Goal: Transaction & Acquisition: Register for event/course

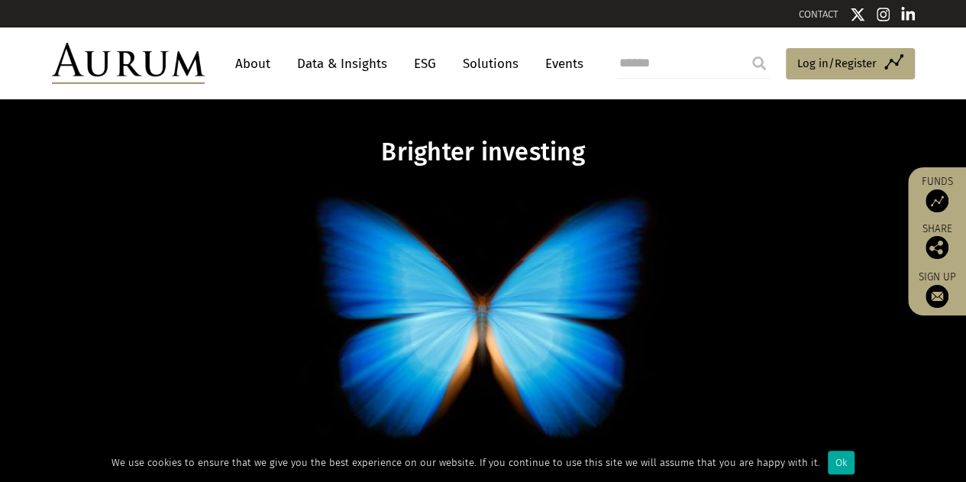
click at [253, 62] on link "About" at bounding box center [253, 64] width 50 height 28
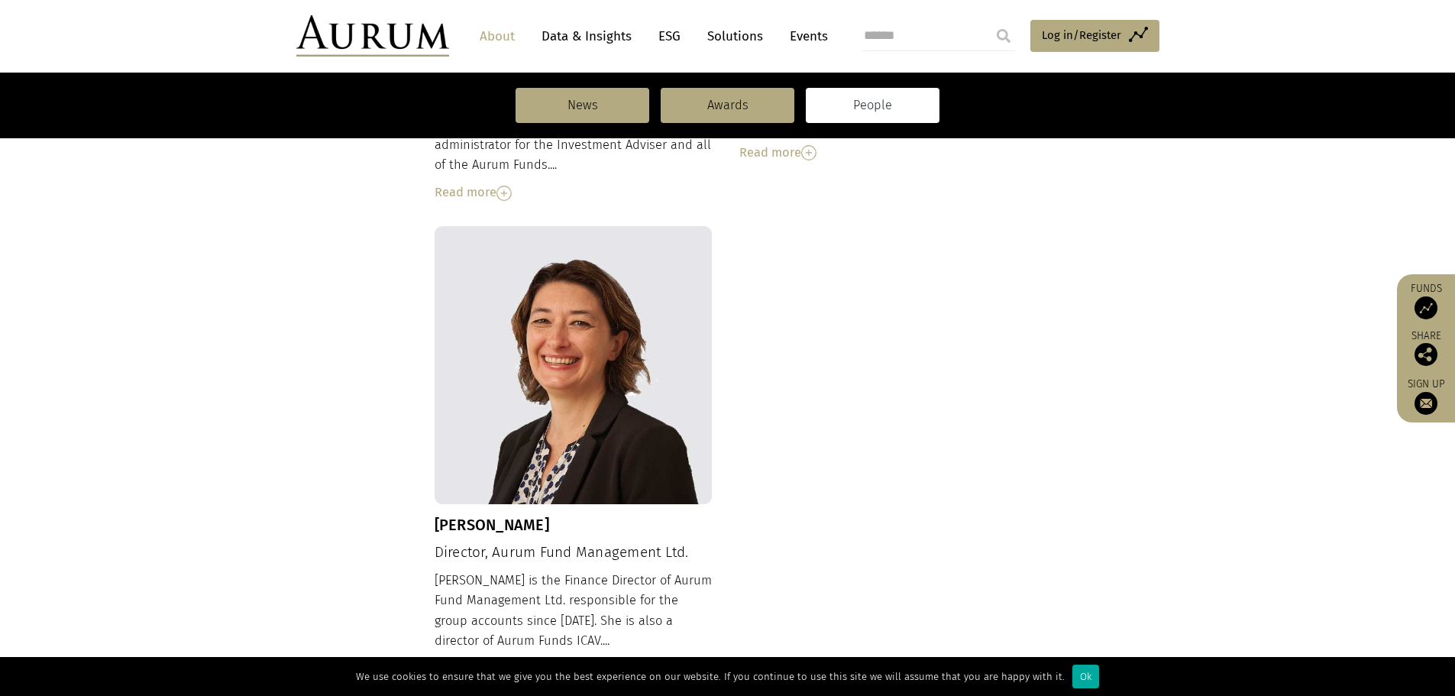
scroll to position [1658, 0]
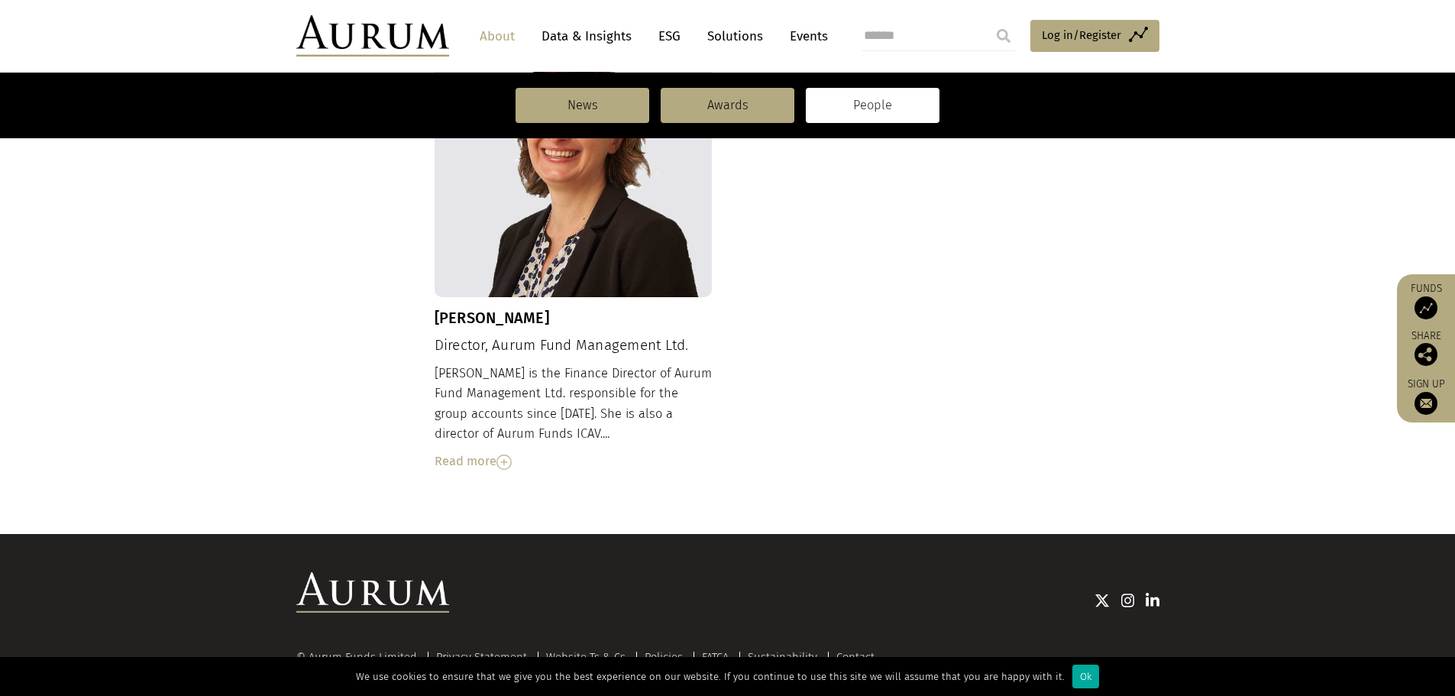
click at [501, 454] on img at bounding box center [503, 461] width 15 height 15
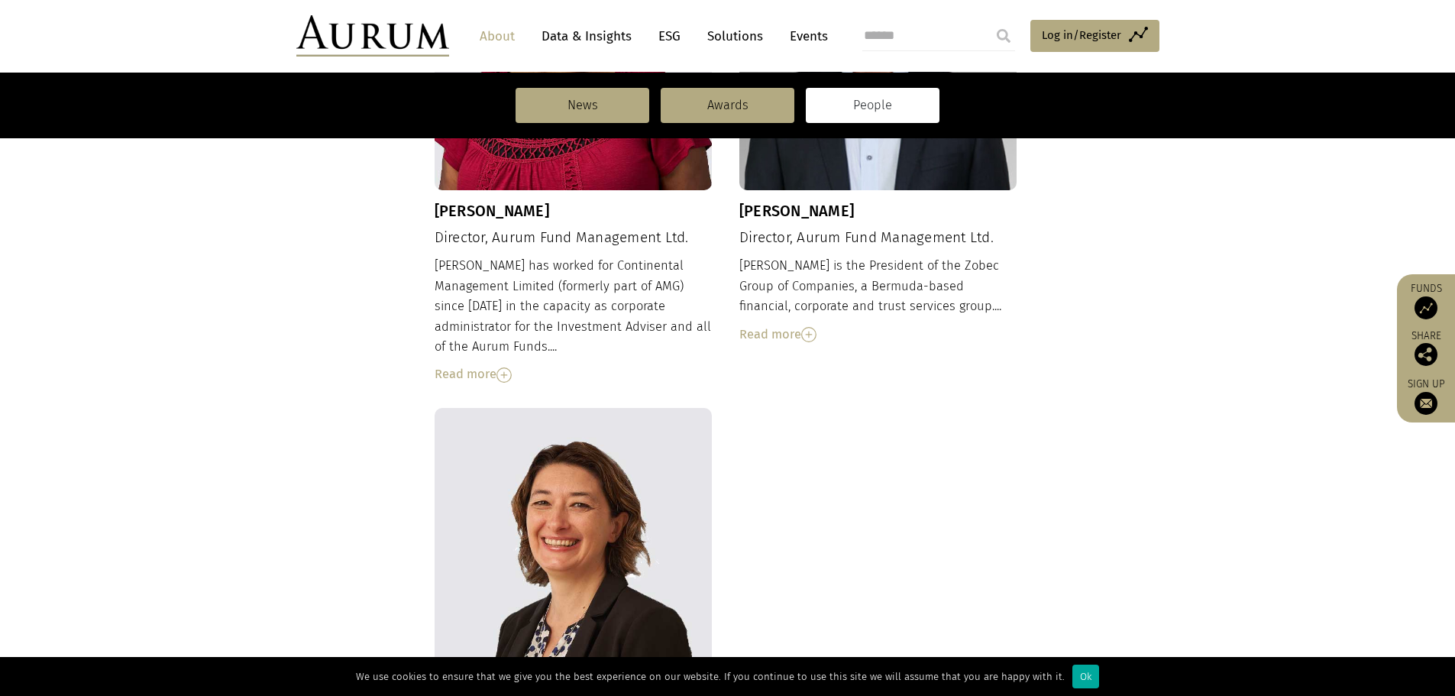
scroll to position [1269, 0]
click at [813, 328] on img at bounding box center [808, 335] width 15 height 15
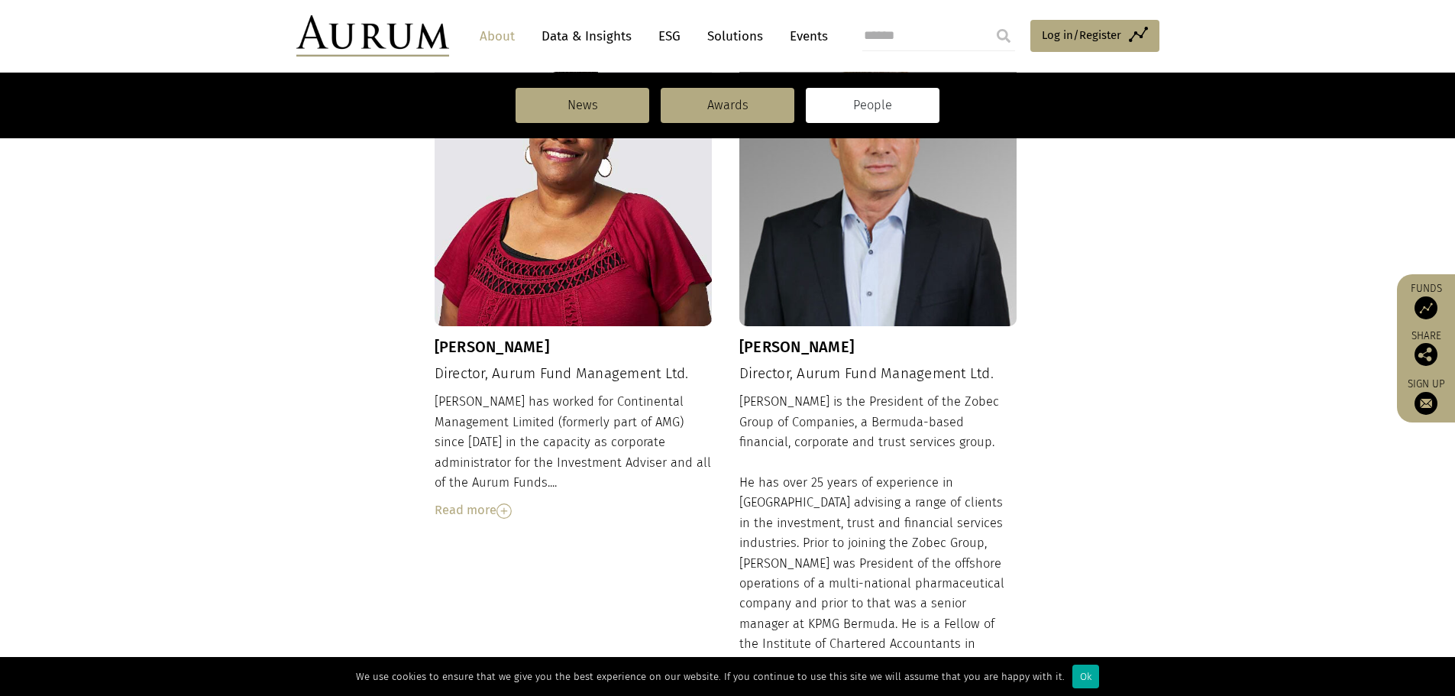
scroll to position [1116, 0]
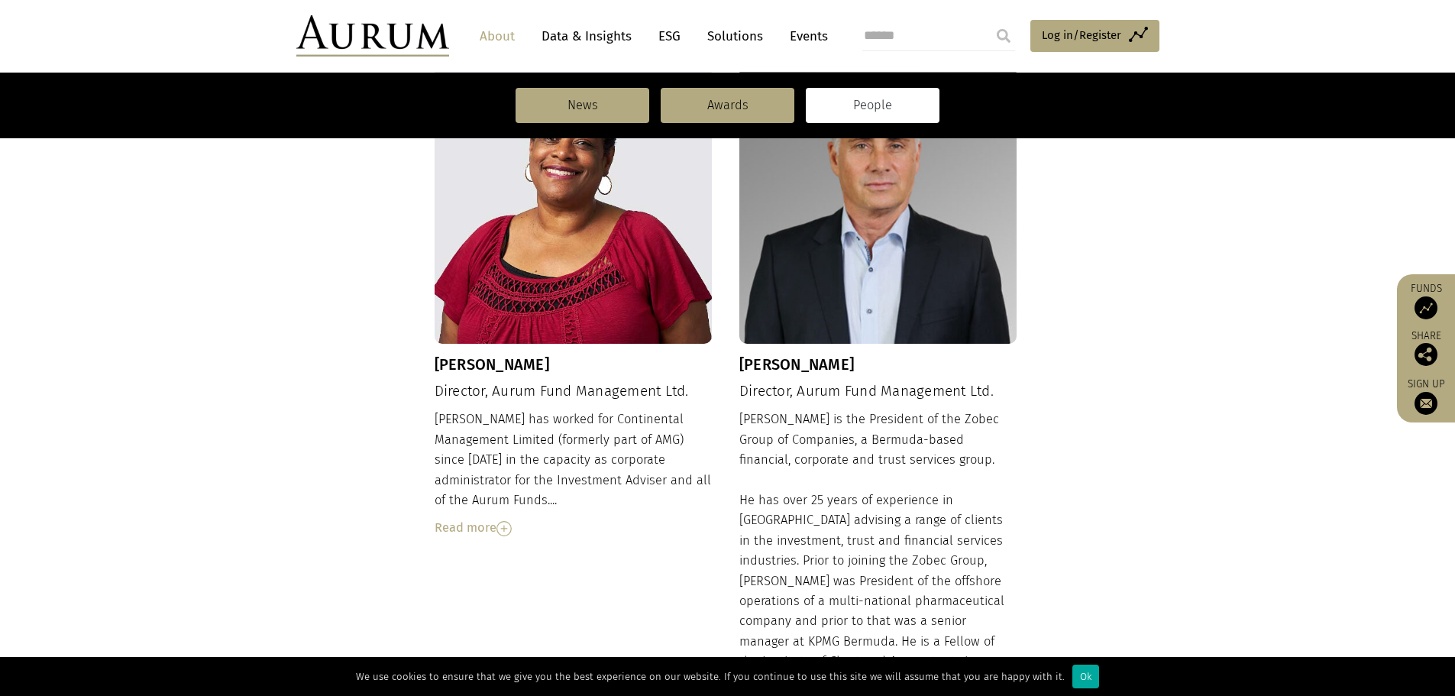
click at [501, 521] on img at bounding box center [503, 528] width 15 height 15
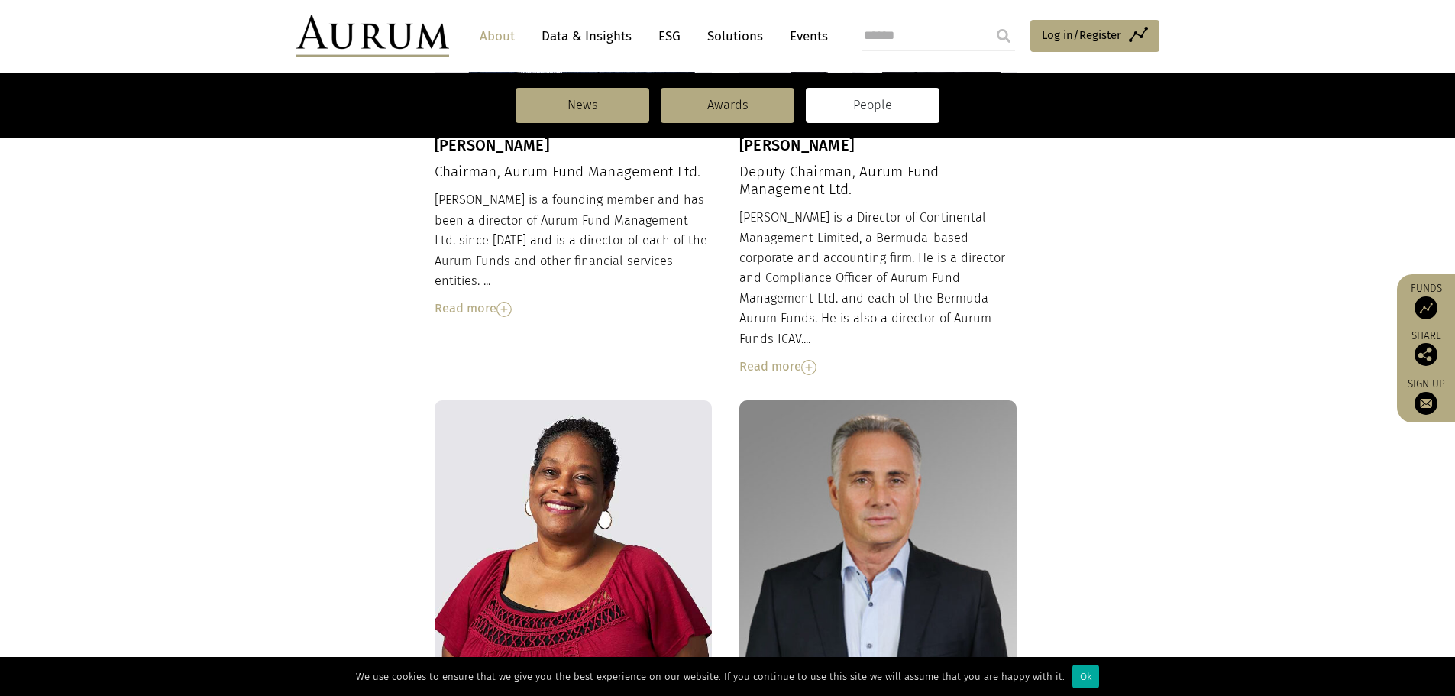
scroll to position [734, 0]
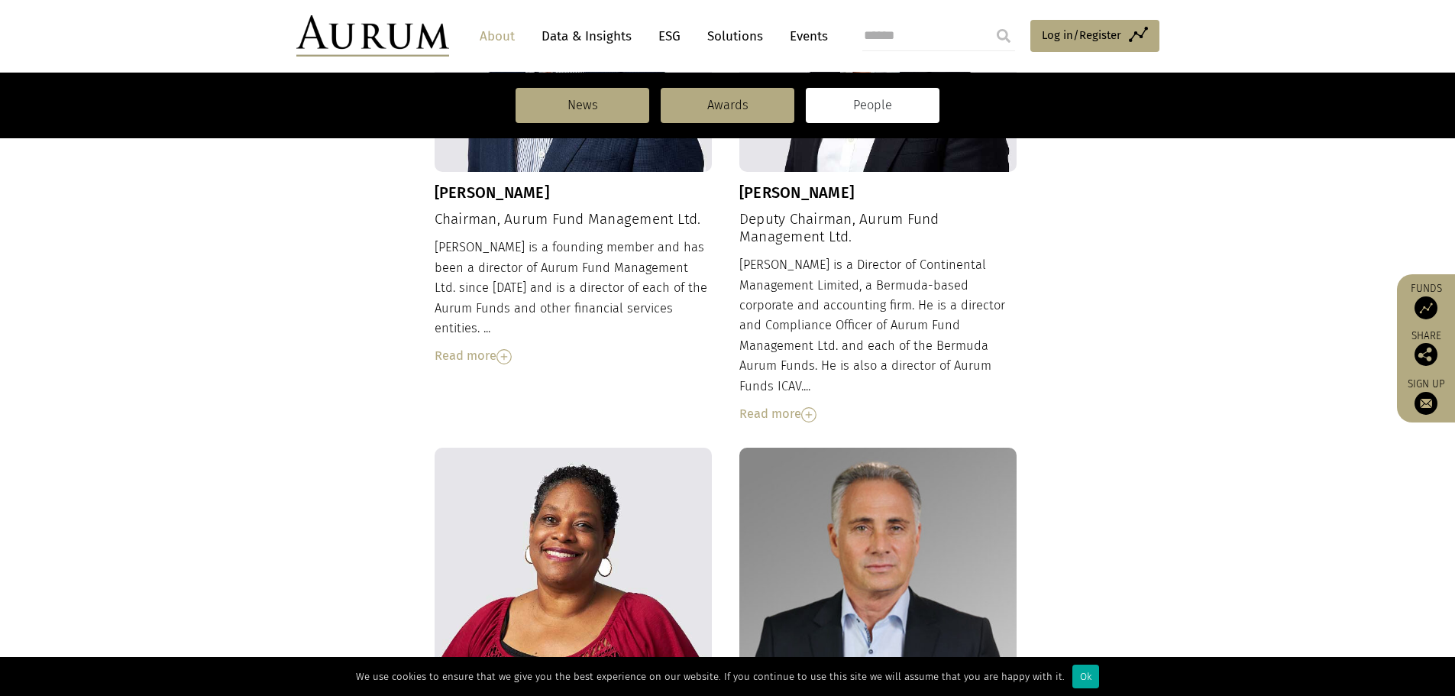
click at [502, 349] on img at bounding box center [503, 356] width 15 height 15
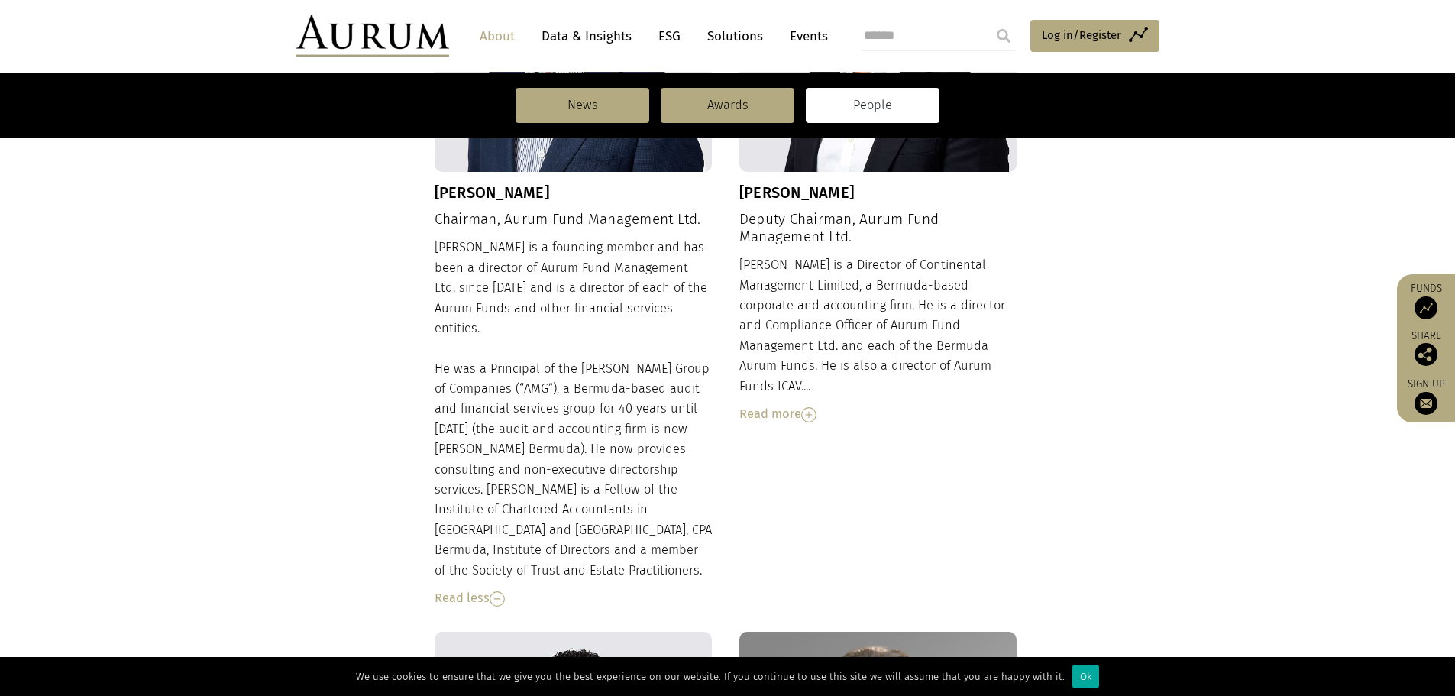
click at [806, 407] on img at bounding box center [808, 414] width 15 height 15
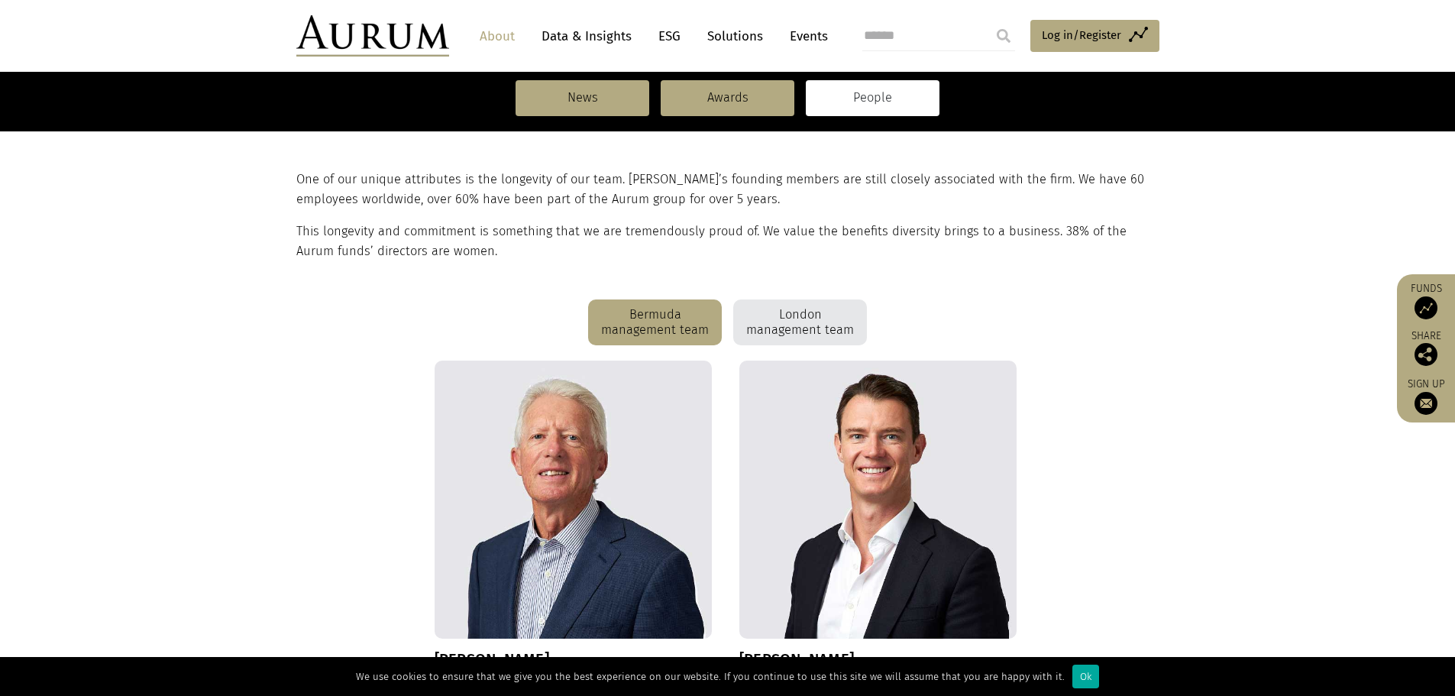
scroll to position [276, 0]
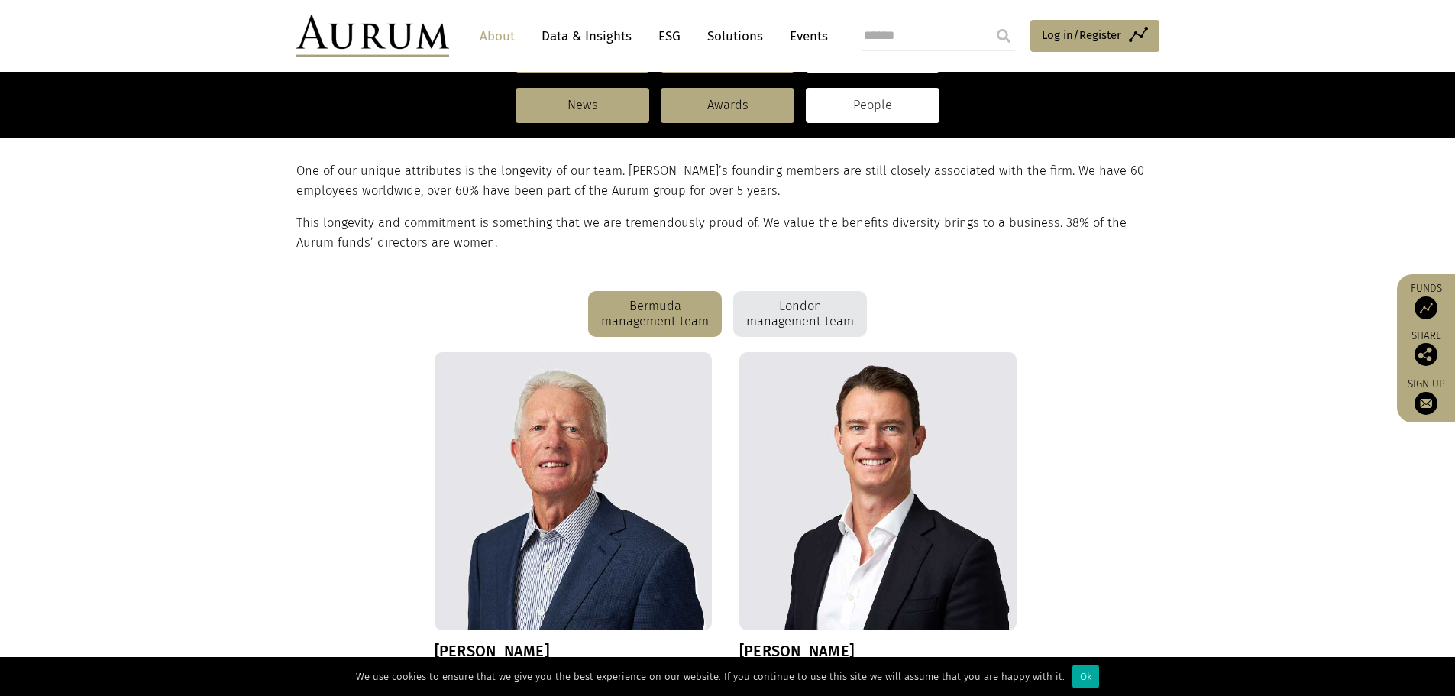
click at [810, 319] on div "London management team" at bounding box center [800, 314] width 134 height 46
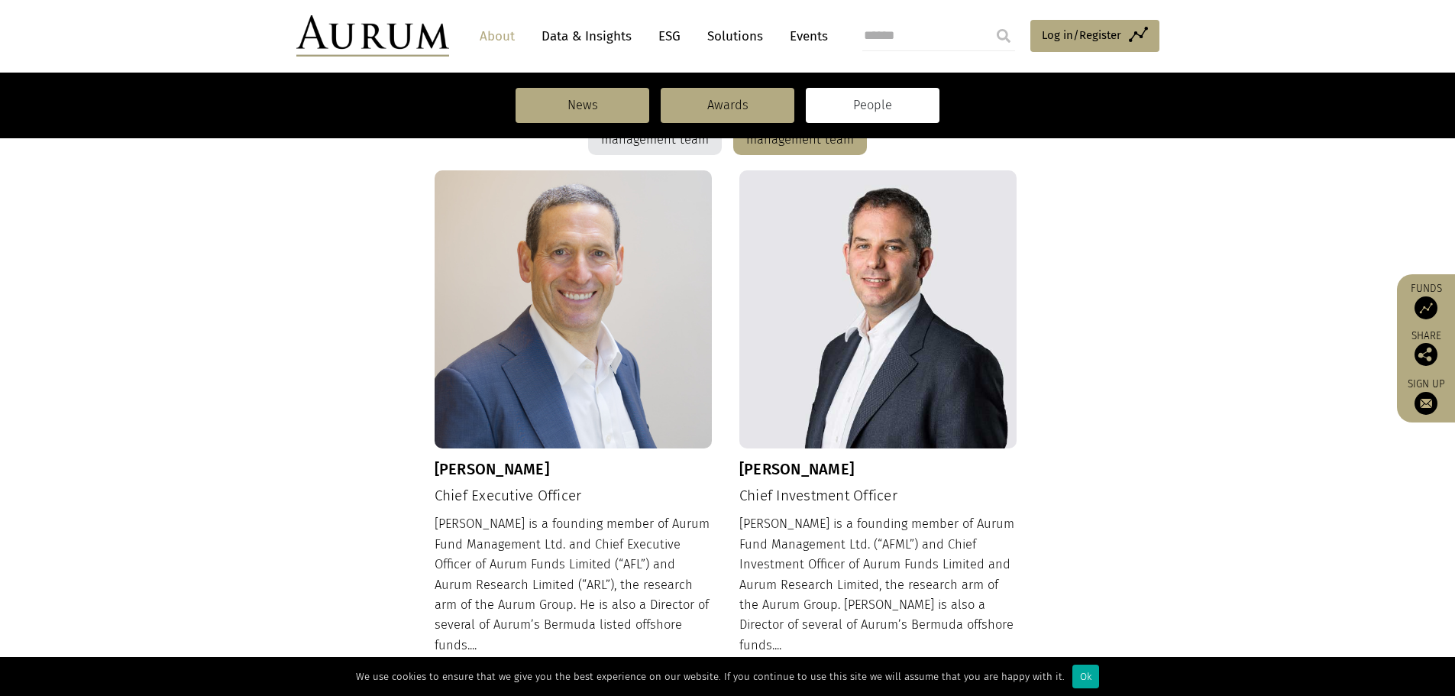
scroll to position [581, 0]
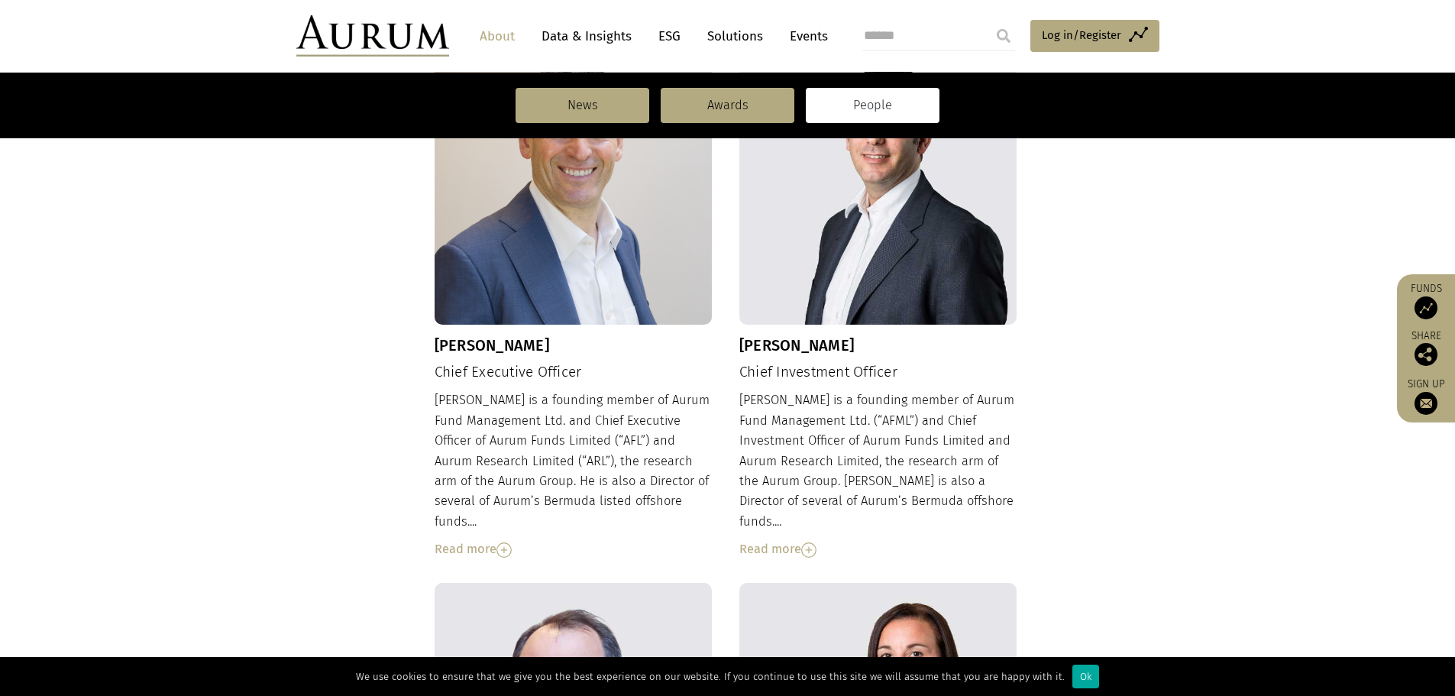
click at [512, 542] on img at bounding box center [503, 549] width 15 height 15
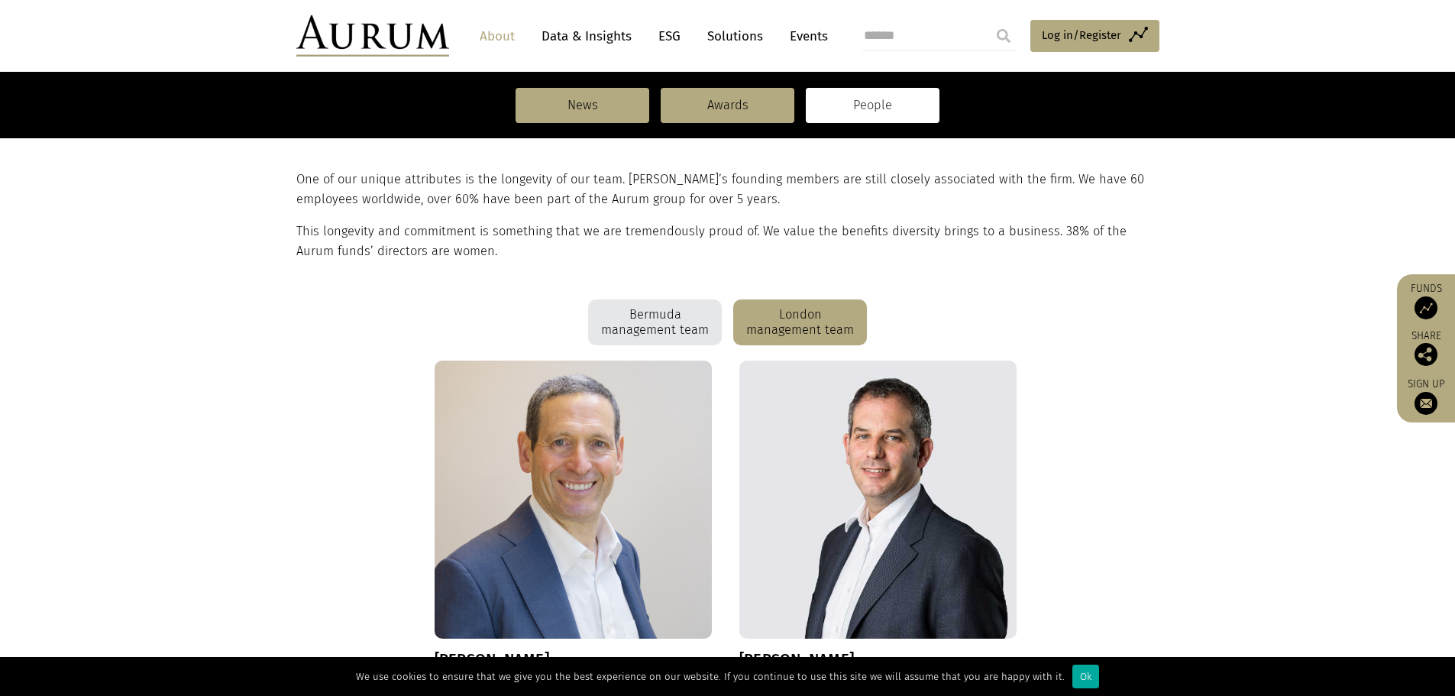
scroll to position [0, 0]
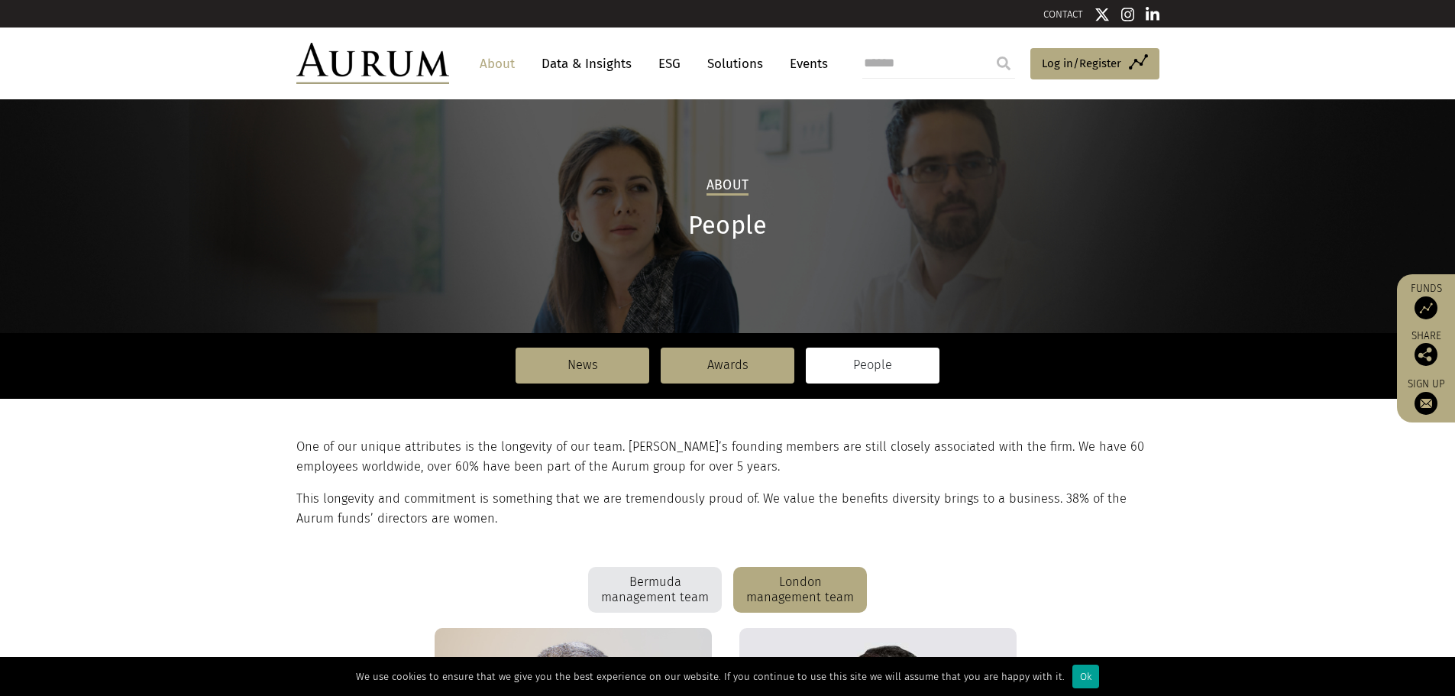
click at [1072, 682] on div "Ok" at bounding box center [1085, 676] width 27 height 24
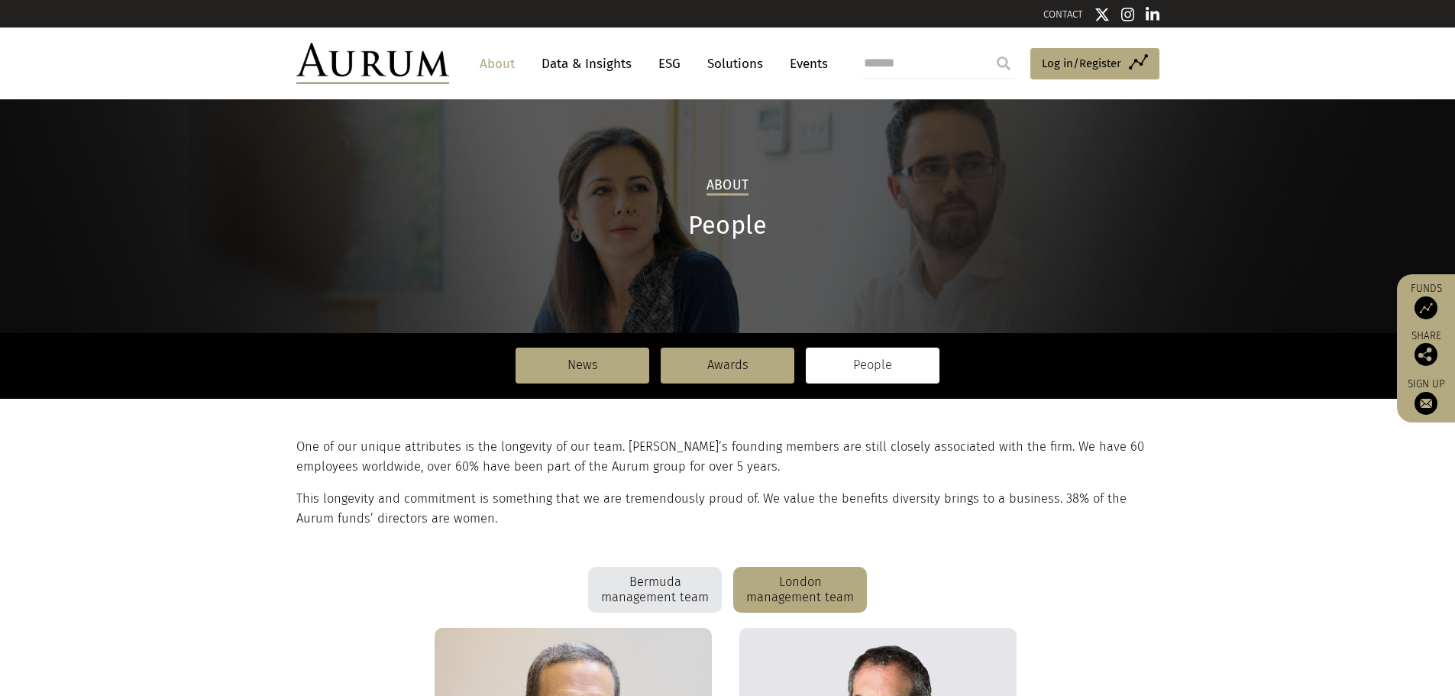
click at [497, 67] on link "About" at bounding box center [497, 64] width 50 height 28
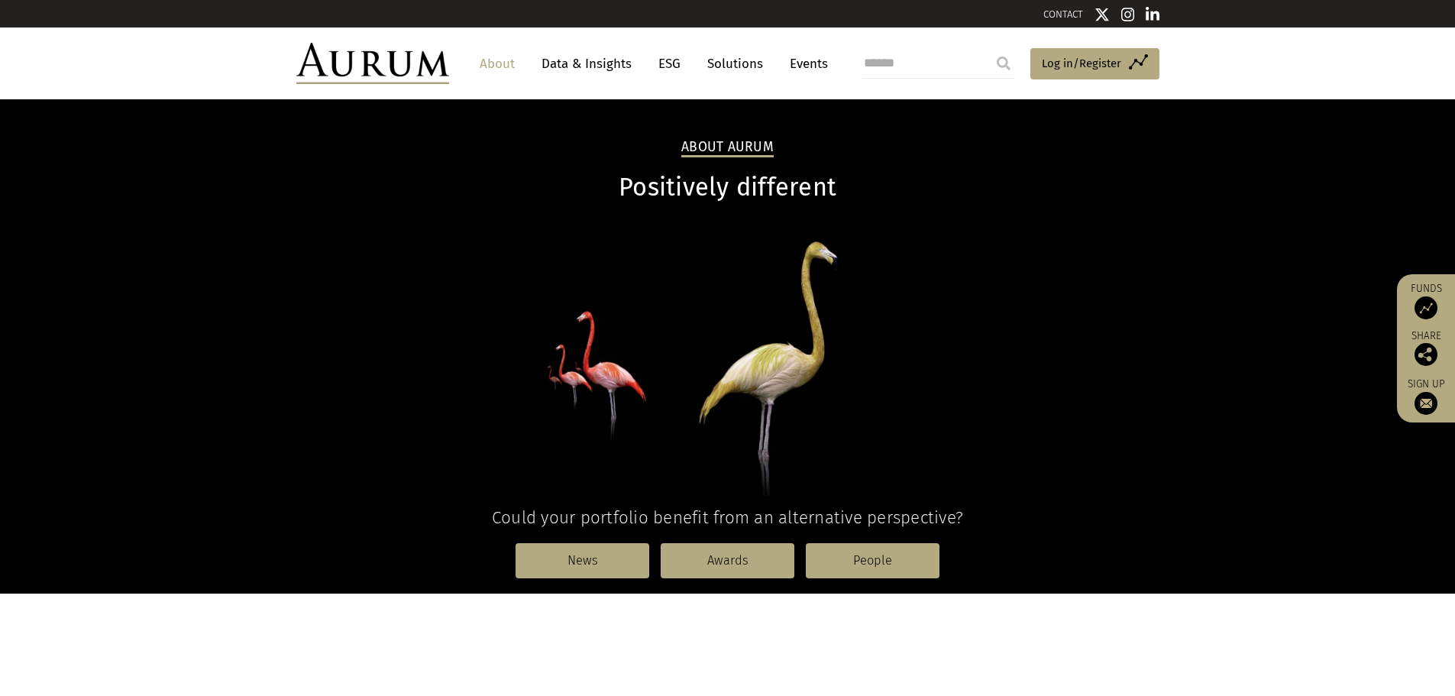
click at [608, 63] on link "Data & Insights" at bounding box center [586, 64] width 105 height 28
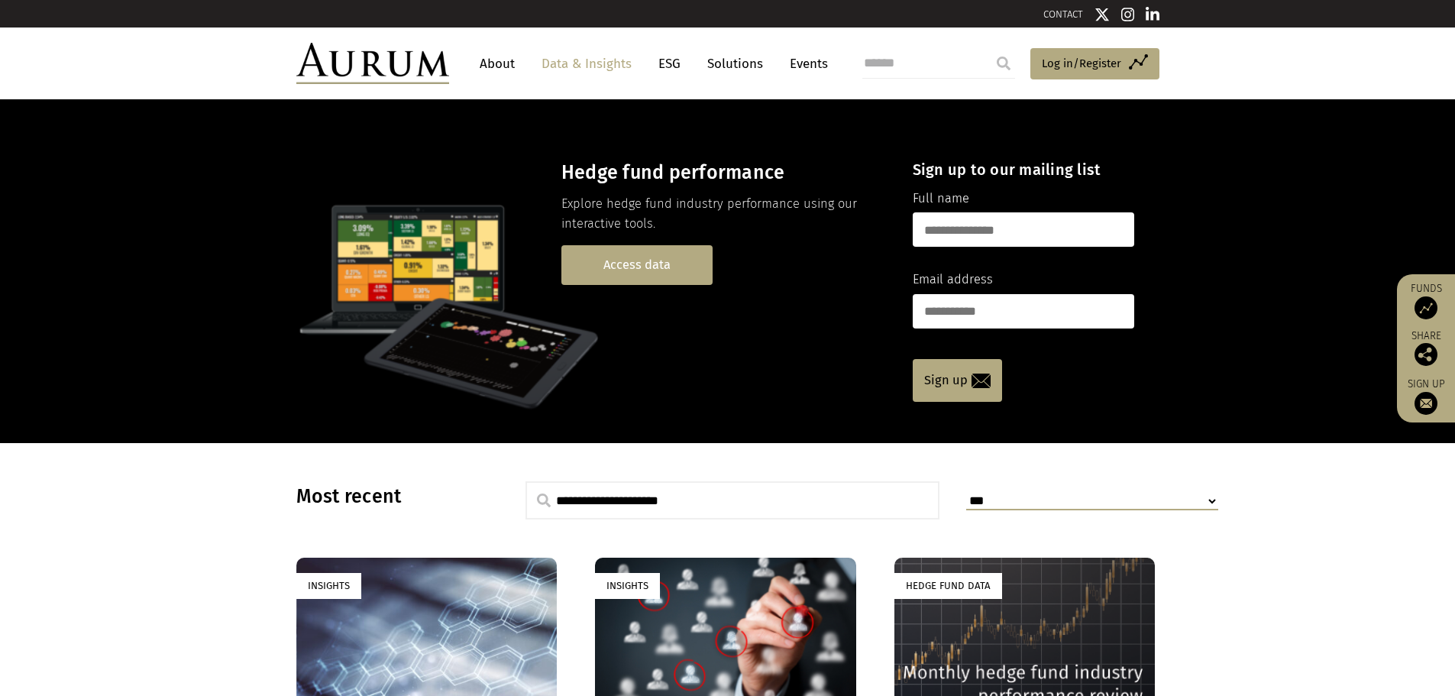
click at [642, 267] on link "Access data" at bounding box center [636, 264] width 151 height 39
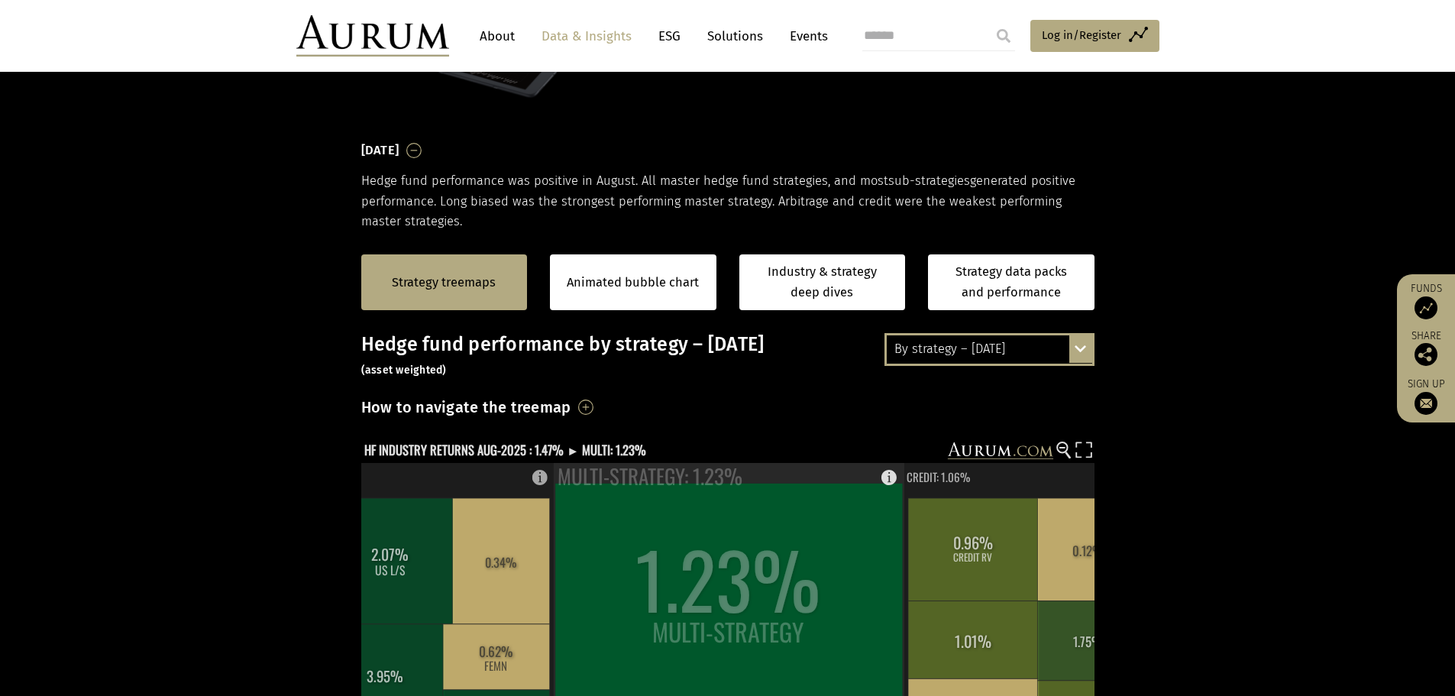
scroll to position [153, 0]
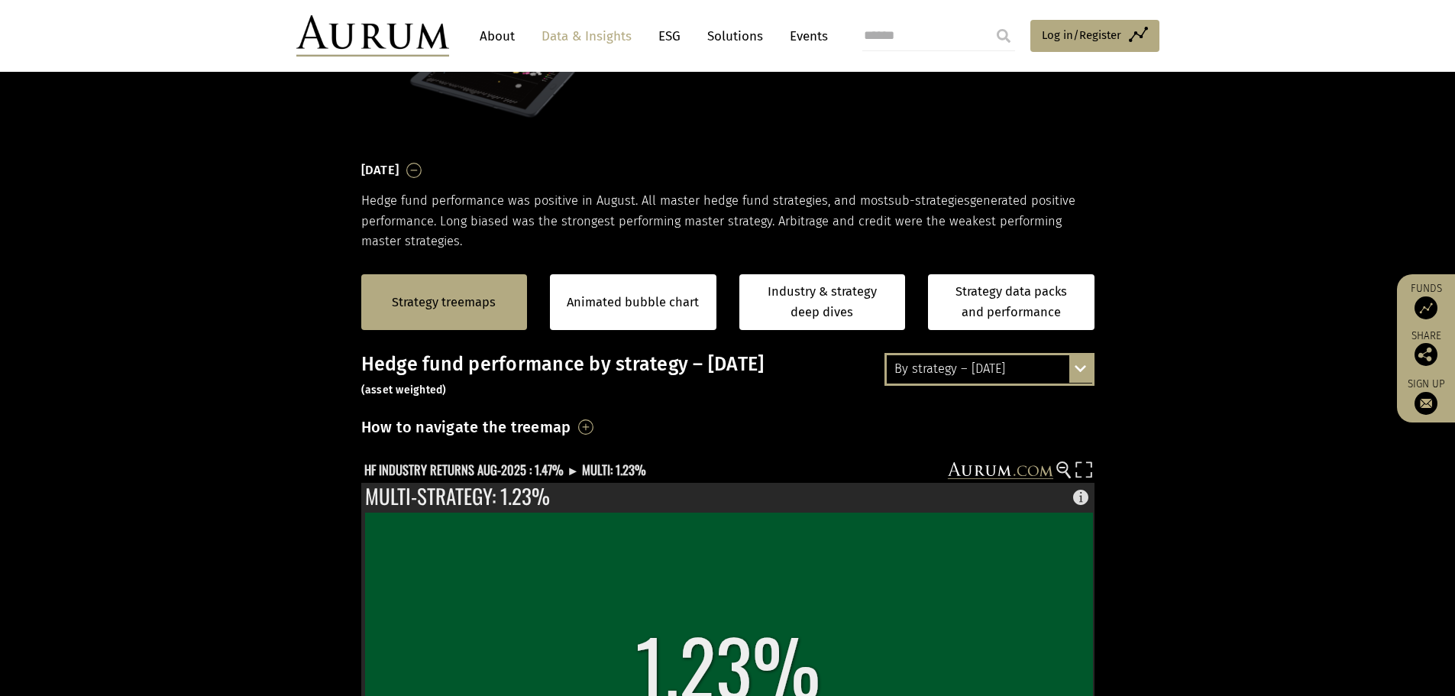
click at [1008, 378] on div "By strategy – August 2025" at bounding box center [989, 368] width 205 height 27
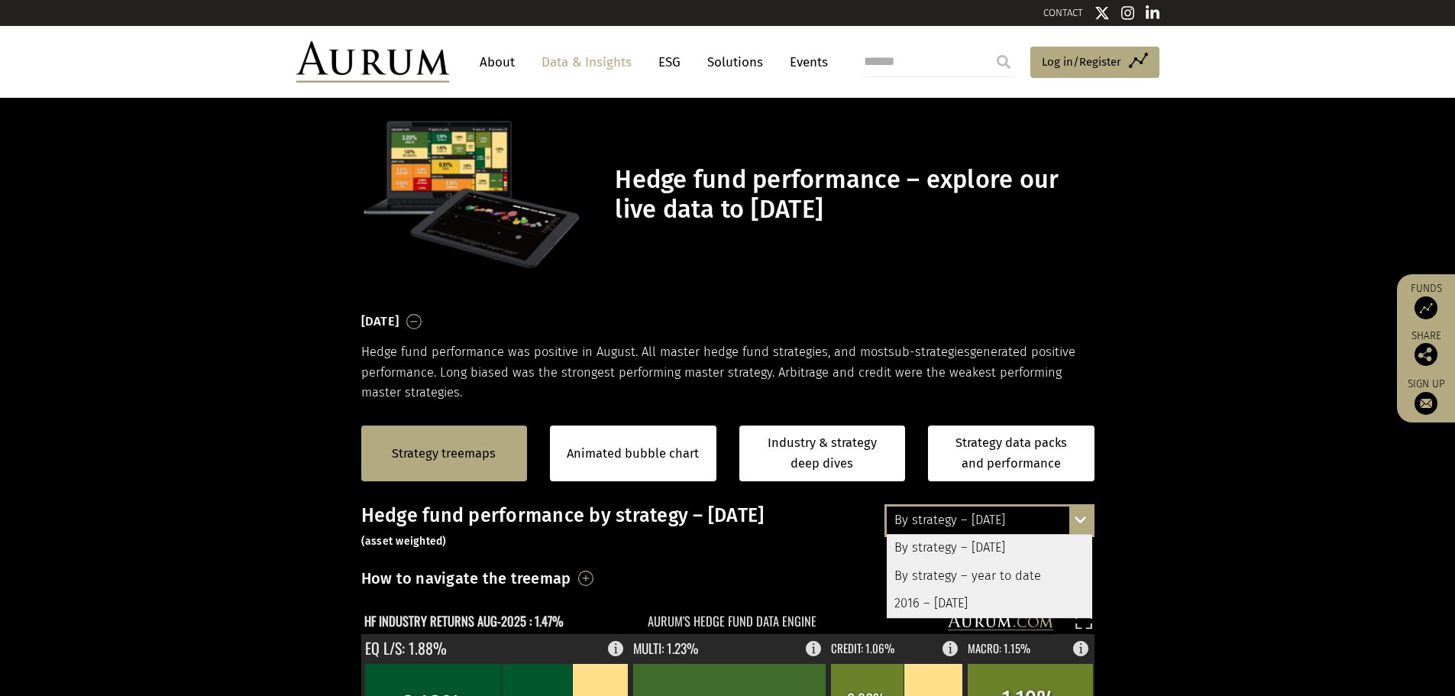
scroll to position [0, 0]
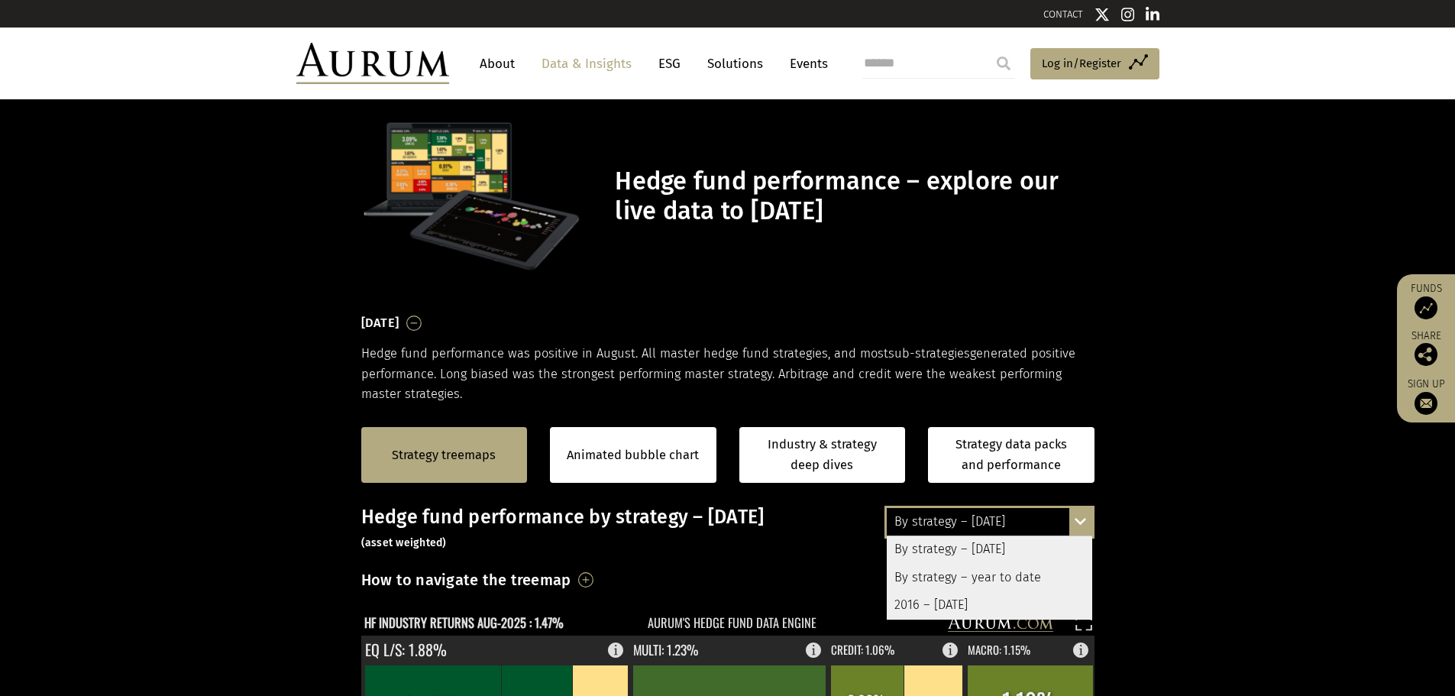
click at [668, 61] on link "ESG" at bounding box center [669, 64] width 37 height 28
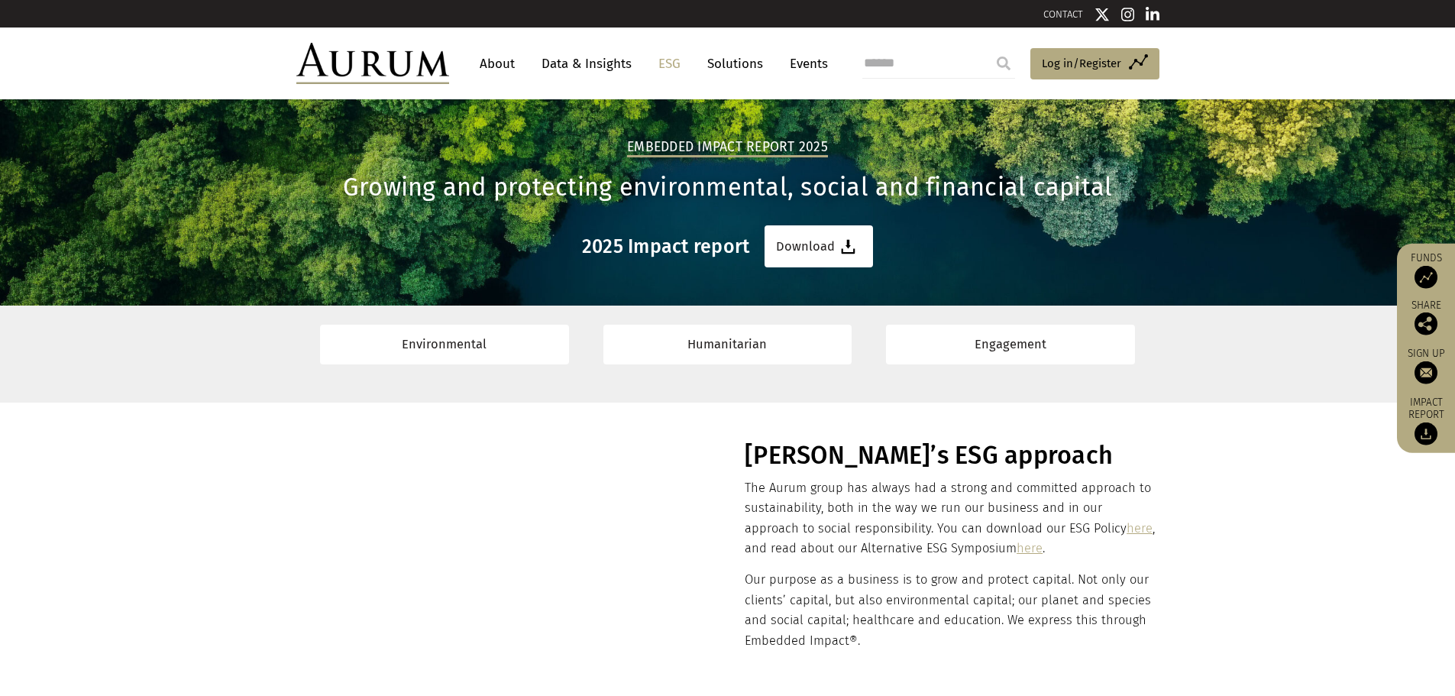
click at [900, 73] on input "search" at bounding box center [938, 63] width 153 height 31
type input "**********"
click at [988, 48] on input "submit" at bounding box center [1003, 63] width 31 height 31
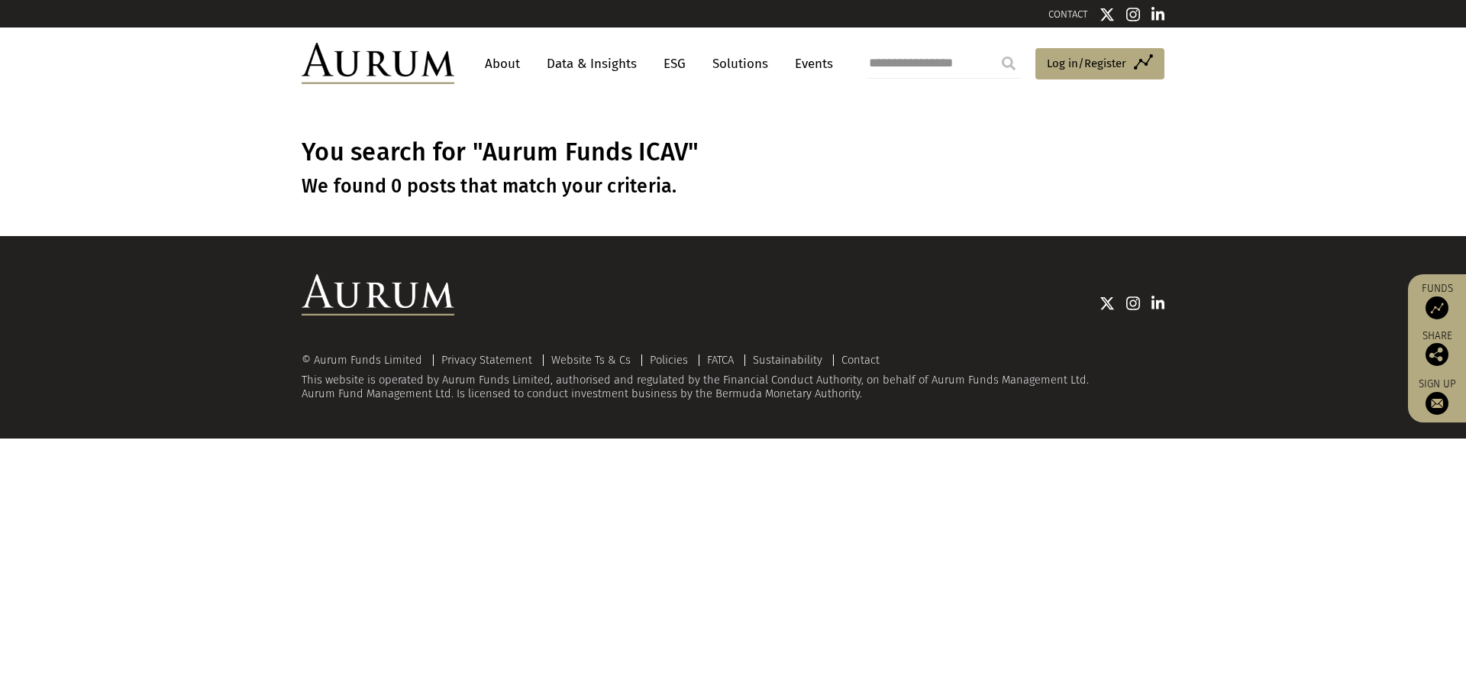
click at [942, 48] on input "**********" at bounding box center [944, 63] width 153 height 31
click at [495, 67] on link "About" at bounding box center [502, 64] width 50 height 28
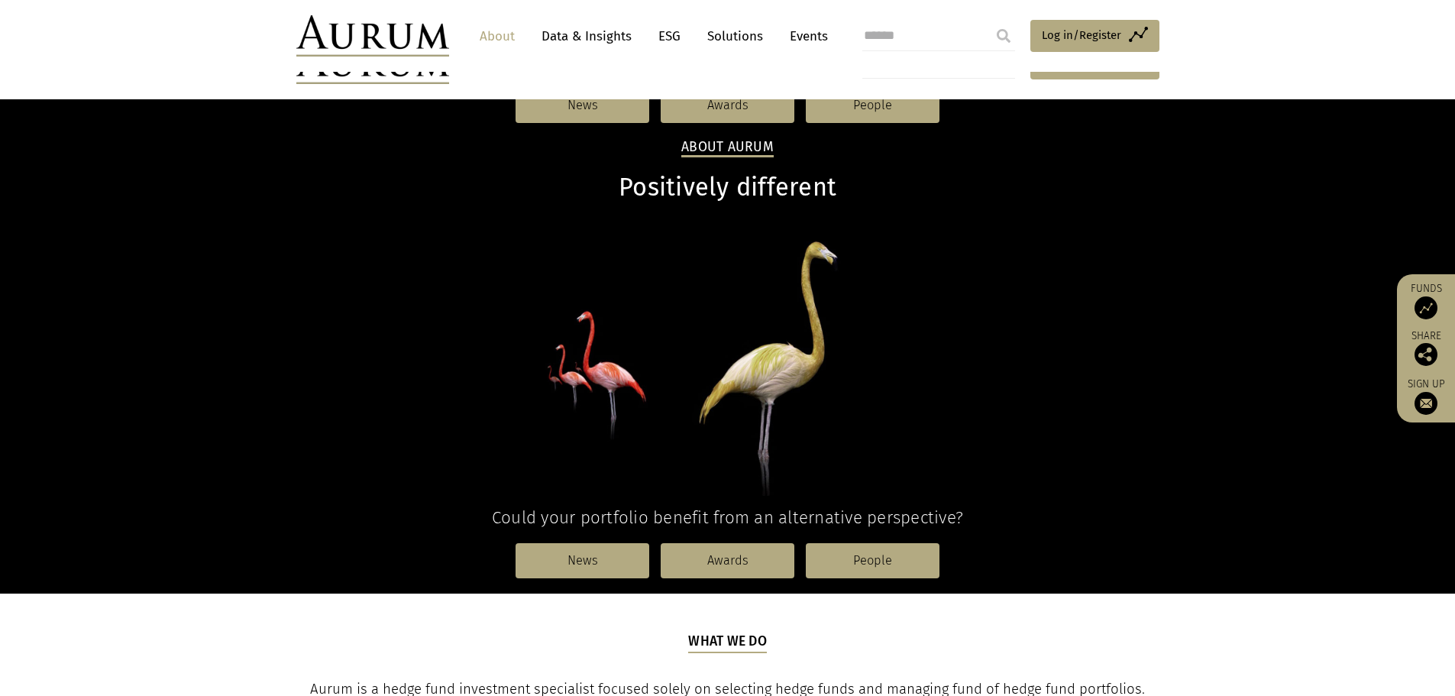
scroll to position [764, 0]
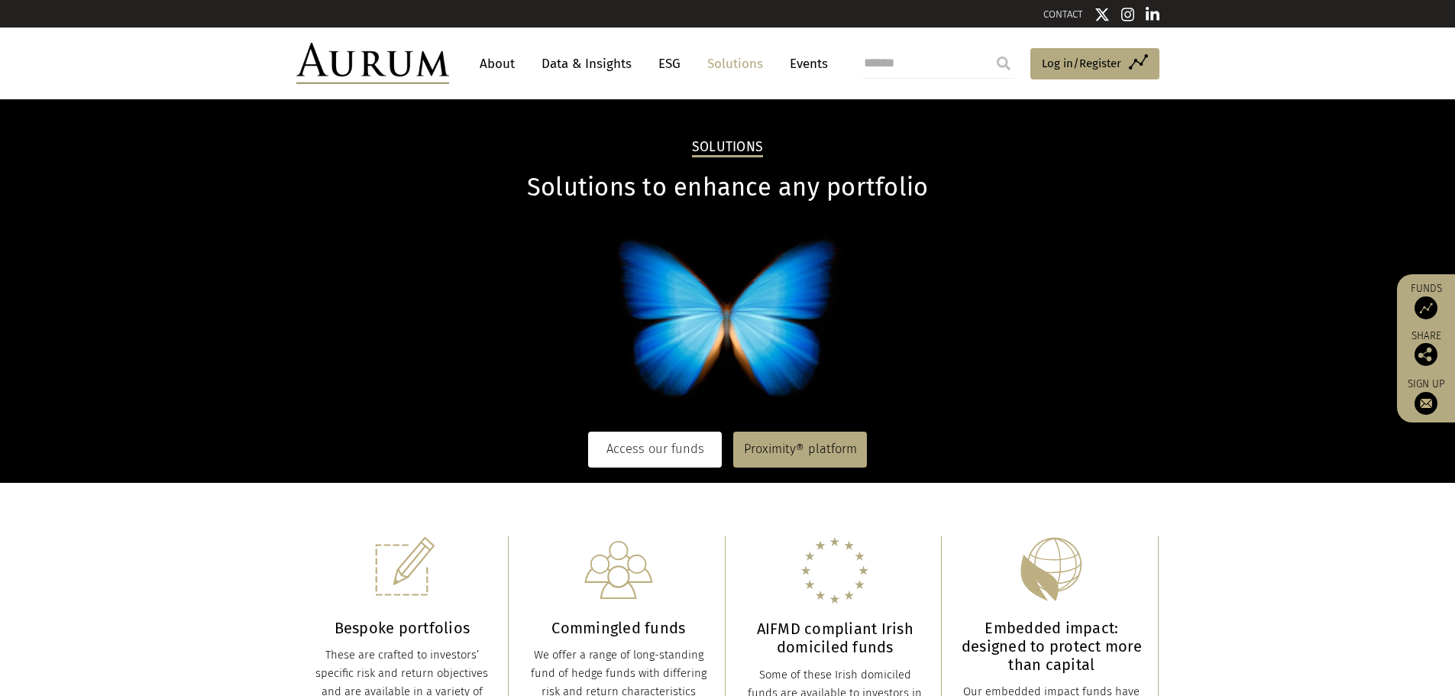
click at [641, 443] on link "Access our funds" at bounding box center [655, 449] width 134 height 35
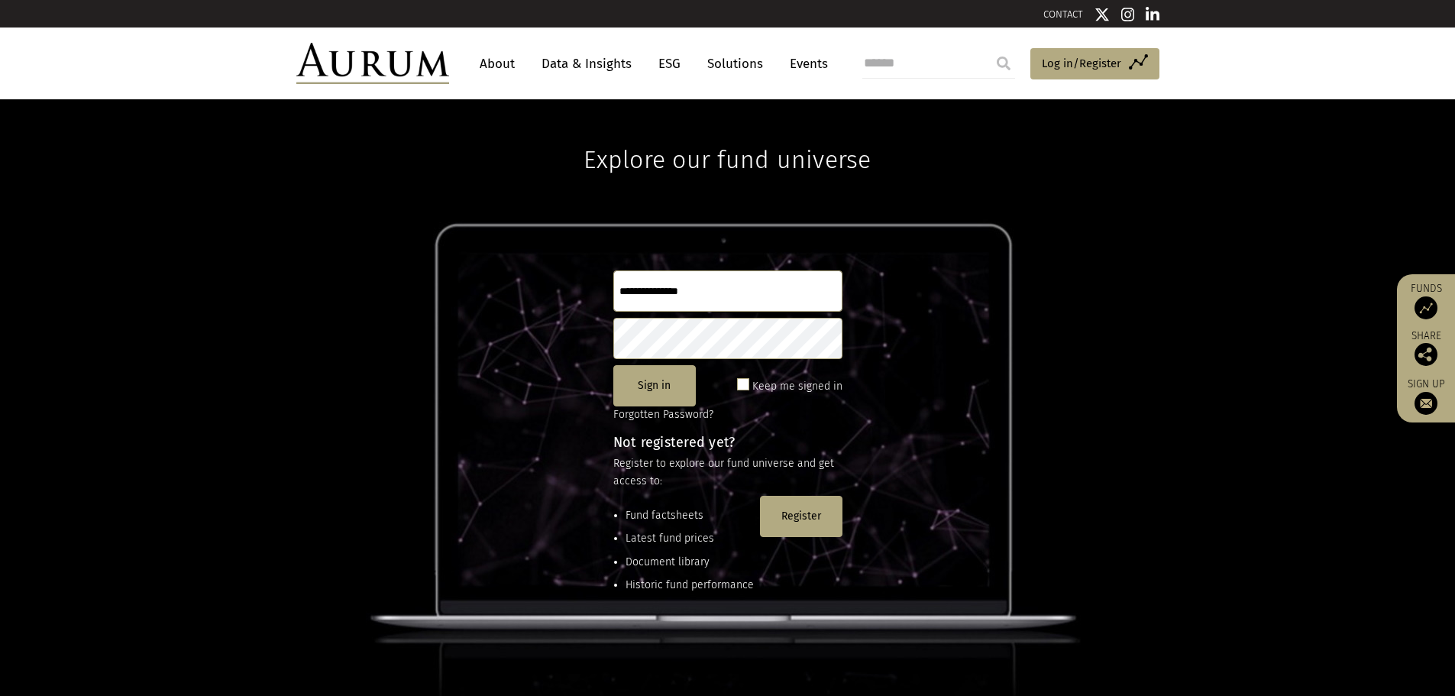
click at [715, 297] on input "text" at bounding box center [727, 290] width 229 height 41
type input "*******"
click at [668, 384] on button "Sign in" at bounding box center [654, 385] width 82 height 41
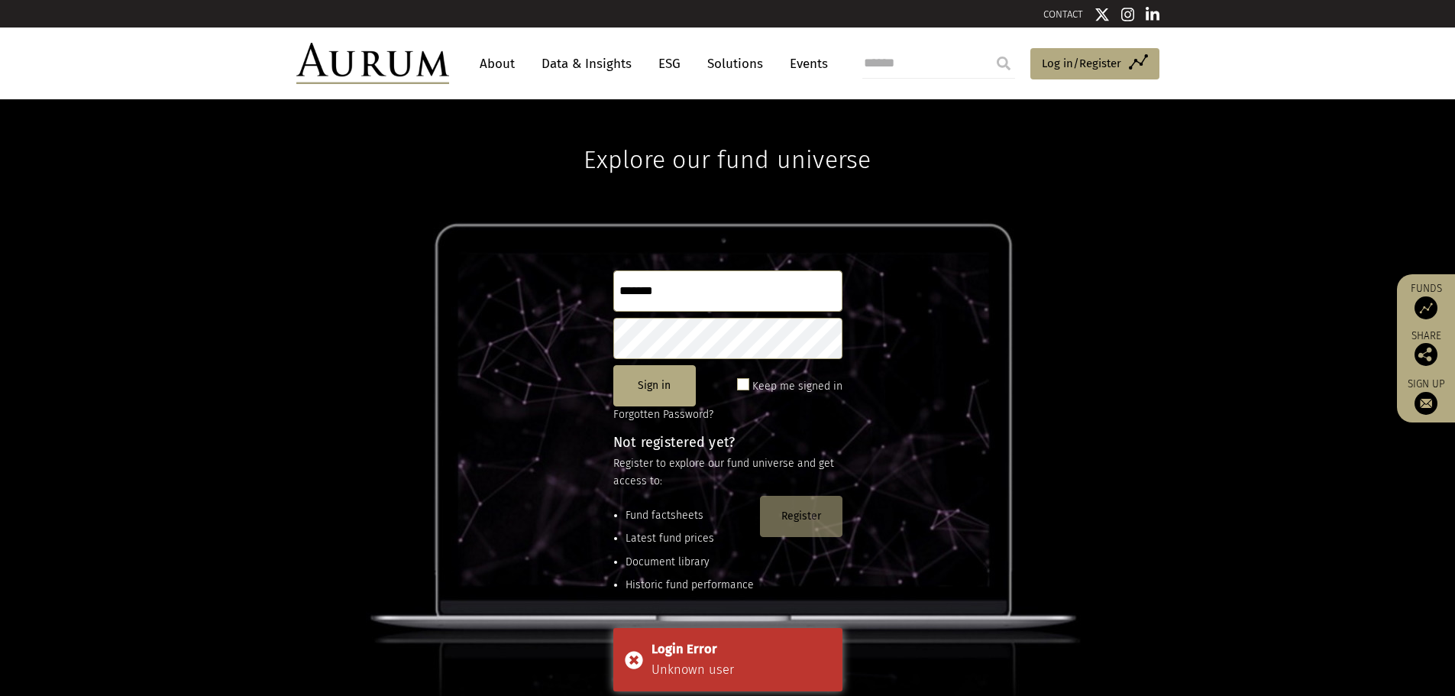
click at [784, 532] on button "Register" at bounding box center [801, 516] width 82 height 41
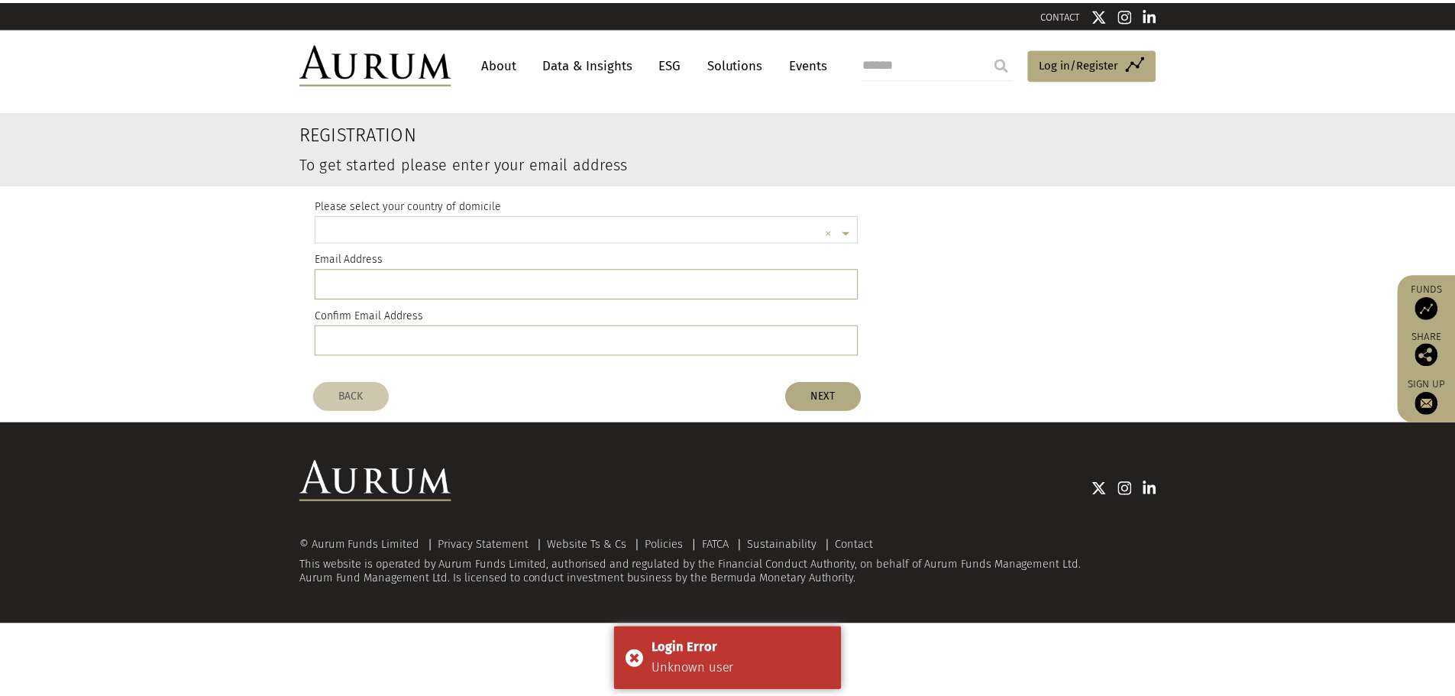
scroll to position [4, 0]
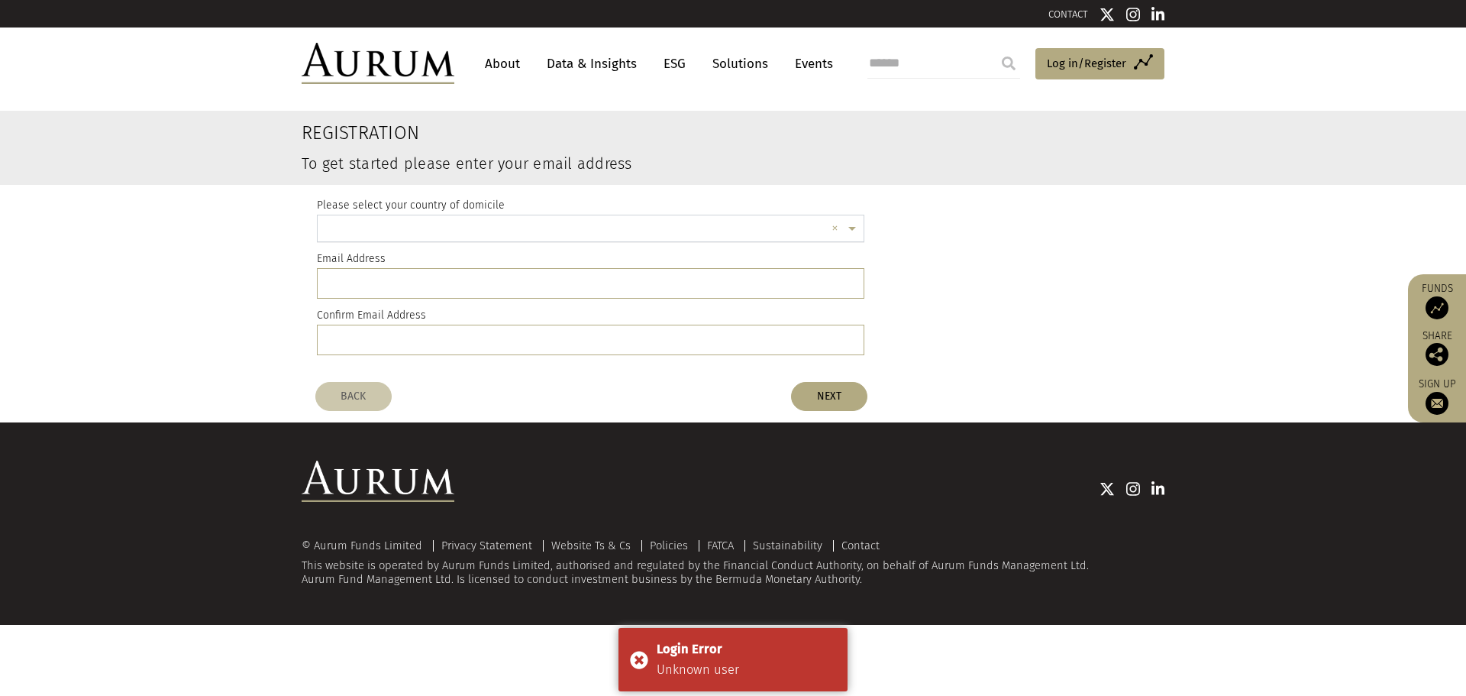
click at [369, 225] on input "text" at bounding box center [575, 230] width 500 height 31
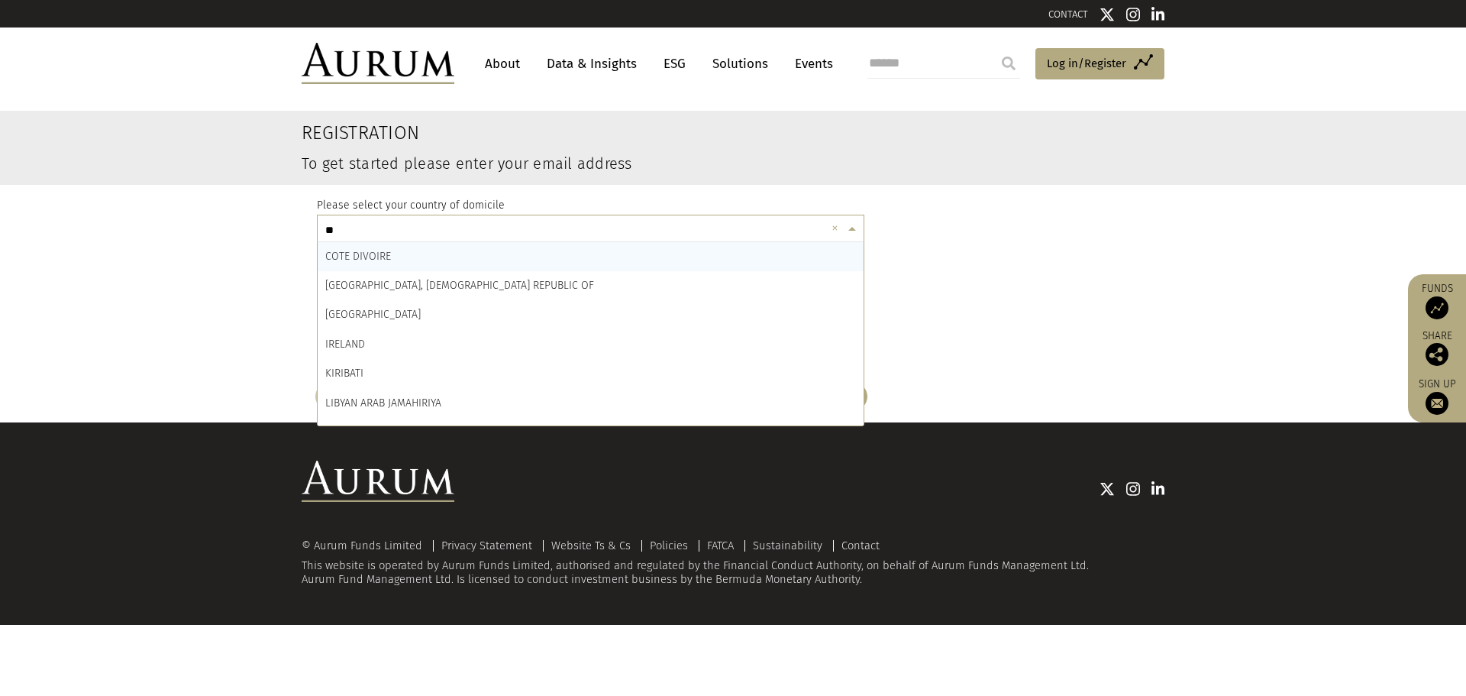
type input "***"
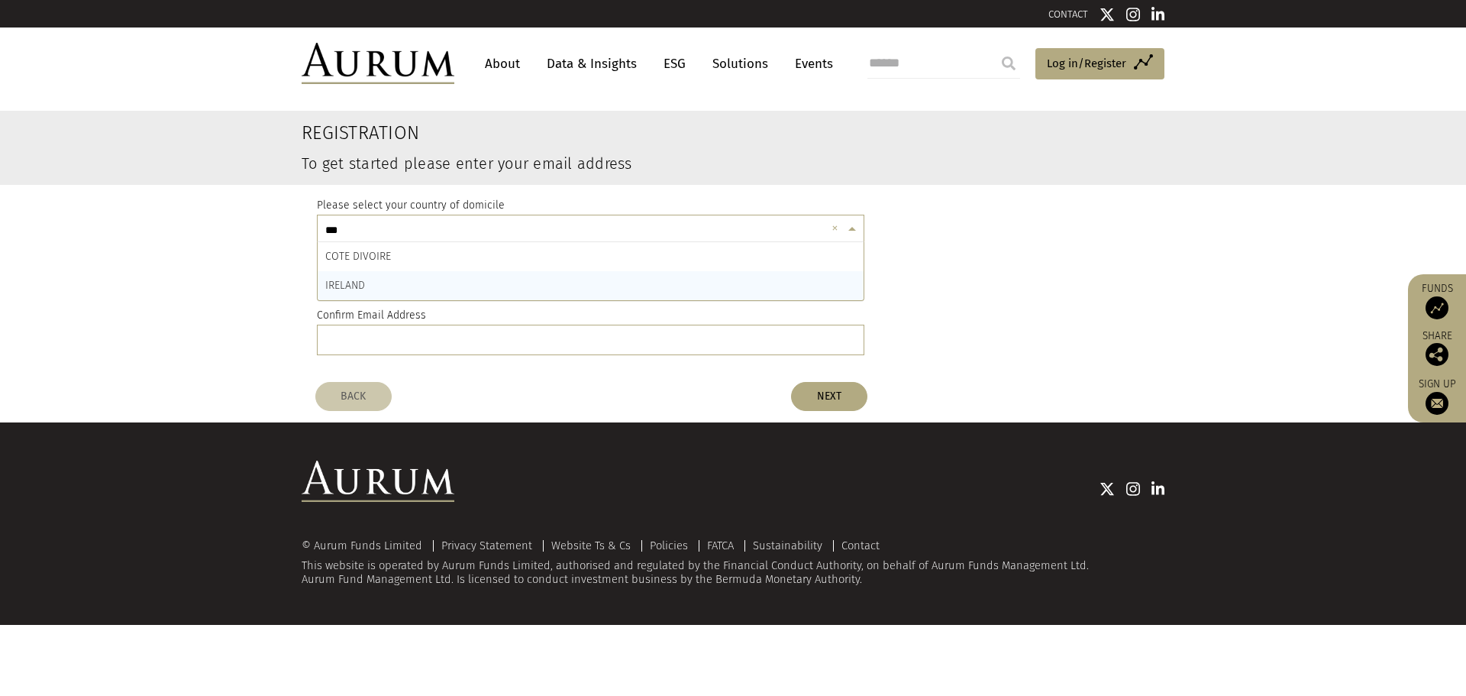
click at [364, 283] on span "IRELAND" at bounding box center [345, 285] width 40 height 13
click at [377, 276] on input "email" at bounding box center [591, 283] width 548 height 31
type input "**********"
click at [817, 402] on button "NEXT" at bounding box center [829, 396] width 76 height 29
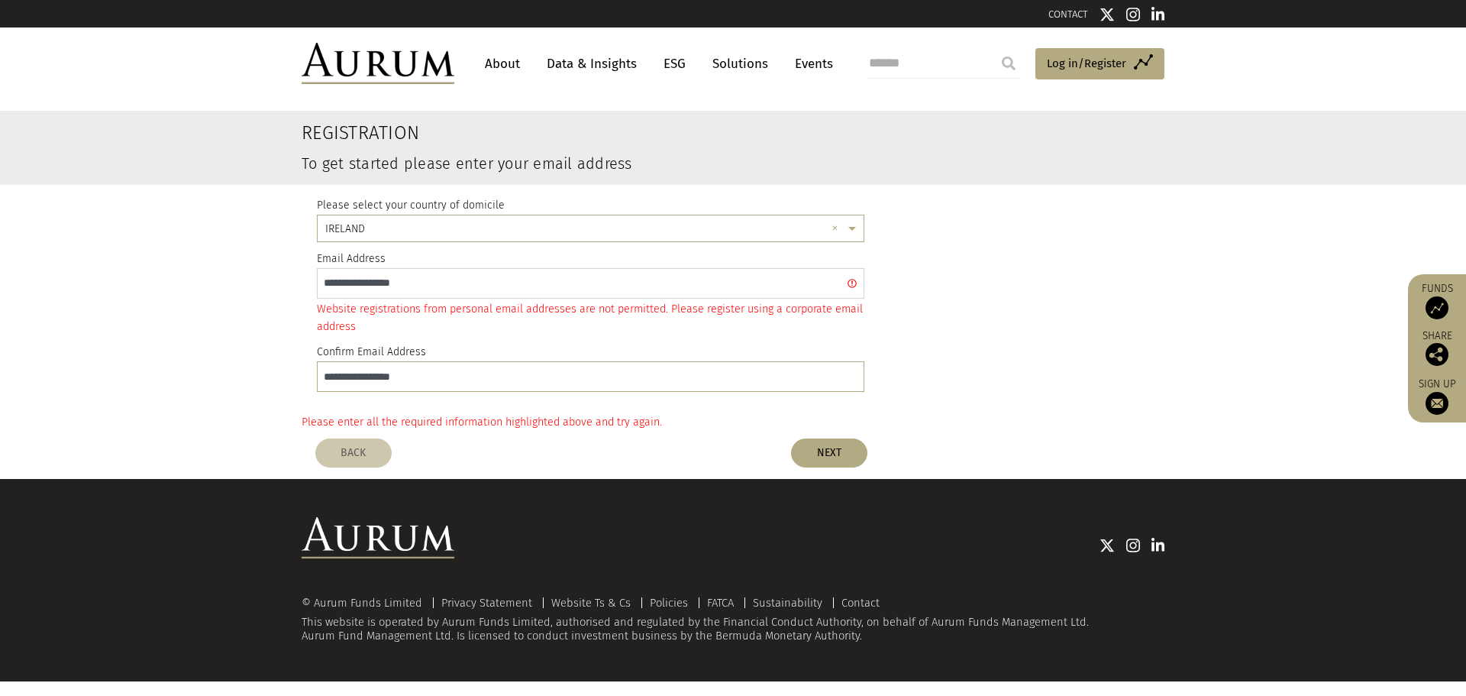
click at [381, 286] on input "**********" at bounding box center [591, 283] width 548 height 31
type input "**********"
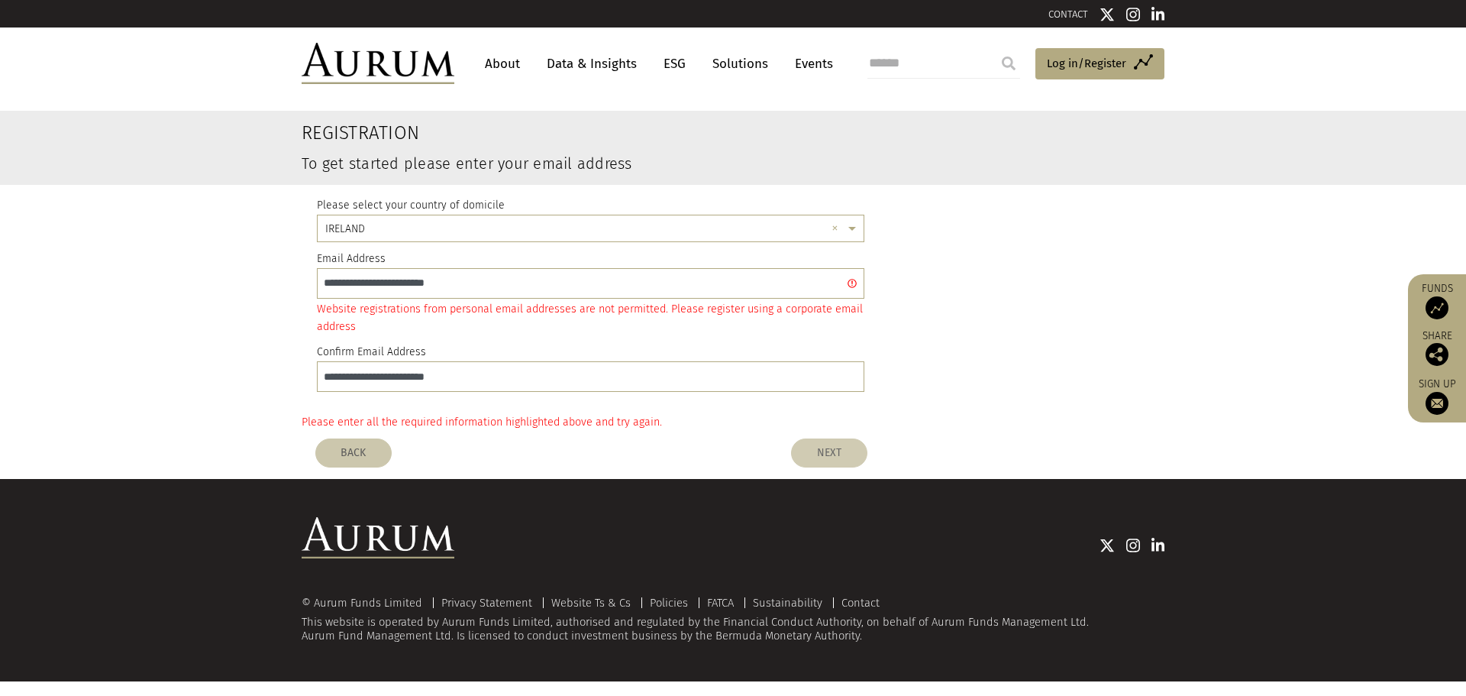
click at [842, 445] on button "NEXT" at bounding box center [829, 452] width 76 height 29
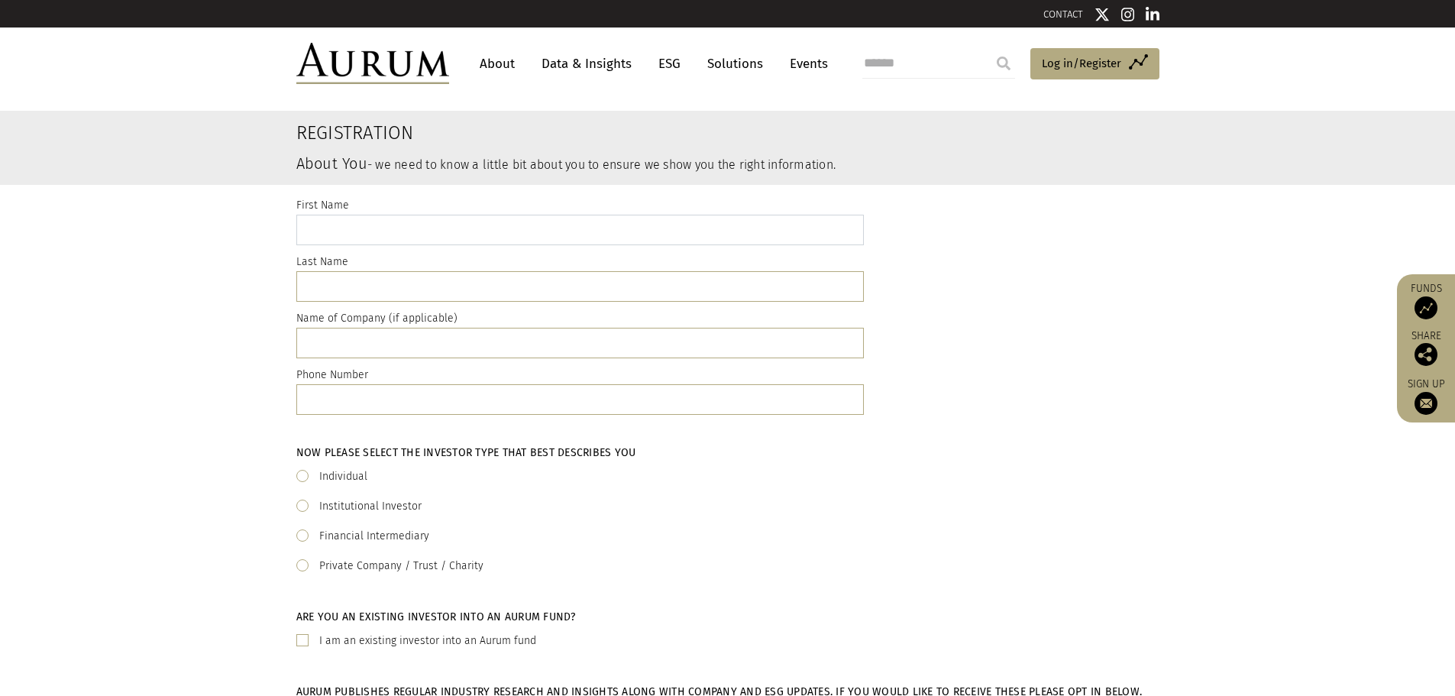
click at [487, 223] on input "text" at bounding box center [579, 230] width 567 height 31
type input "*******"
type input "********"
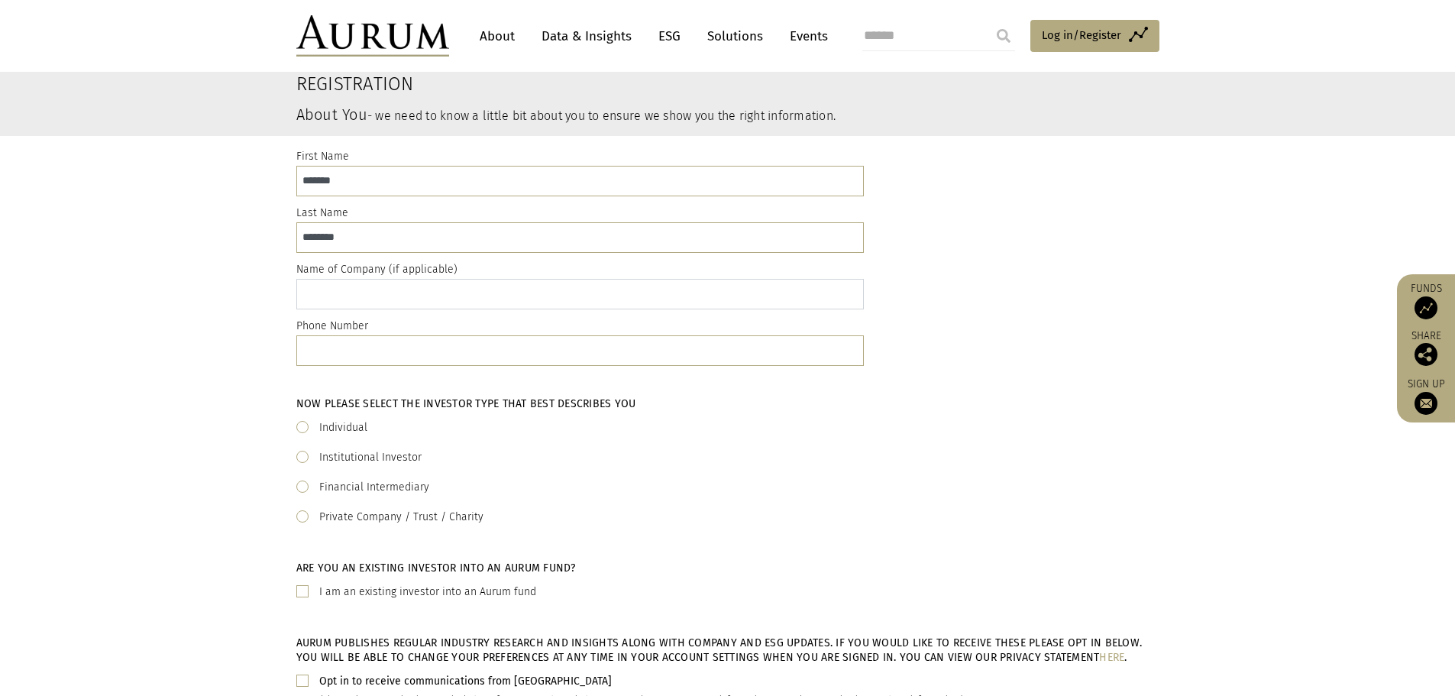
scroll to position [76, 0]
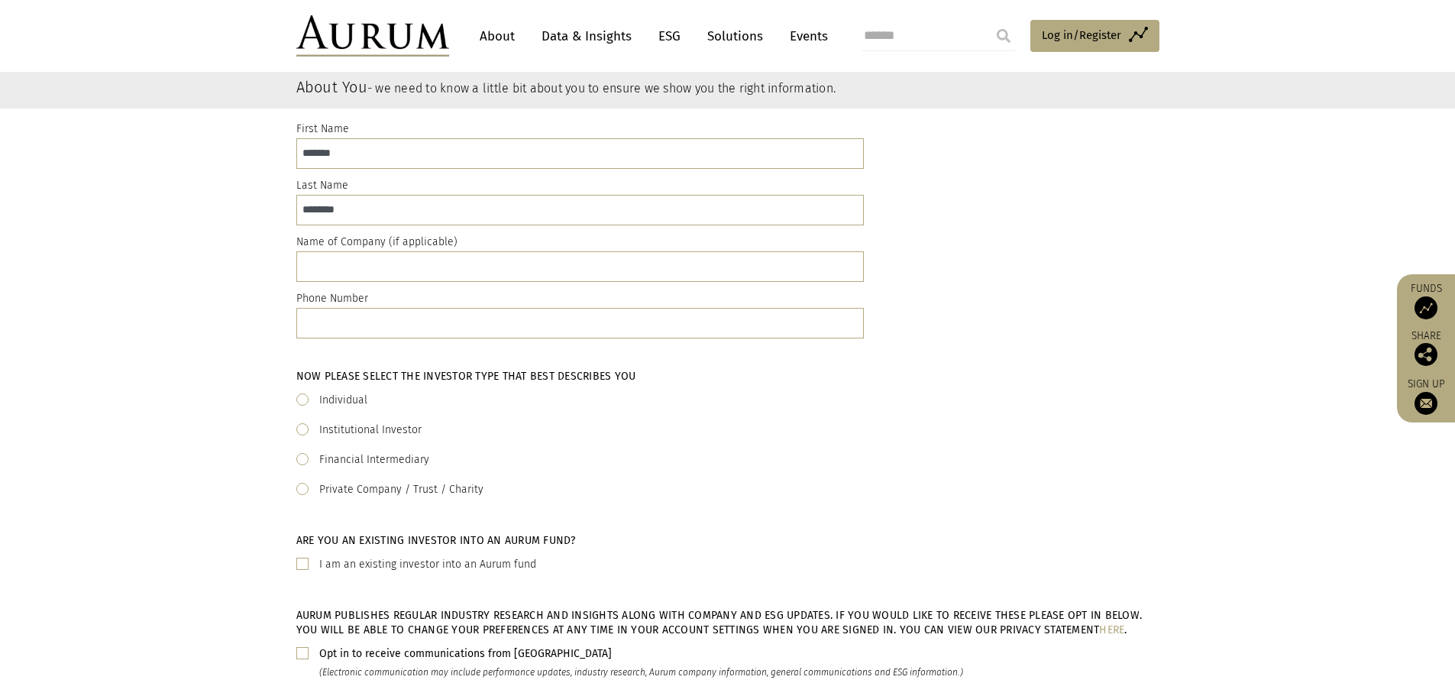
click at [316, 454] on div "Financial Intermediary" at bounding box center [727, 460] width 863 height 18
click at [302, 457] on span at bounding box center [302, 459] width 12 height 12
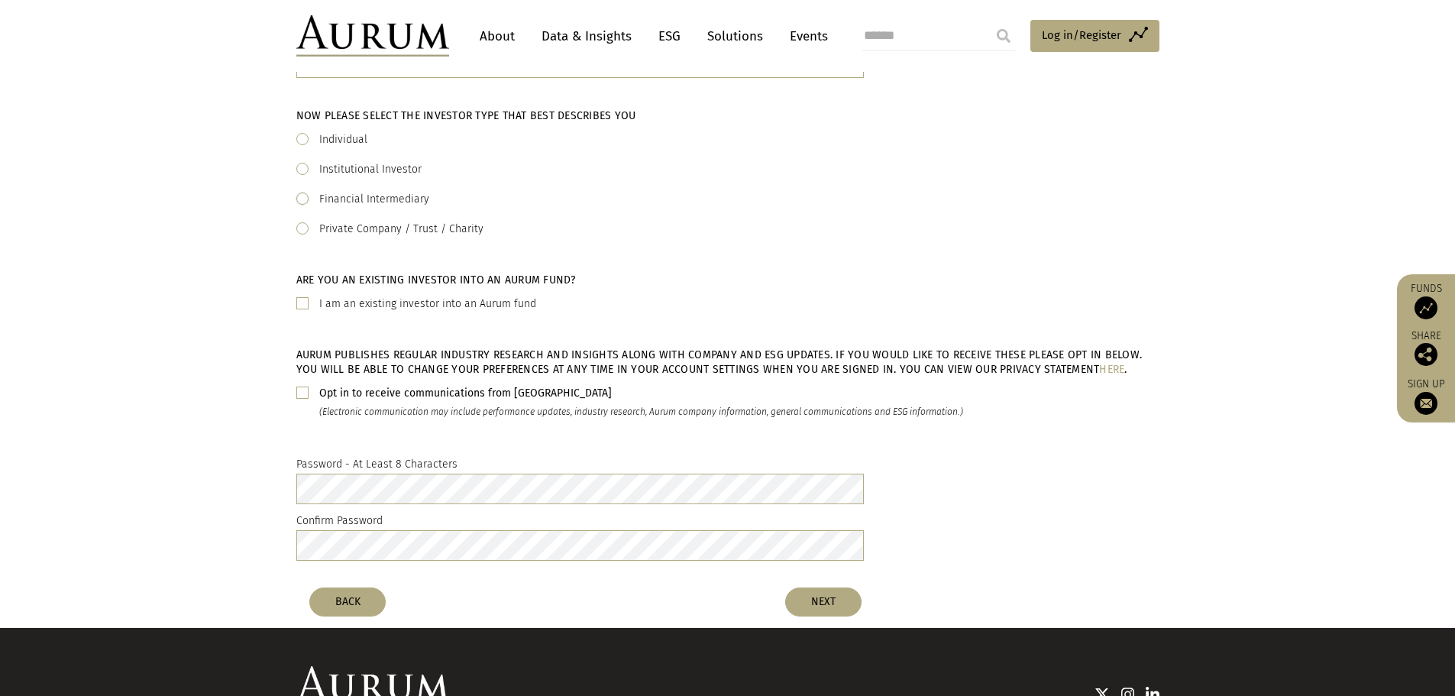
scroll to position [382, 0]
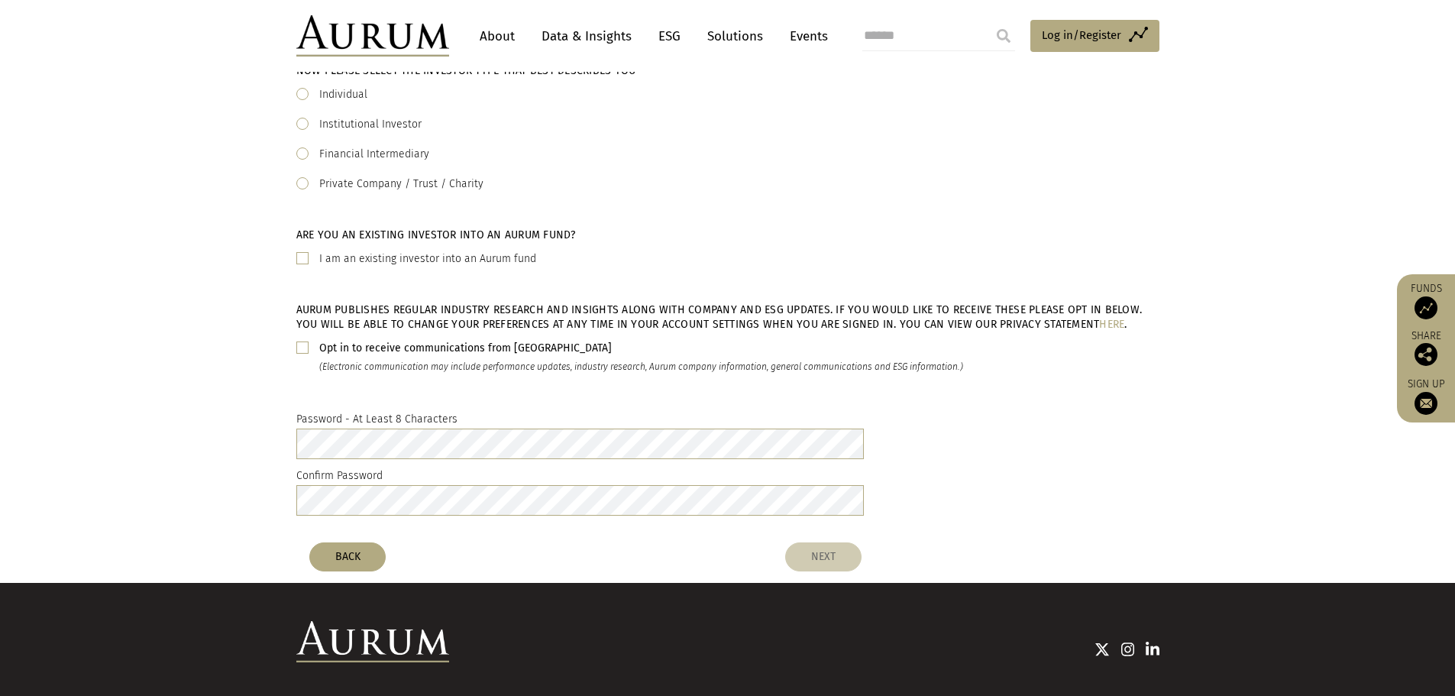
click at [840, 560] on button "NEXT" at bounding box center [823, 556] width 76 height 29
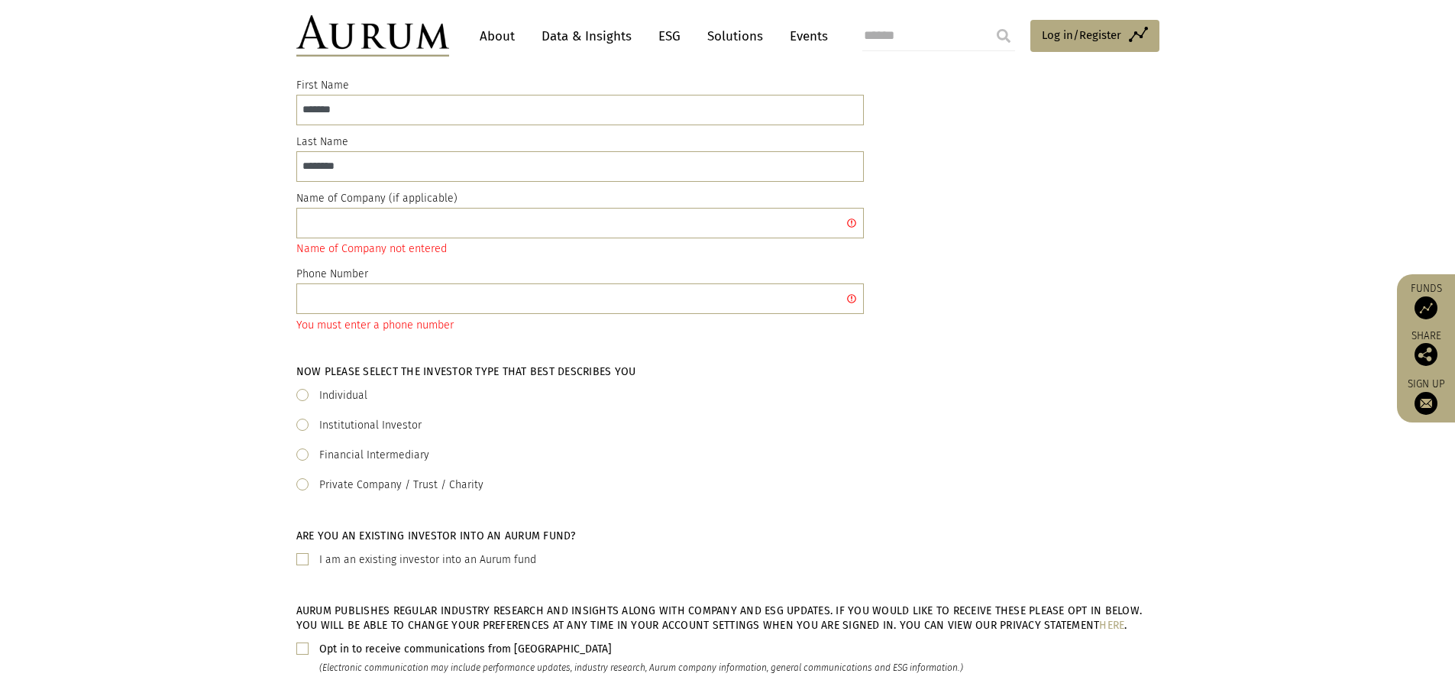
scroll to position [95, 0]
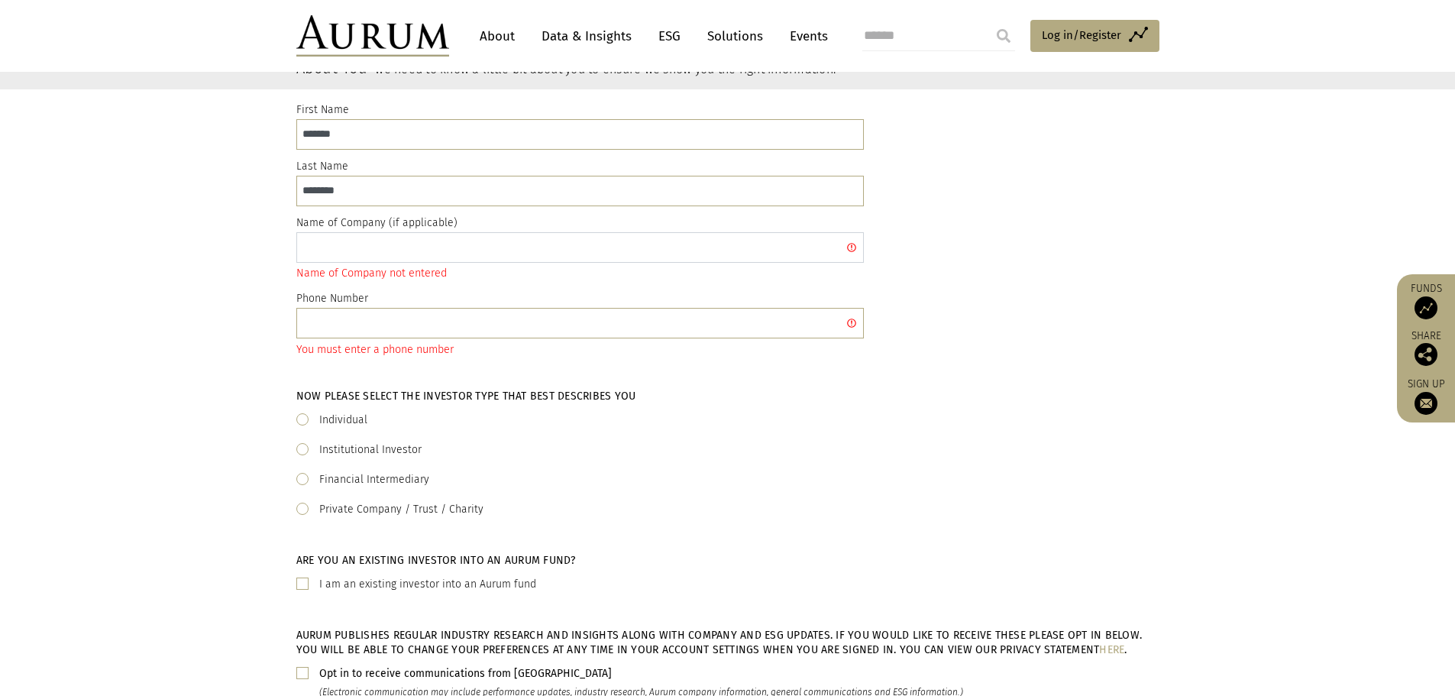
click at [383, 256] on input "text" at bounding box center [579, 247] width 567 height 31
type input "**********"
type input "*"
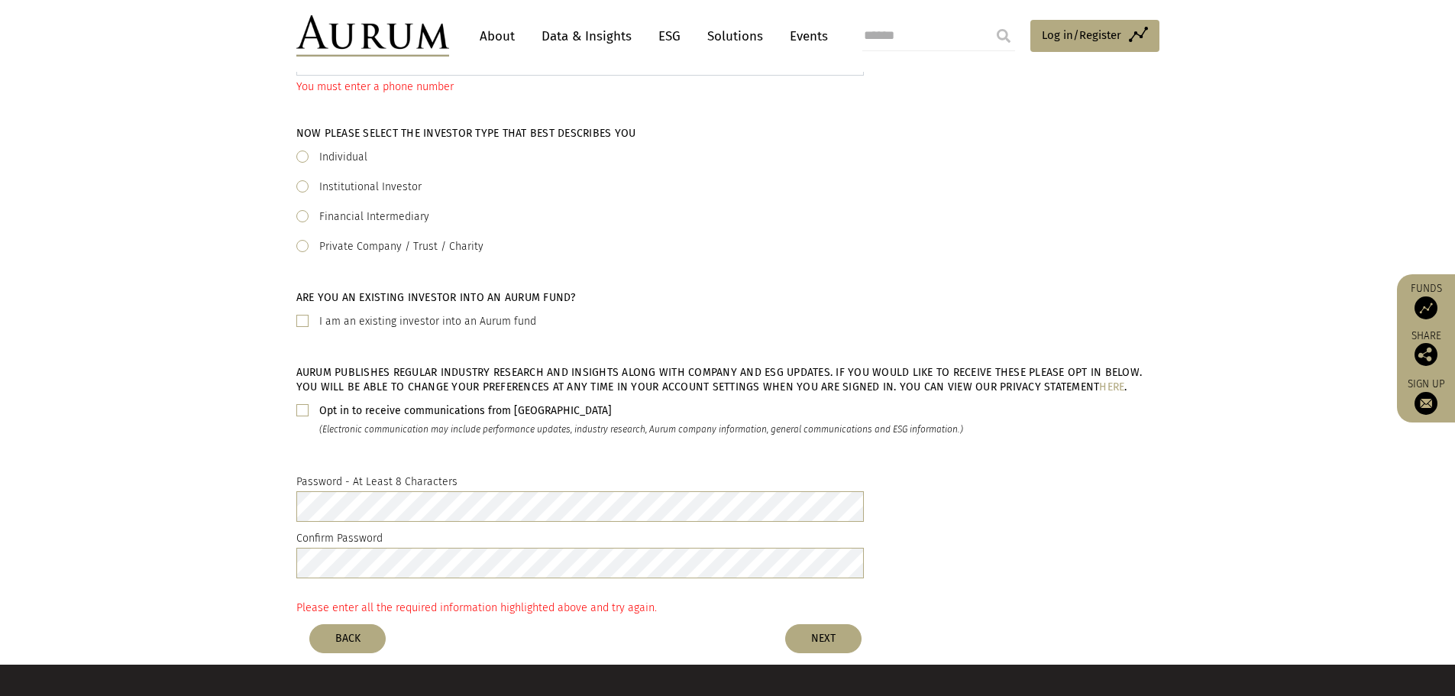
scroll to position [477, 0]
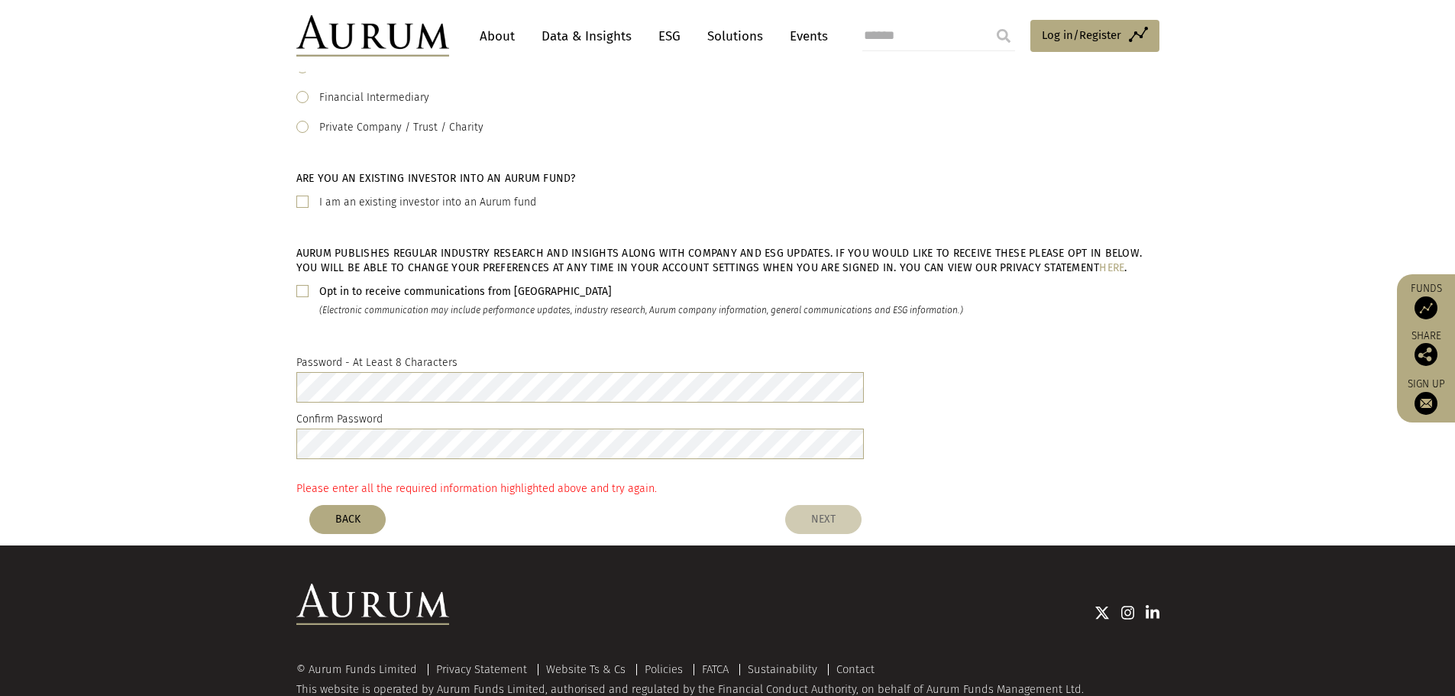
type input "**********"
click at [821, 522] on button "NEXT" at bounding box center [823, 519] width 76 height 29
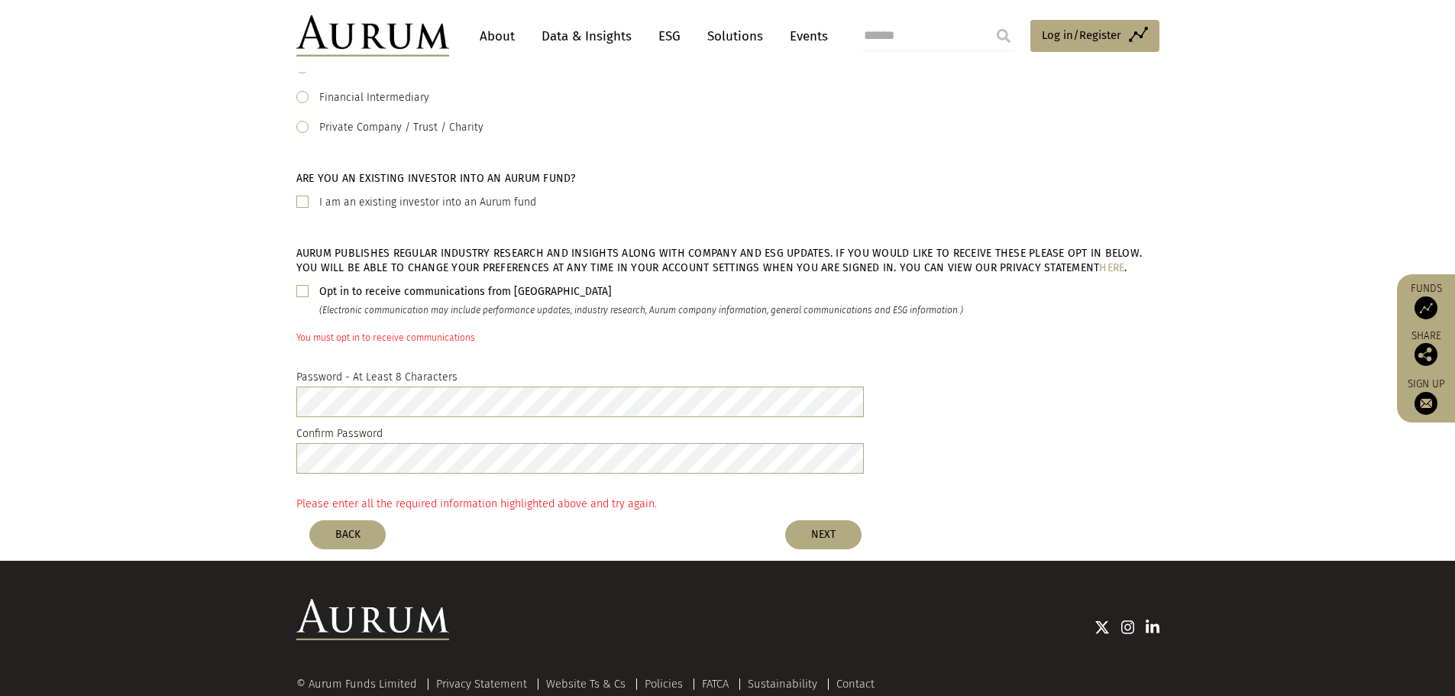
click at [299, 296] on span at bounding box center [302, 291] width 12 height 12
click at [848, 535] on button "NEXT" at bounding box center [823, 534] width 76 height 29
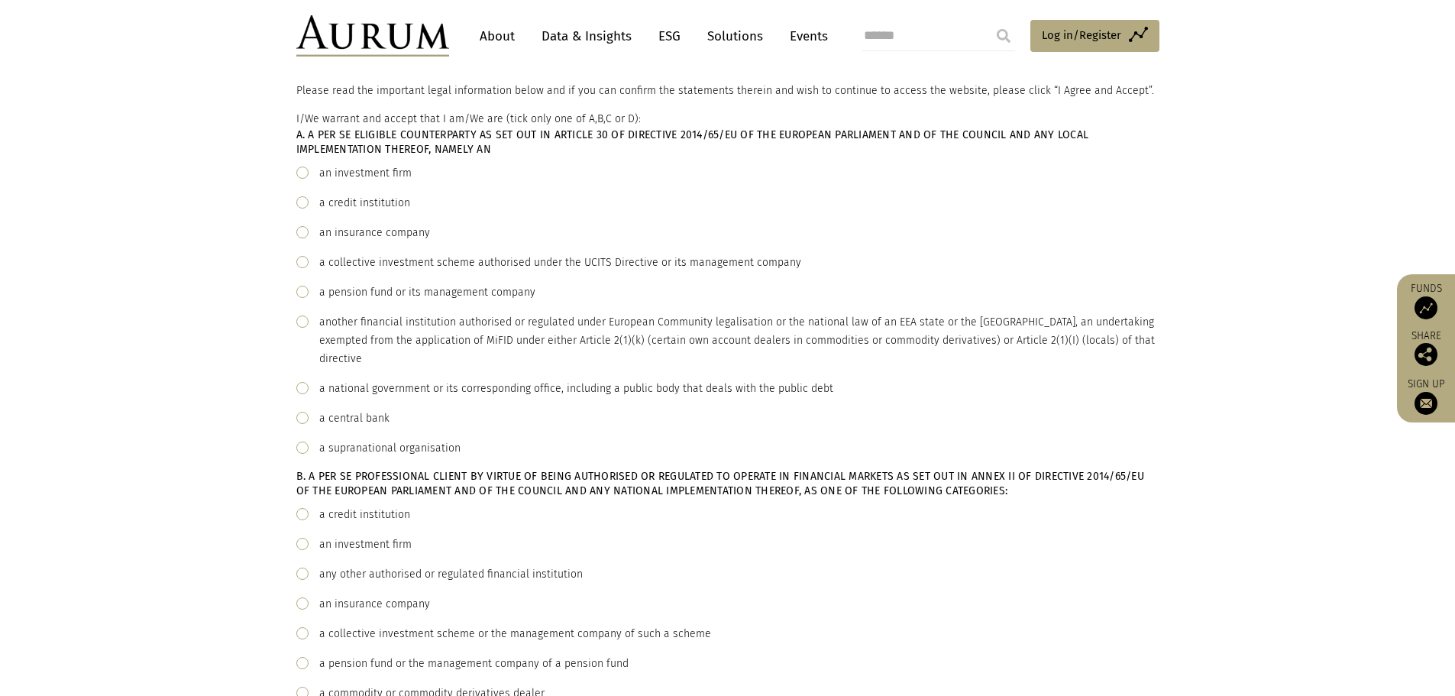
scroll to position [153, 0]
drag, startPoint x: 322, startPoint y: 448, endPoint x: 457, endPoint y: 454, distance: 136.1
click at [457, 454] on div "a supranational organisation" at bounding box center [727, 447] width 863 height 18
click at [304, 322] on span at bounding box center [302, 321] width 12 height 12
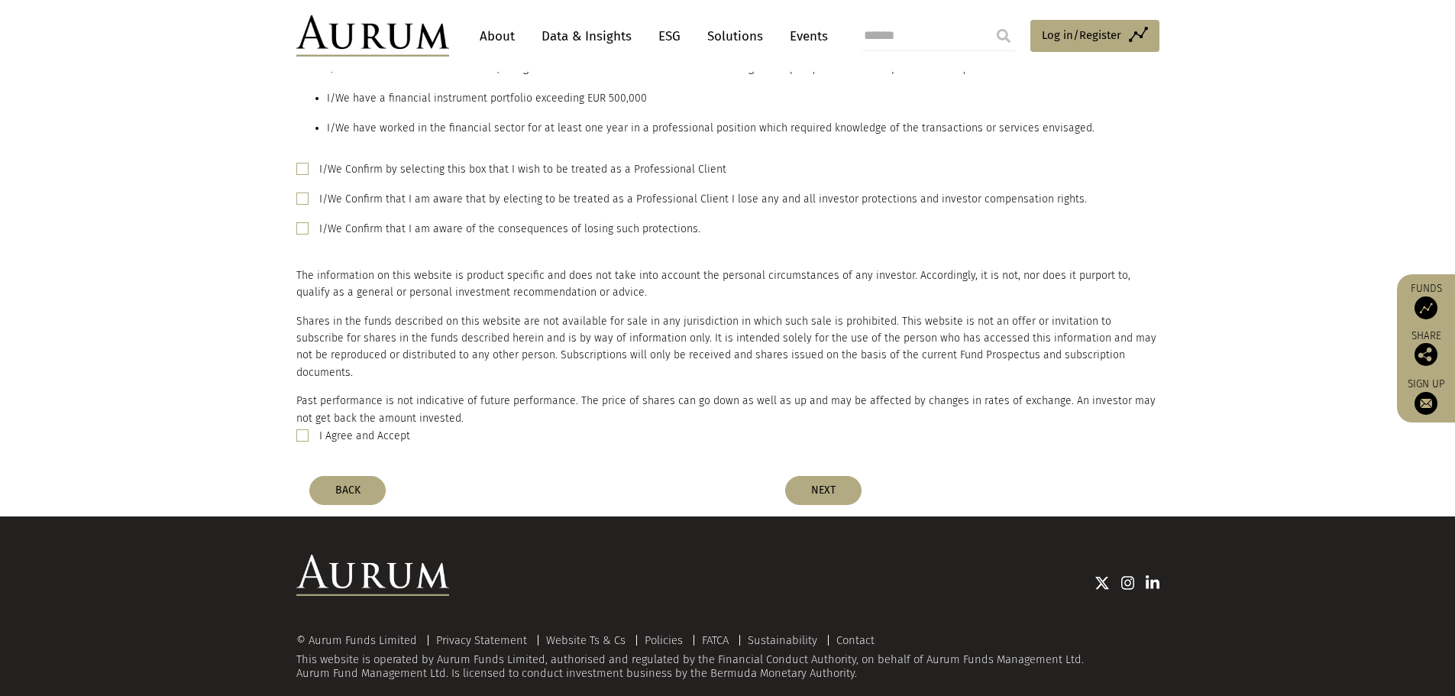
scroll to position [1035, 0]
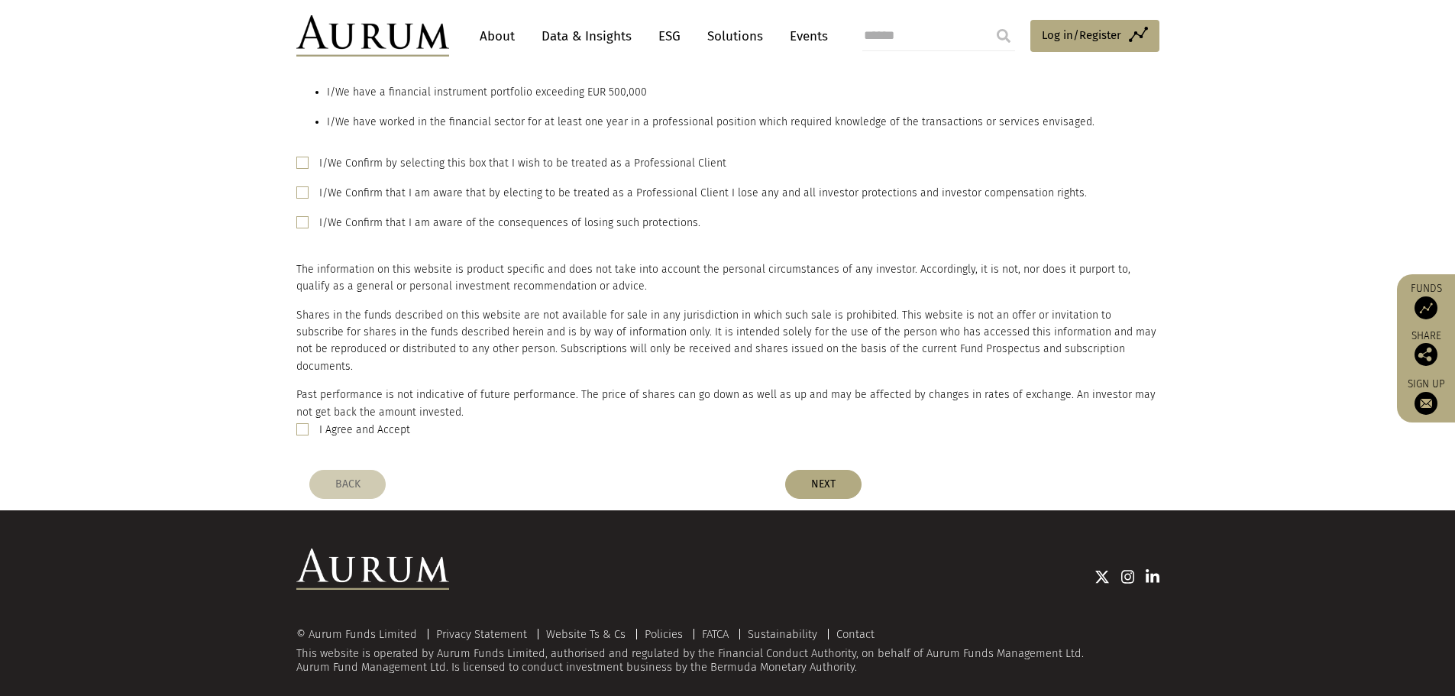
click at [362, 470] on button "BACK" at bounding box center [347, 484] width 76 height 29
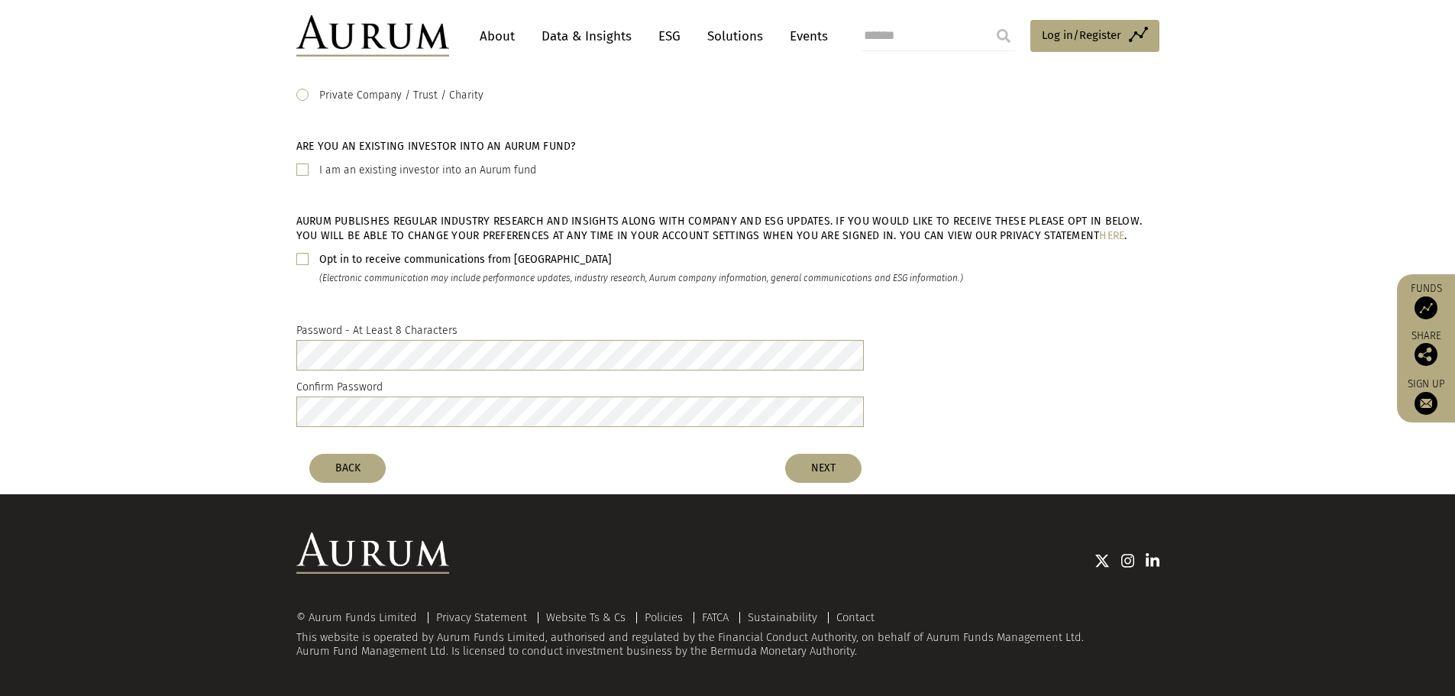
scroll to position [471, 0]
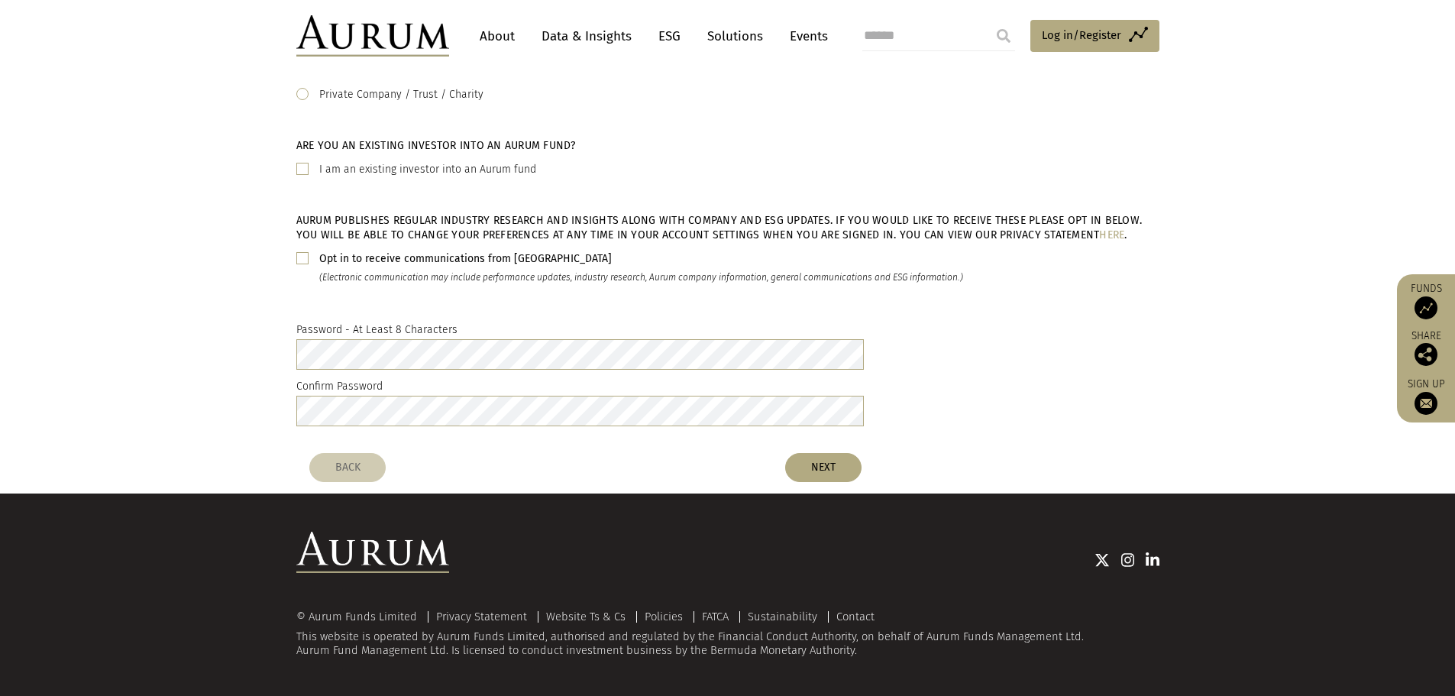
click at [364, 461] on button "BACK" at bounding box center [347, 467] width 76 height 29
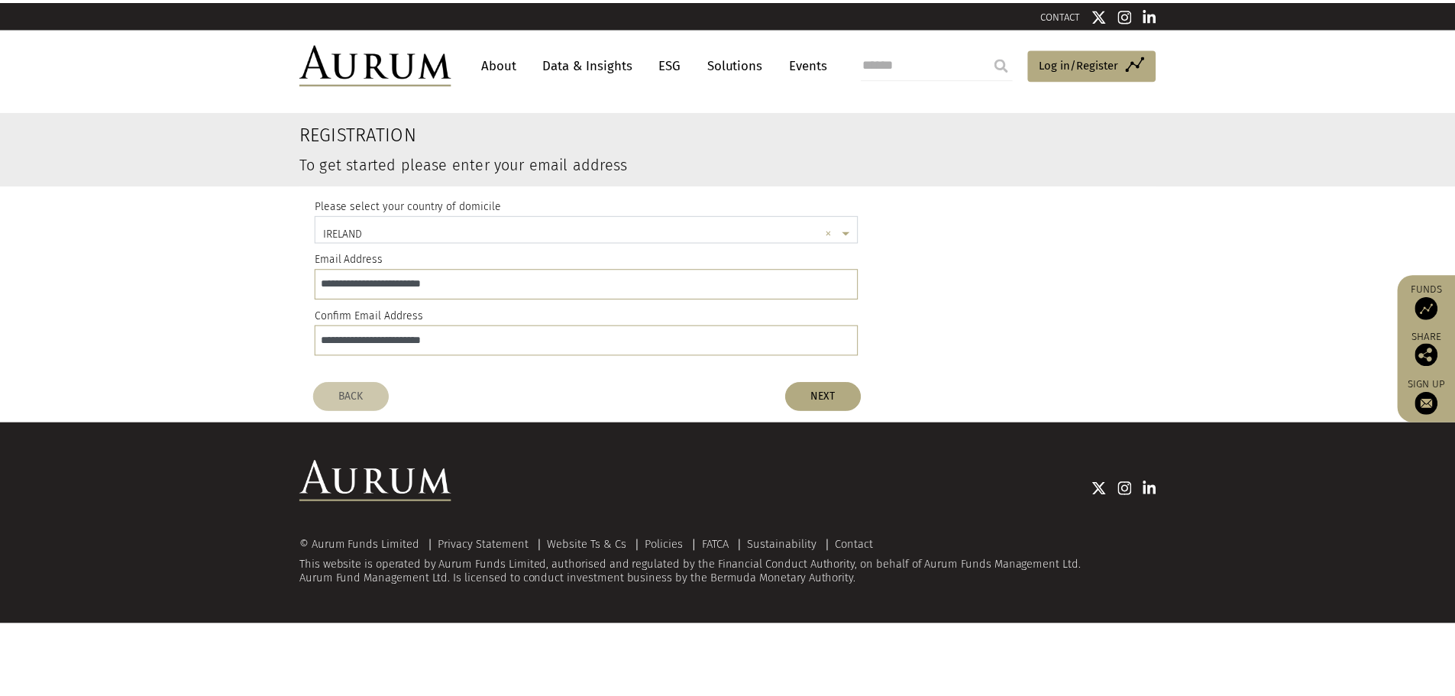
scroll to position [4, 0]
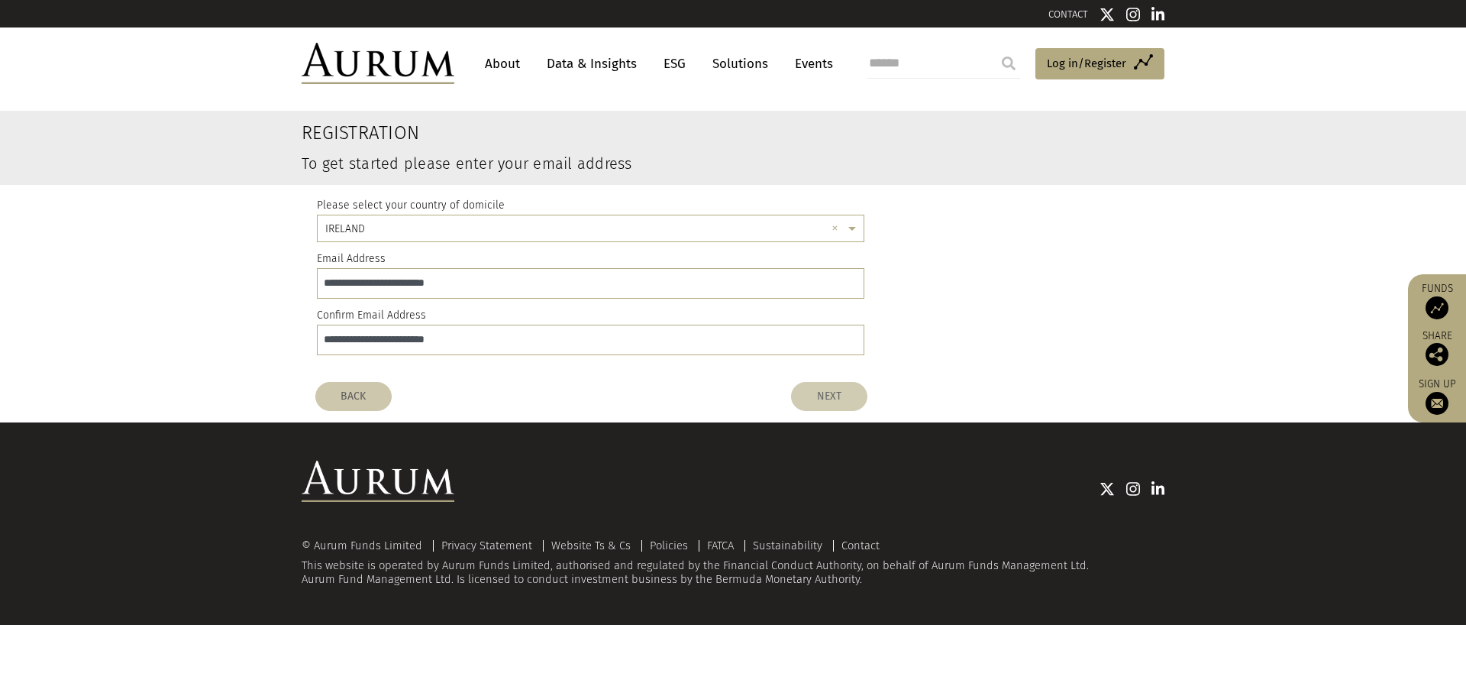
click at [835, 391] on button "NEXT" at bounding box center [829, 396] width 76 height 29
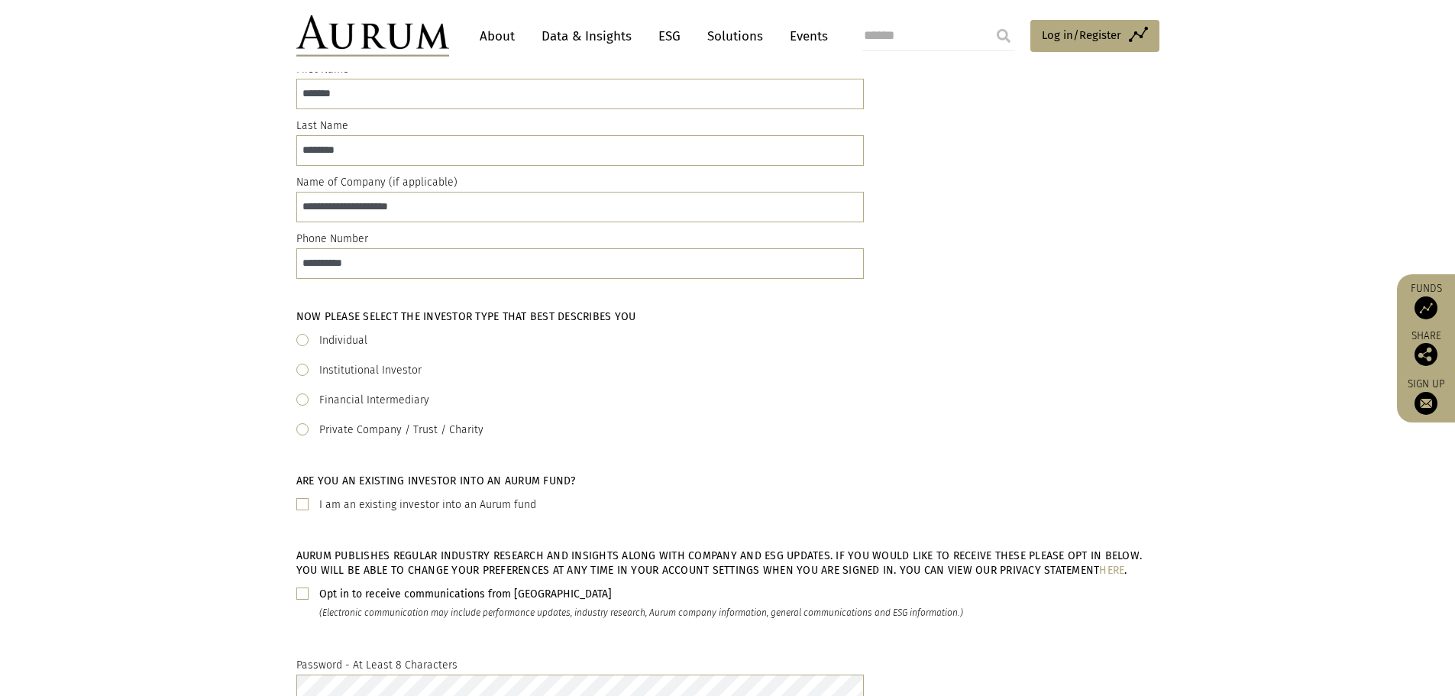
scroll to position [153, 0]
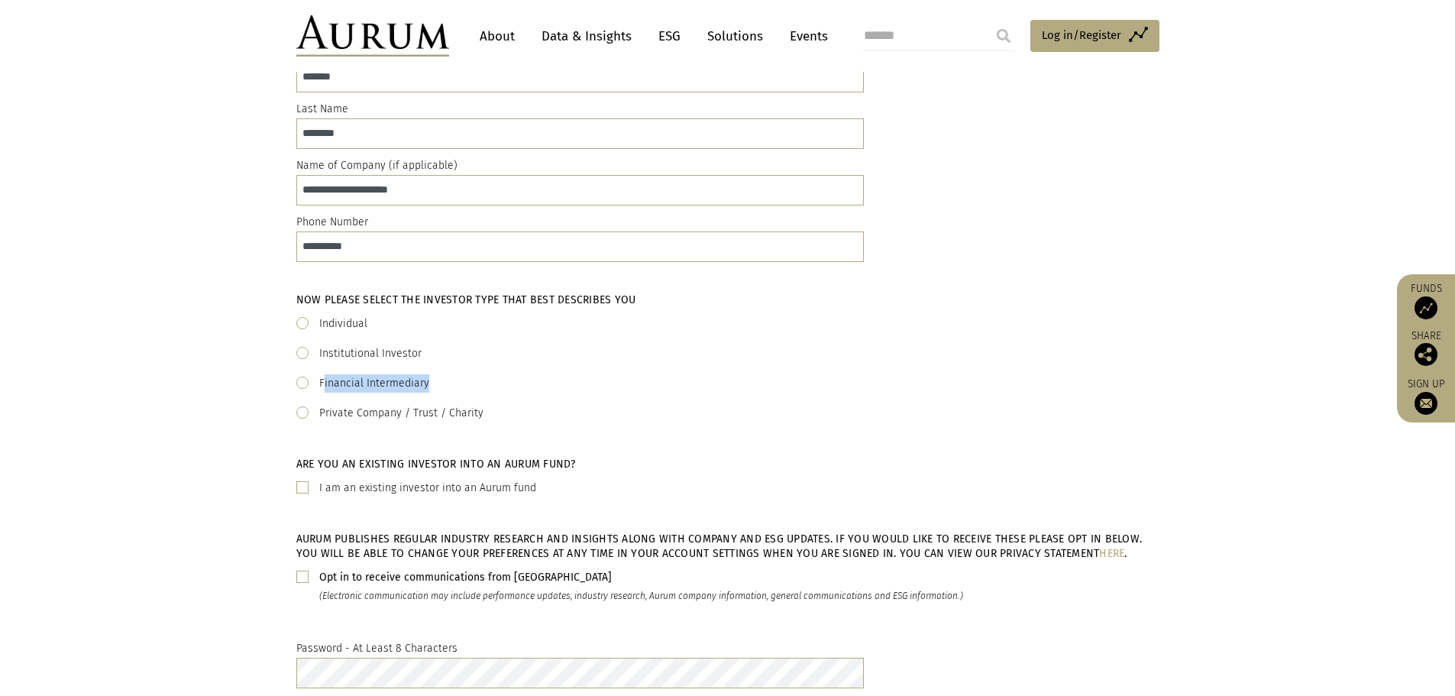
drag, startPoint x: 325, startPoint y: 383, endPoint x: 335, endPoint y: 384, distance: 10.0
click at [413, 384] on label "Financial Intermediary" at bounding box center [374, 383] width 110 height 18
drag, startPoint x: 320, startPoint y: 384, endPoint x: 399, endPoint y: 386, distance: 79.5
click at [417, 386] on label "Financial Intermediary" at bounding box center [374, 383] width 110 height 18
drag, startPoint x: 399, startPoint y: 386, endPoint x: 326, endPoint y: 384, distance: 73.4
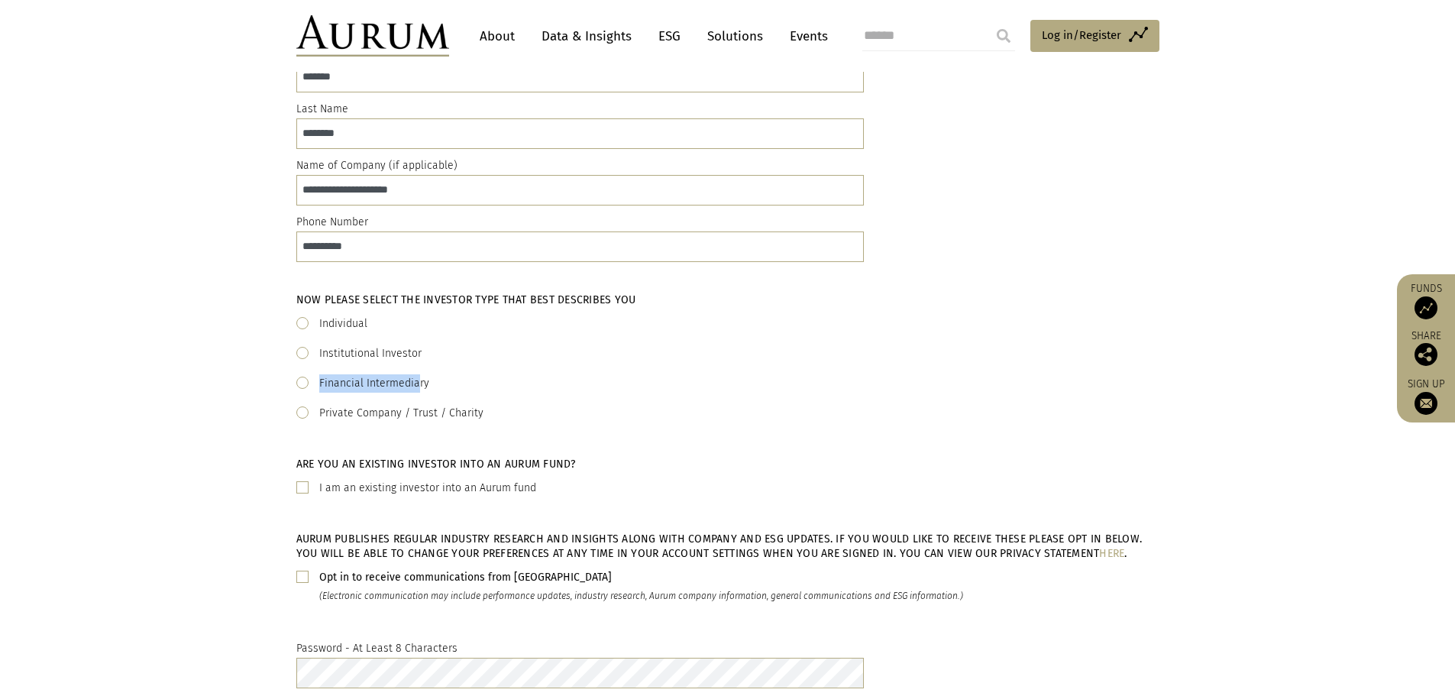
click at [326, 384] on label "Financial Intermediary" at bounding box center [374, 383] width 110 height 18
drag, startPoint x: 322, startPoint y: 385, endPoint x: 426, endPoint y: 385, distance: 104.6
click at [426, 385] on div "Financial Intermediary" at bounding box center [727, 383] width 863 height 18
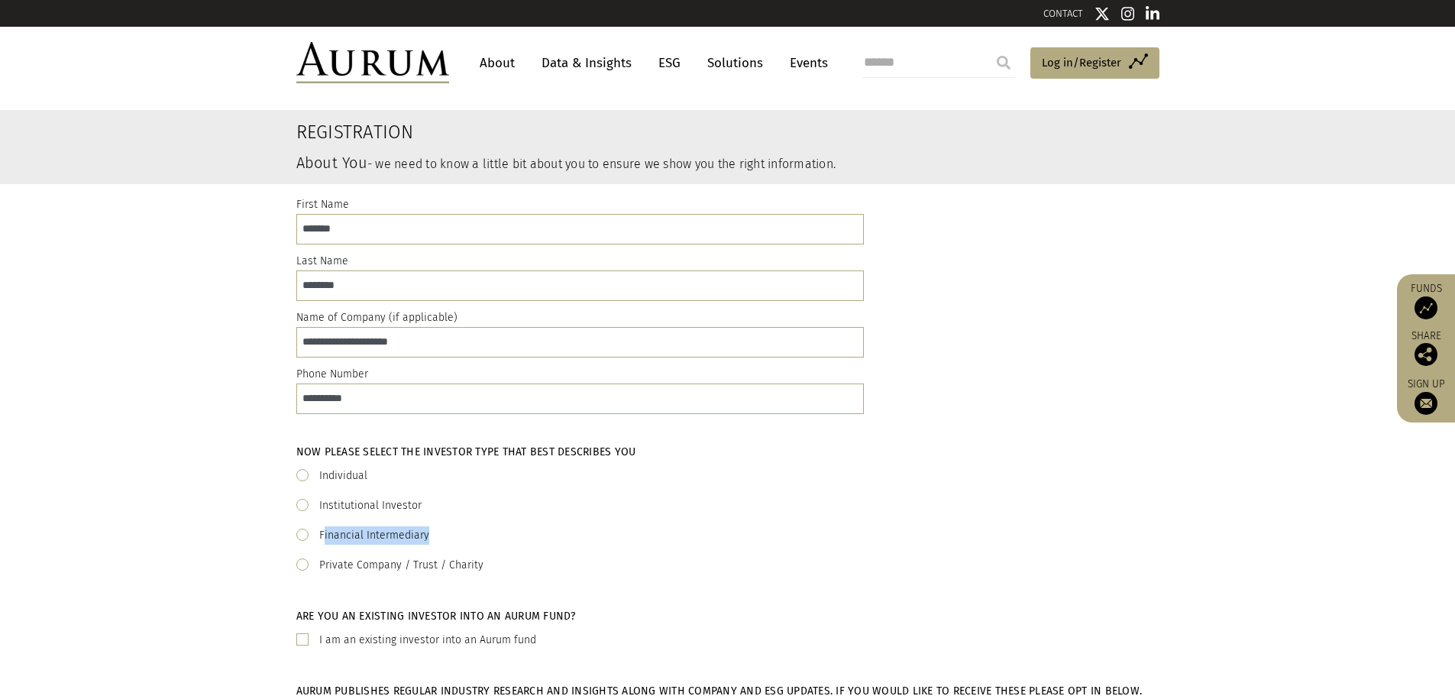
scroll to position [0, 0]
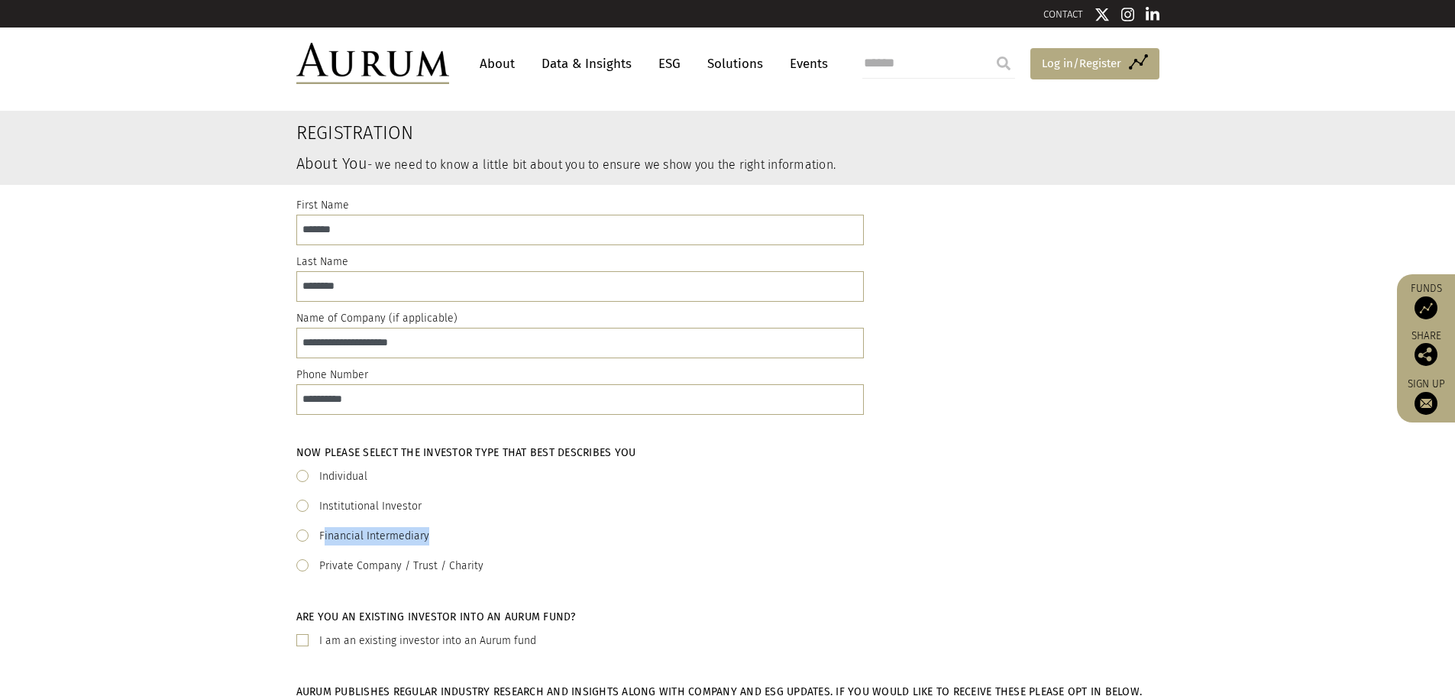
click at [1101, 63] on span "Log in/Register" at bounding box center [1081, 63] width 79 height 18
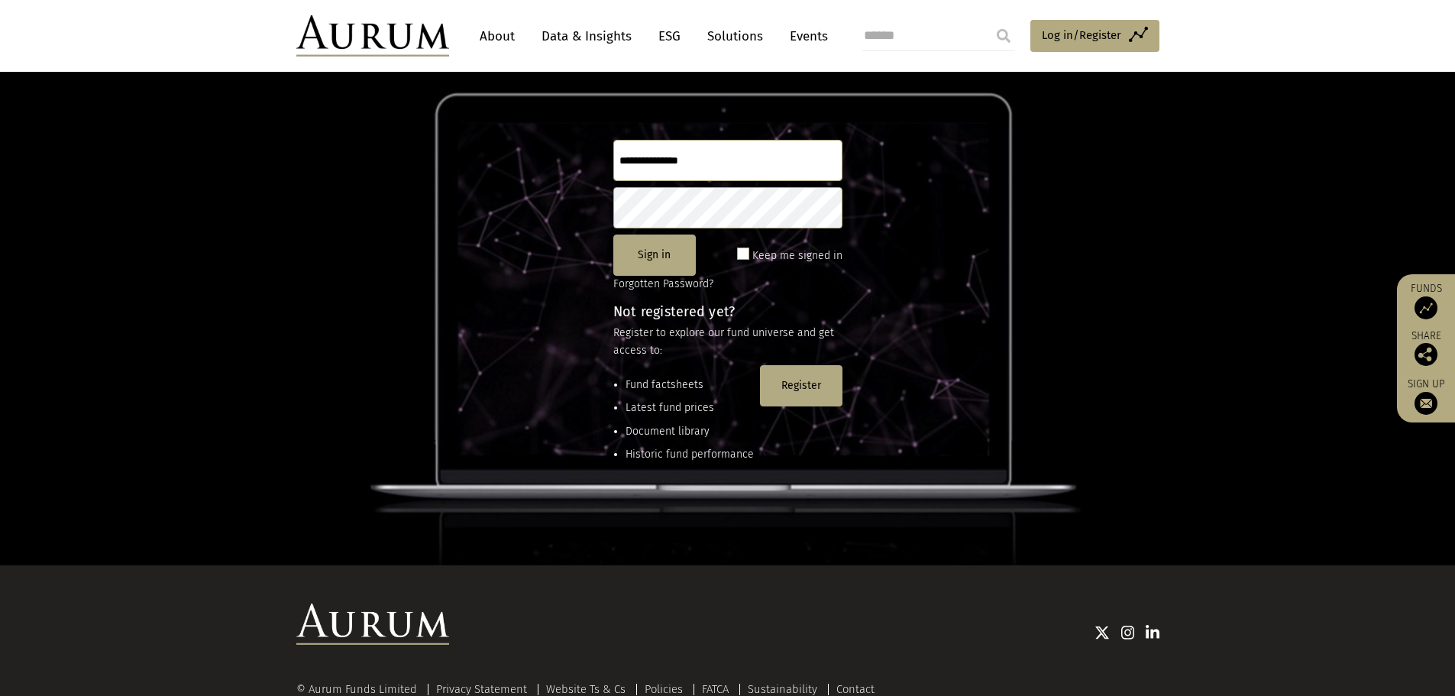
scroll to position [50, 0]
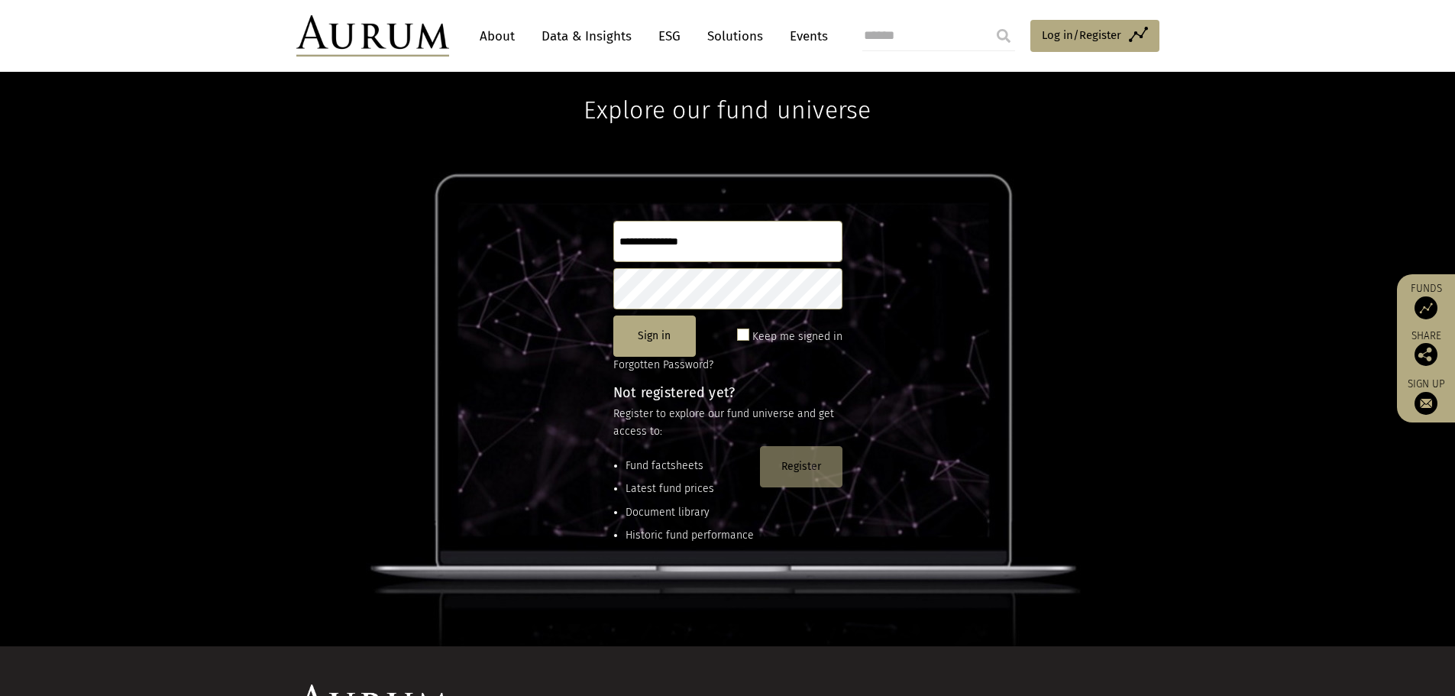
click at [816, 478] on button "Register" at bounding box center [801, 466] width 82 height 41
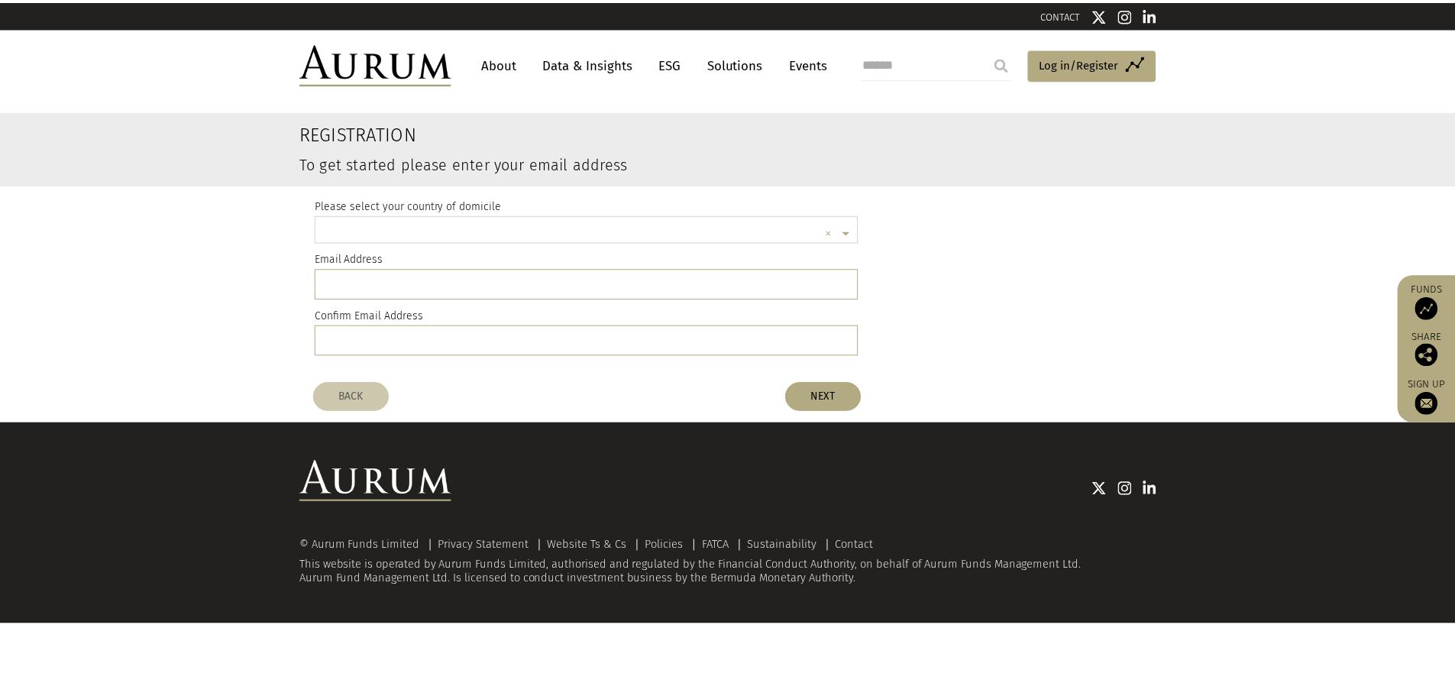
scroll to position [4, 0]
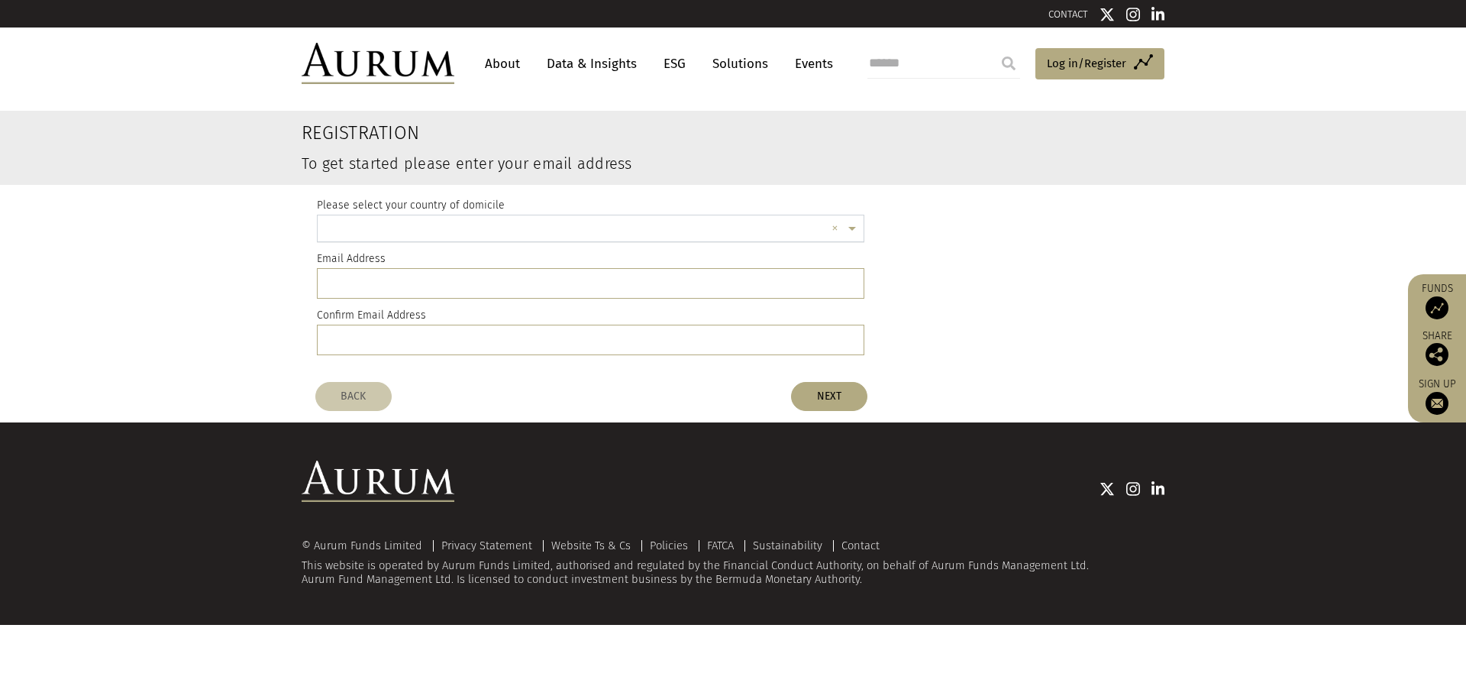
click at [505, 231] on input "text" at bounding box center [575, 230] width 500 height 31
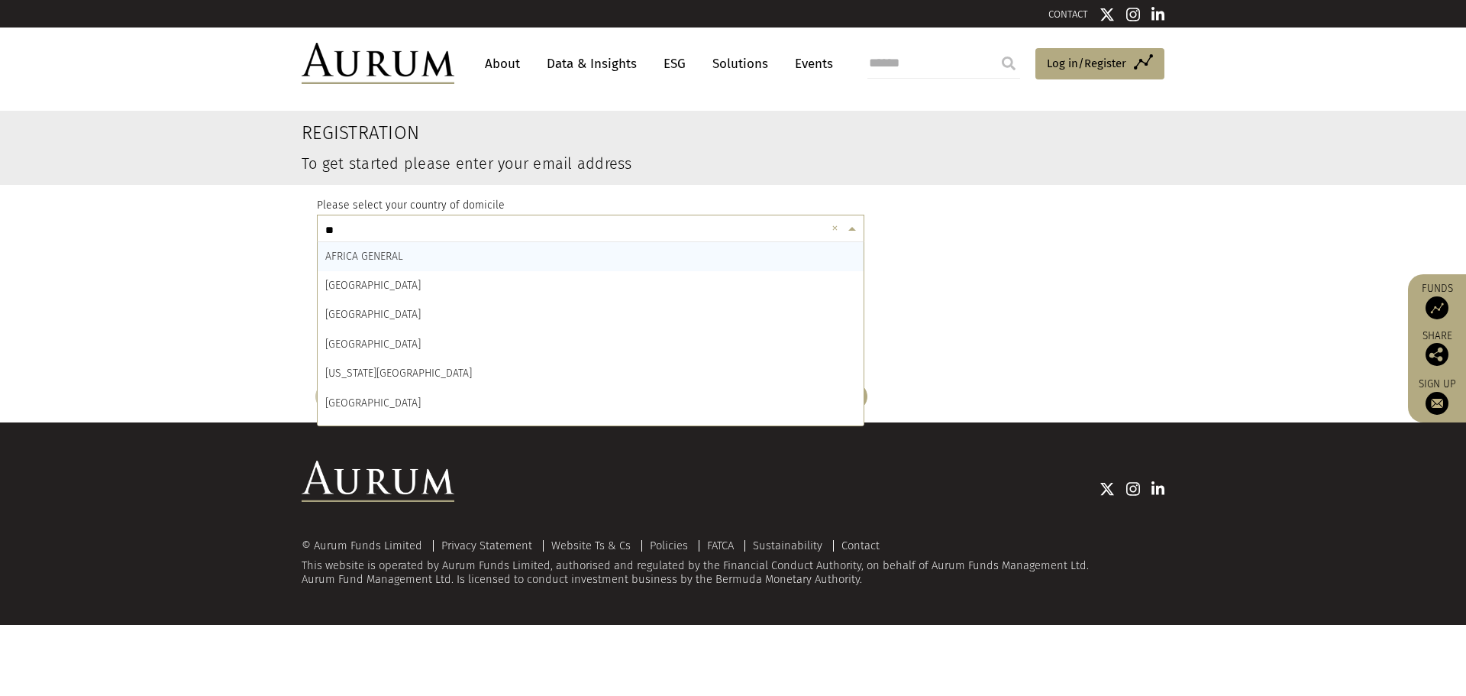
type input "***"
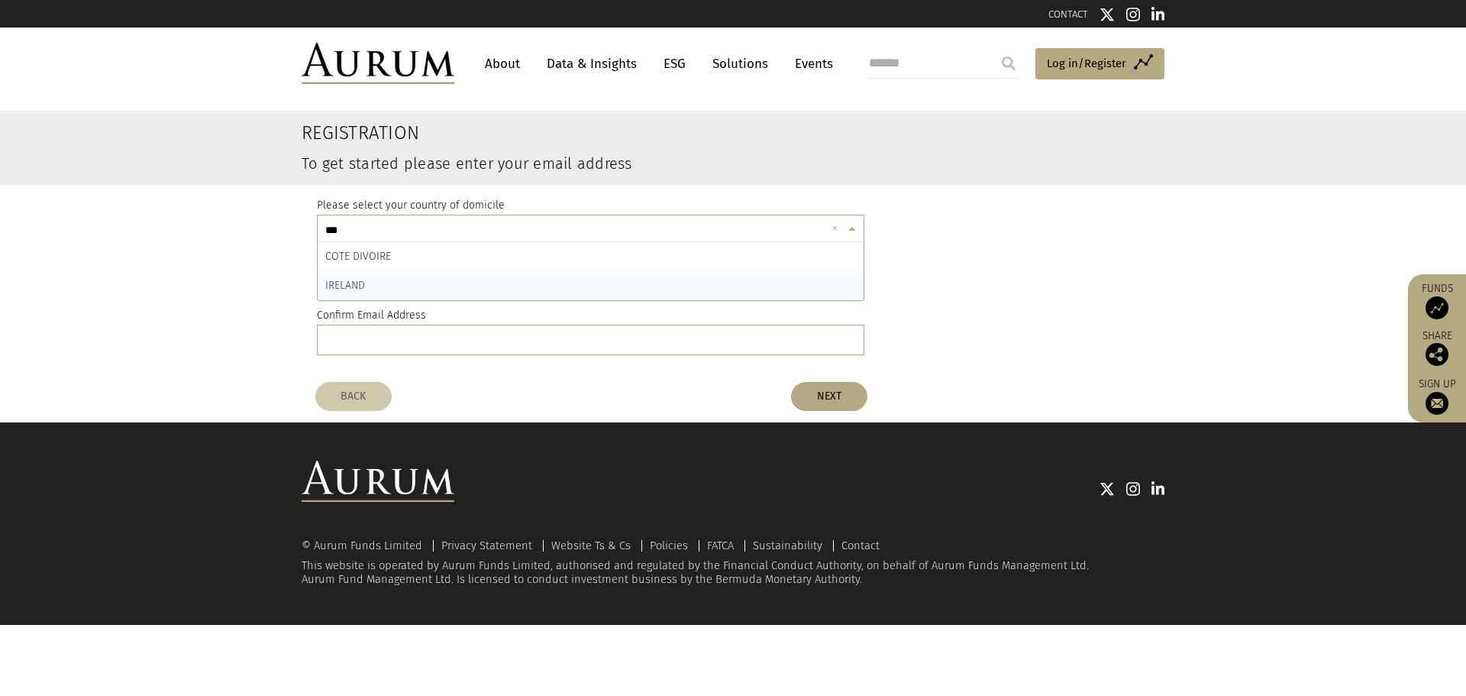
click at [649, 294] on div "IRELAND" at bounding box center [591, 285] width 546 height 29
click at [630, 294] on input "email" at bounding box center [591, 283] width 548 height 31
type input "**********"
type input "*"
type input "**********"
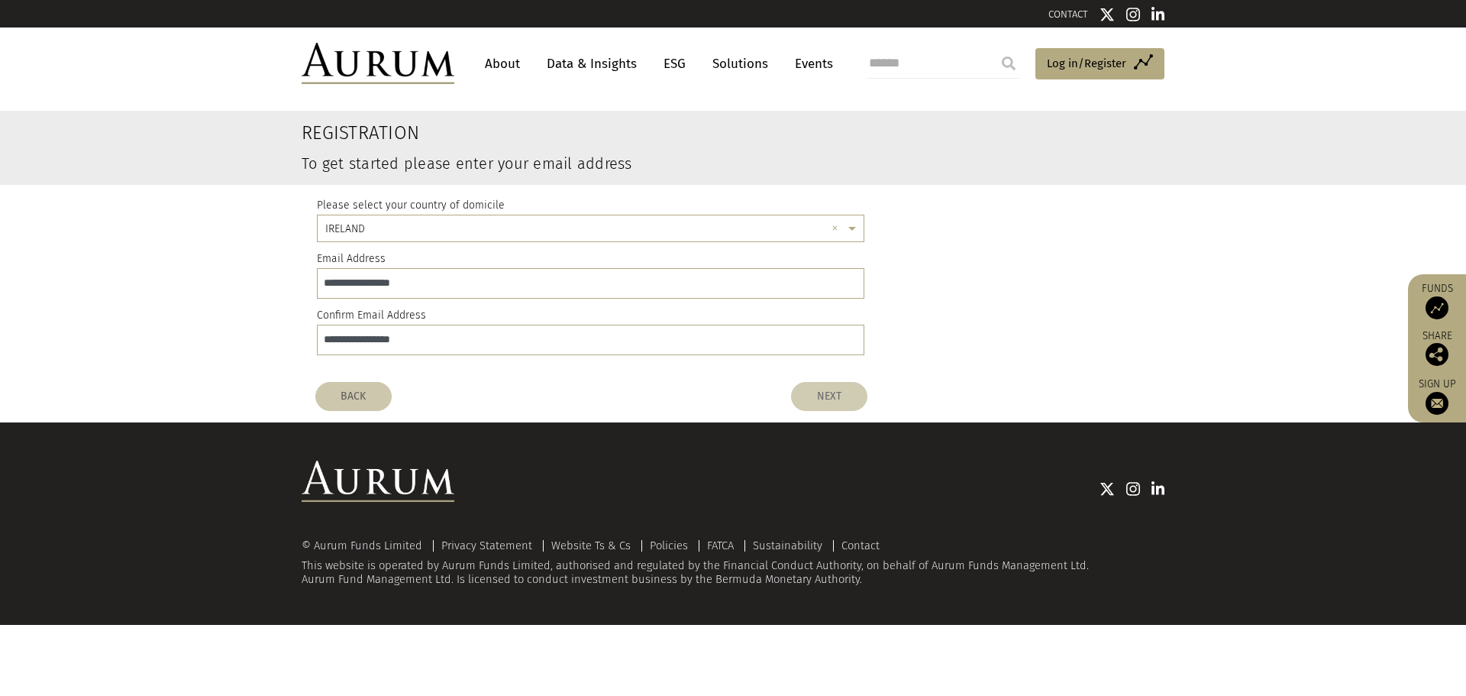
click at [832, 398] on button "NEXT" at bounding box center [829, 396] width 76 height 29
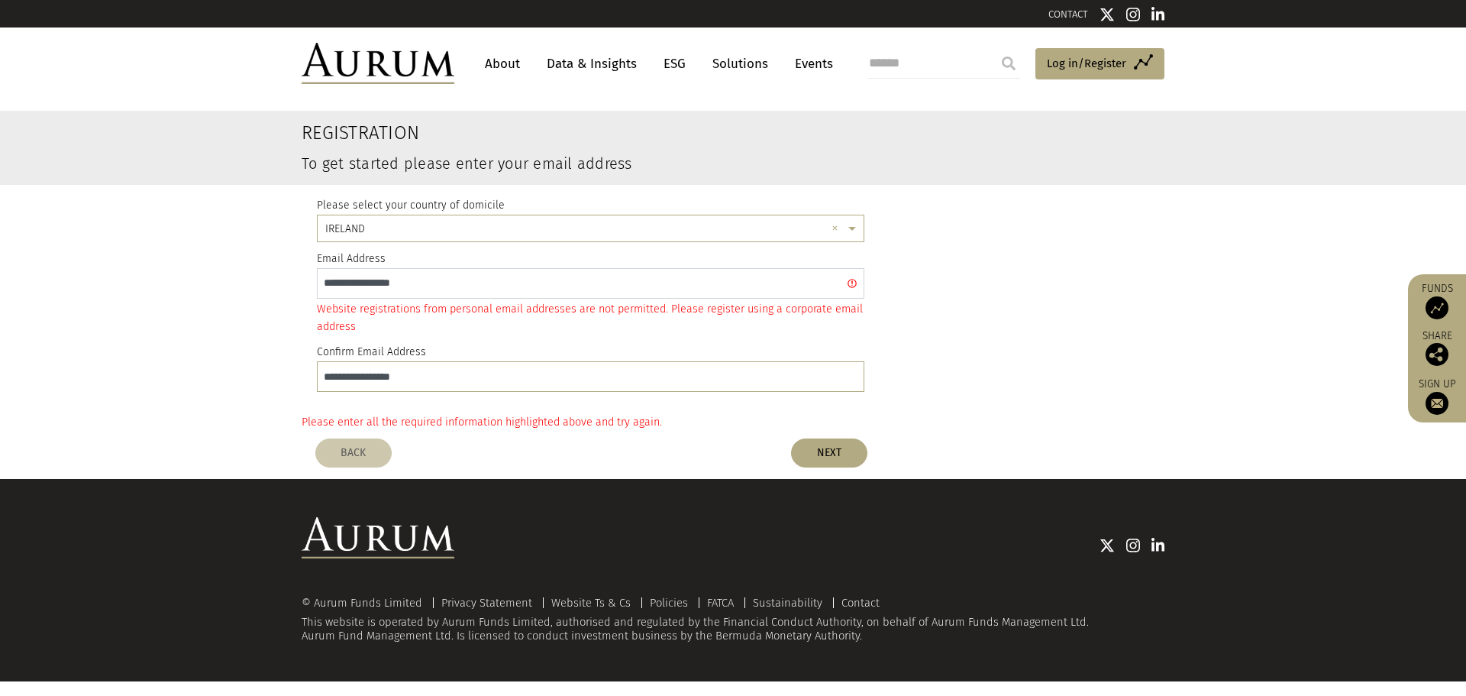
drag, startPoint x: 363, startPoint y: 285, endPoint x: 465, endPoint y: 282, distance: 102.4
click at [465, 282] on input "**********" at bounding box center [591, 283] width 548 height 31
type input "**********"
click at [813, 464] on button "NEXT" at bounding box center [829, 452] width 76 height 29
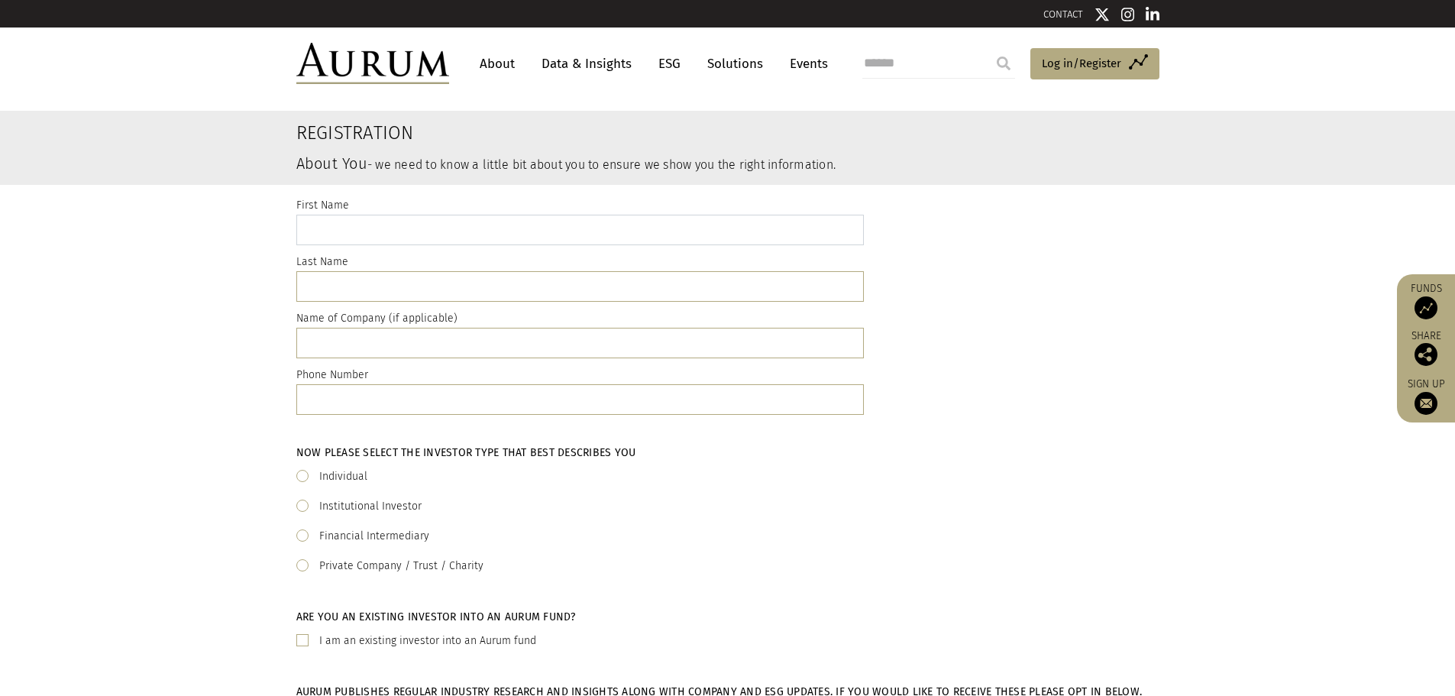
click at [368, 223] on input "text" at bounding box center [579, 230] width 567 height 31
type input "*******"
type input "********"
type input "***"
type input "**********"
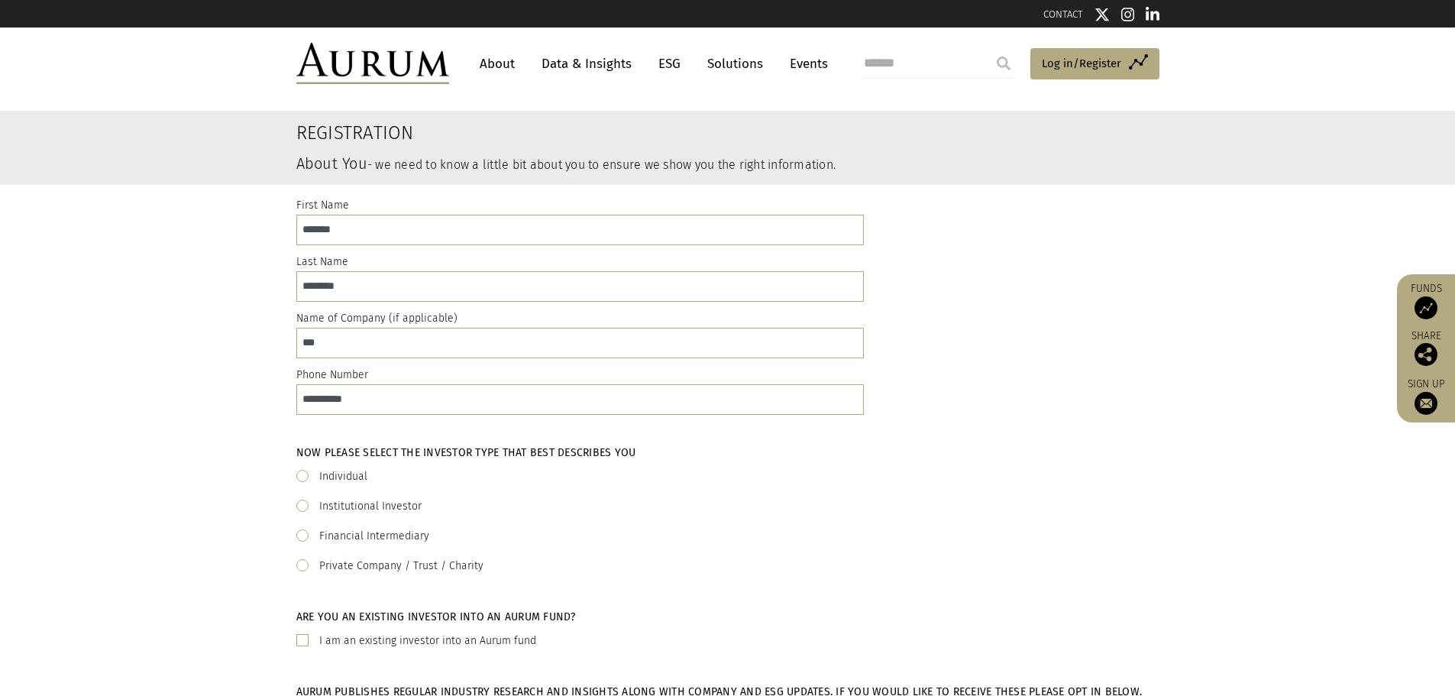
click at [335, 470] on label "Individual" at bounding box center [343, 476] width 48 height 18
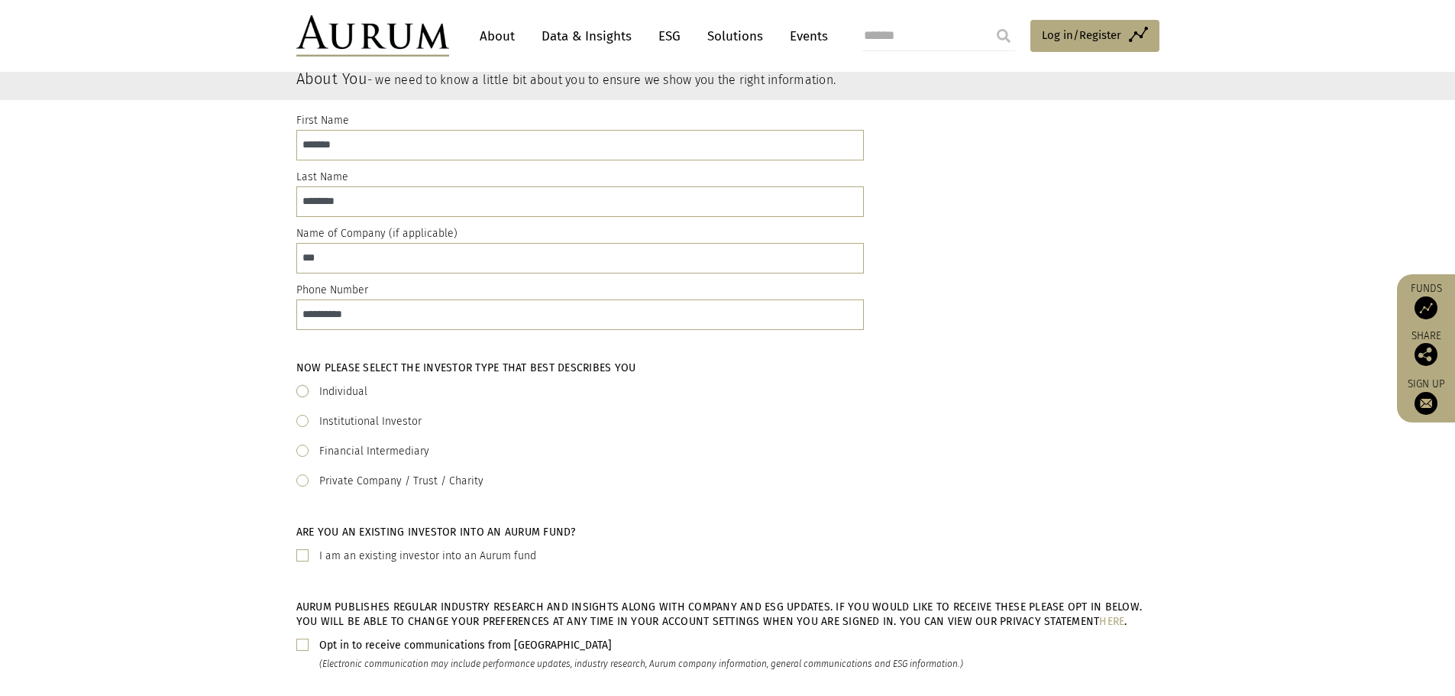
scroll to position [306, 0]
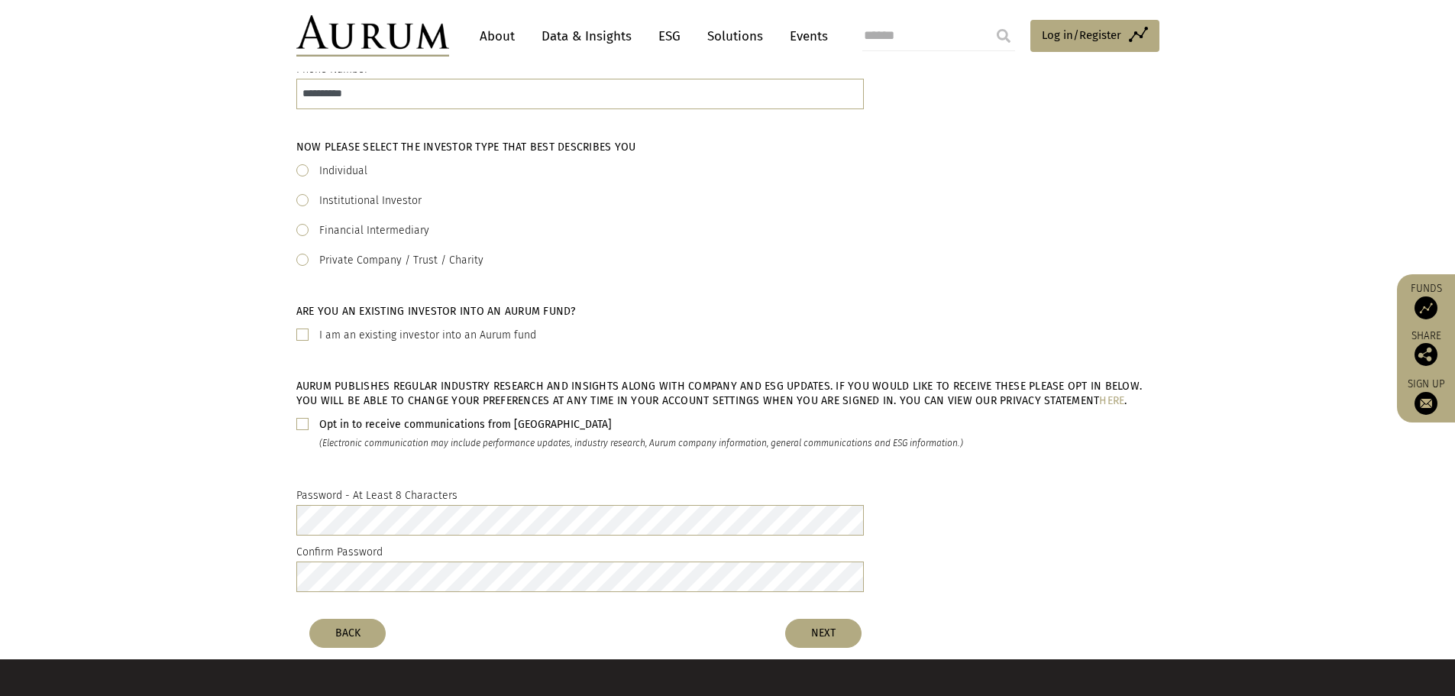
click at [320, 425] on b "Opt in to receive communications from Aurum" at bounding box center [465, 424] width 293 height 13
click at [337, 556] on label "Confirm Password" at bounding box center [339, 552] width 86 height 18
click at [341, 572] on div "Confirm Password" at bounding box center [579, 567] width 567 height 49
click at [860, 632] on button "NEXT" at bounding box center [823, 633] width 76 height 29
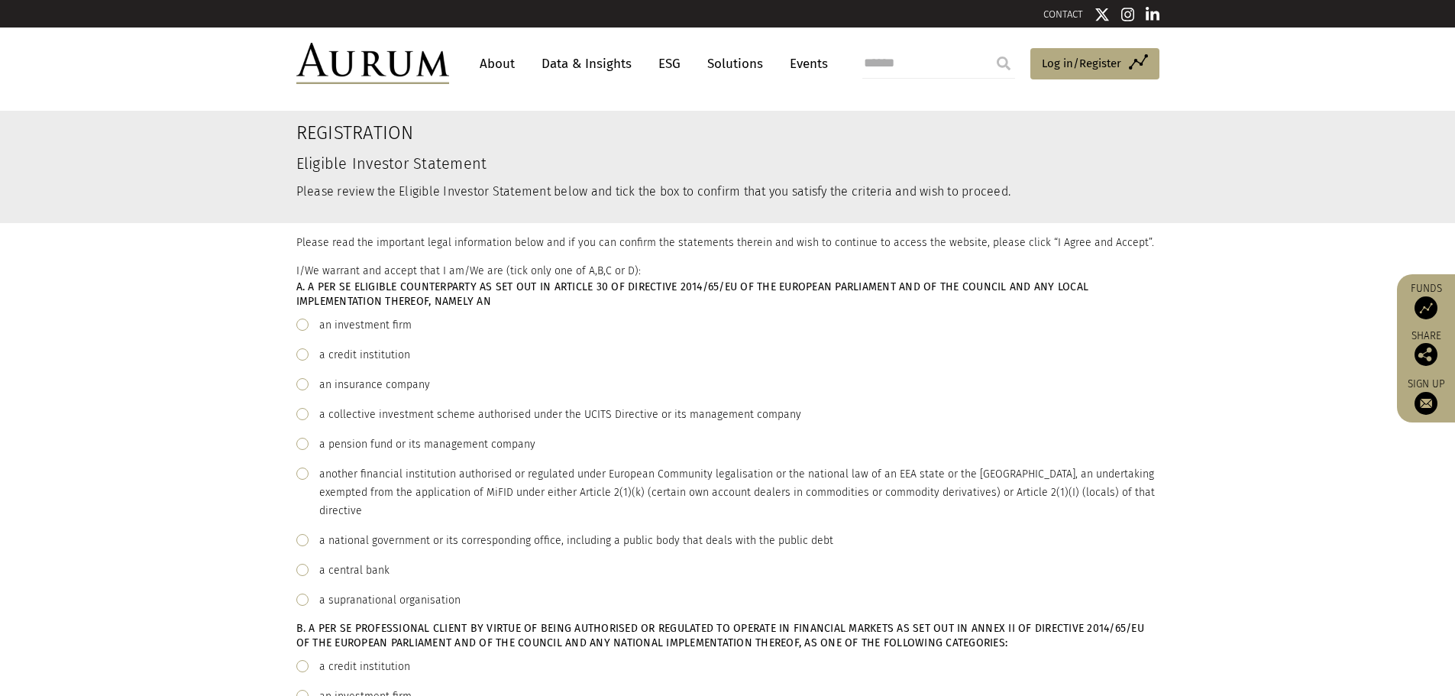
click at [299, 325] on span at bounding box center [302, 324] width 12 height 12
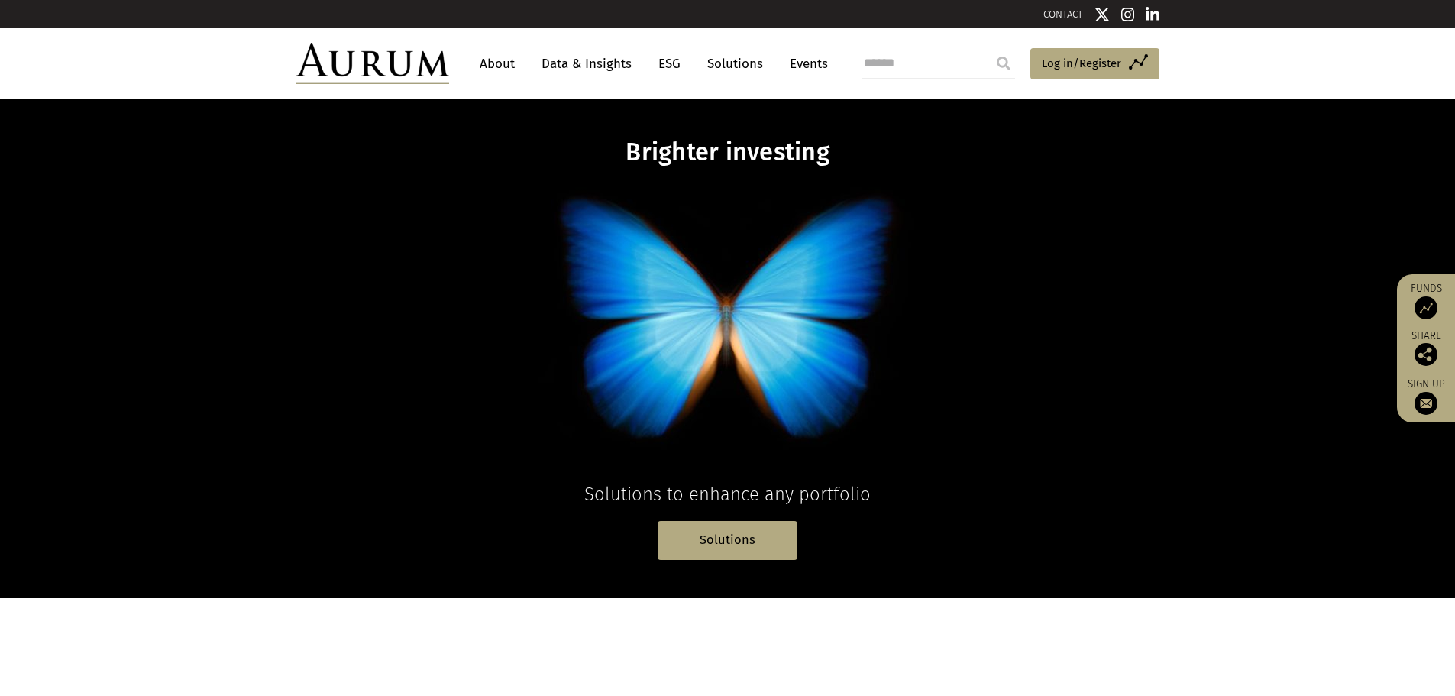
click at [494, 63] on link "About" at bounding box center [497, 64] width 50 height 28
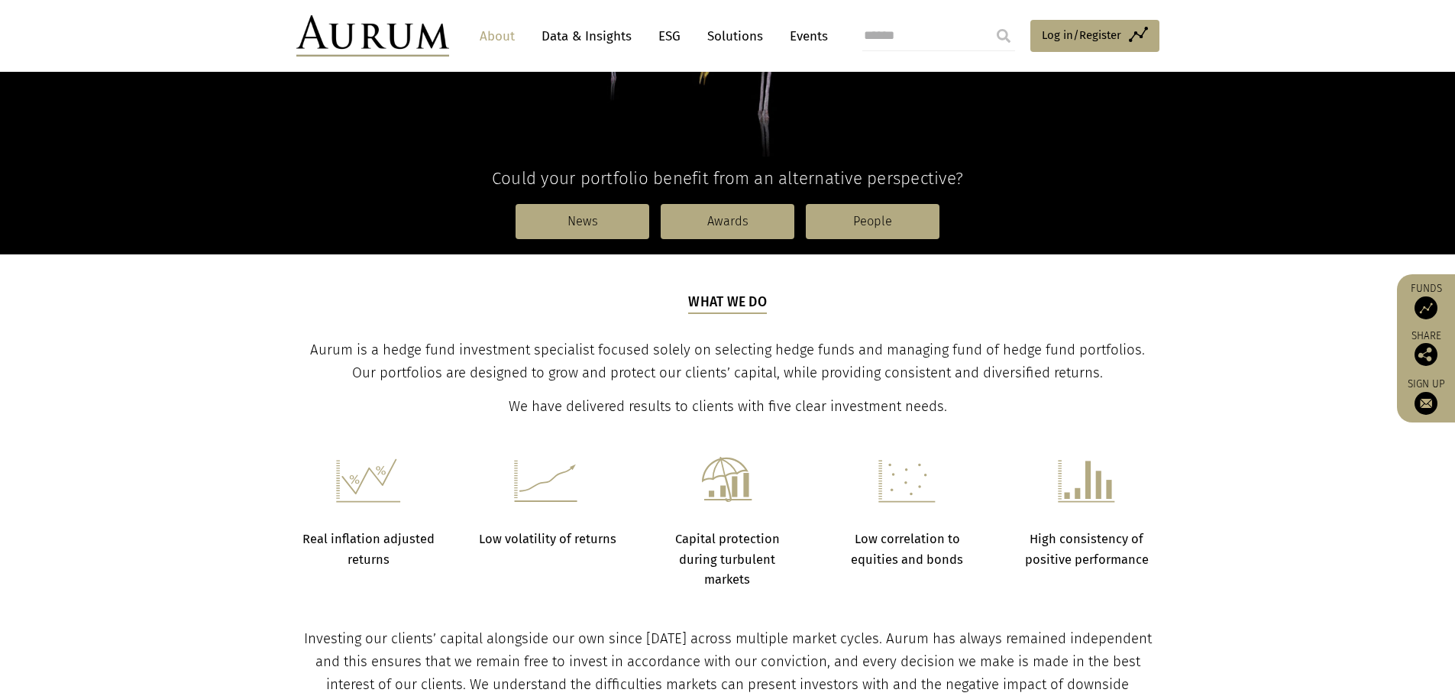
scroll to position [56, 0]
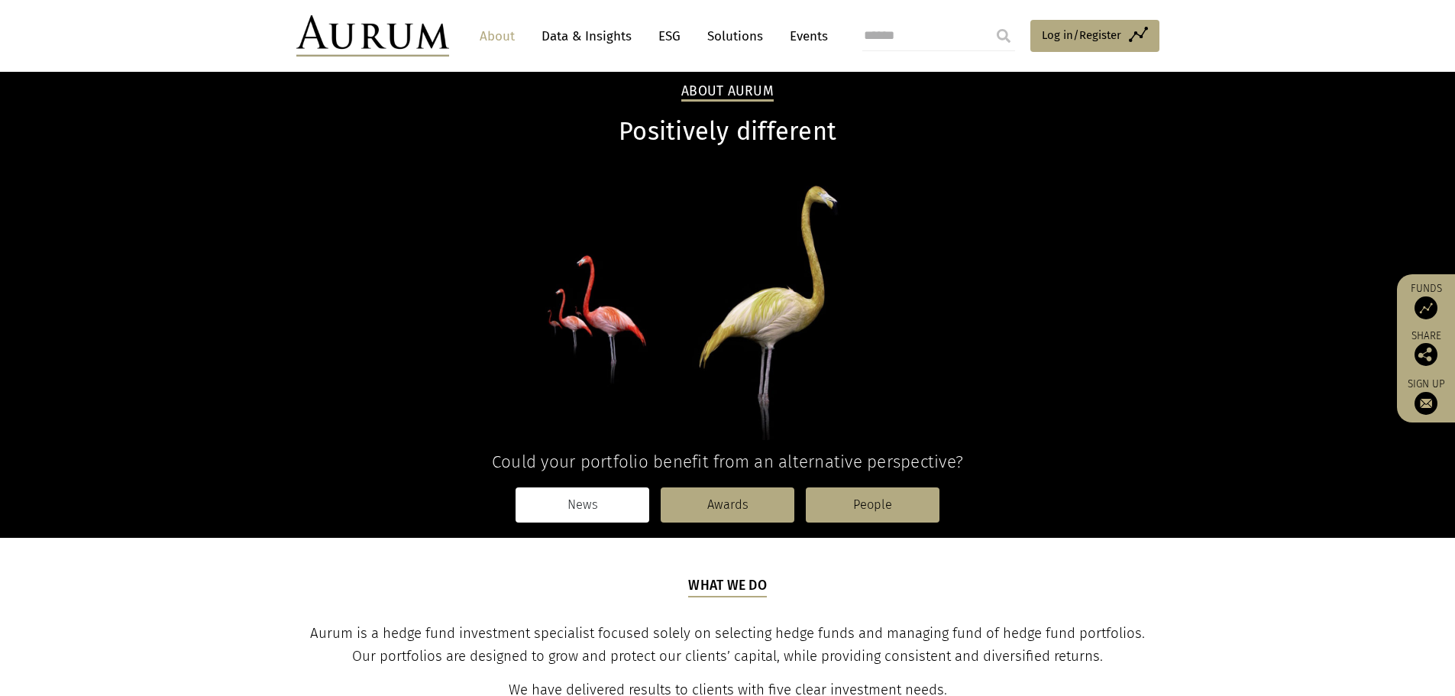
click at [620, 514] on link "News" at bounding box center [583, 504] width 134 height 35
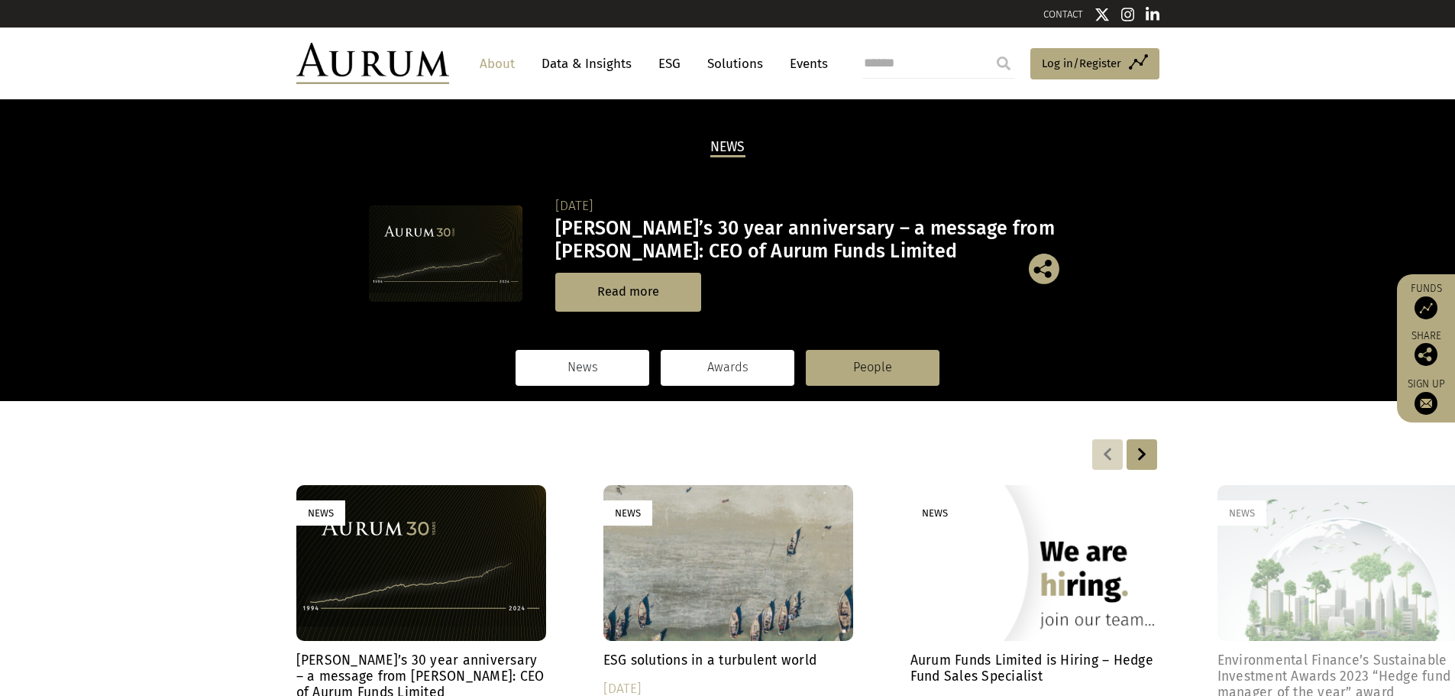
click at [709, 374] on link "Awards" at bounding box center [728, 367] width 134 height 35
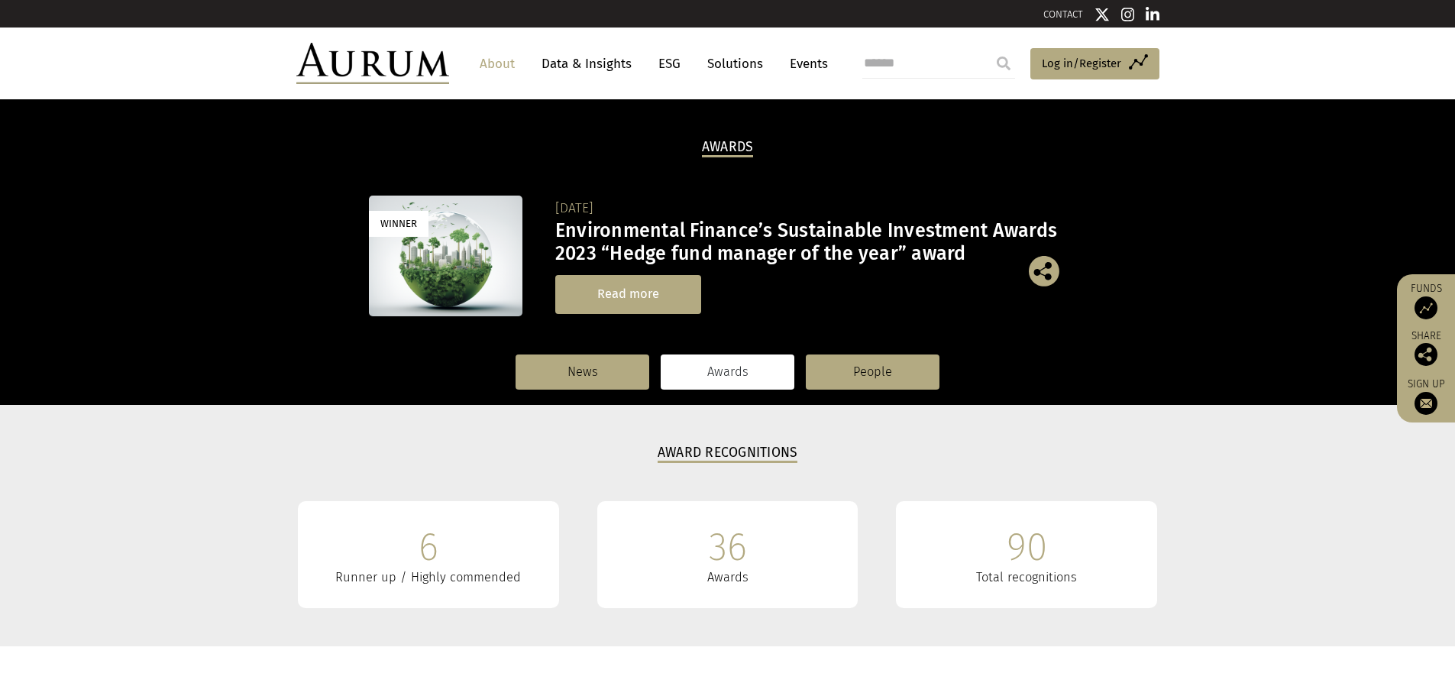
click at [658, 297] on link "Read more" at bounding box center [628, 294] width 146 height 39
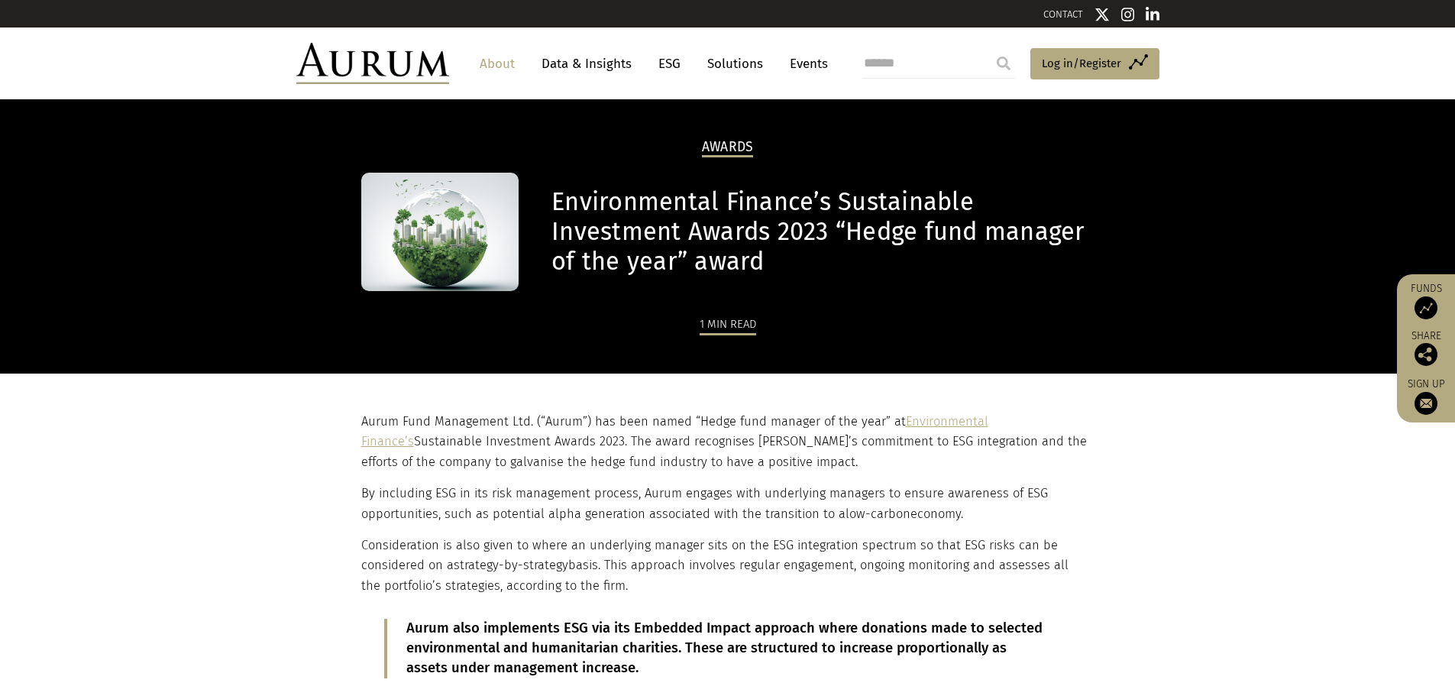
click at [593, 63] on link "Data & Insights" at bounding box center [586, 64] width 105 height 28
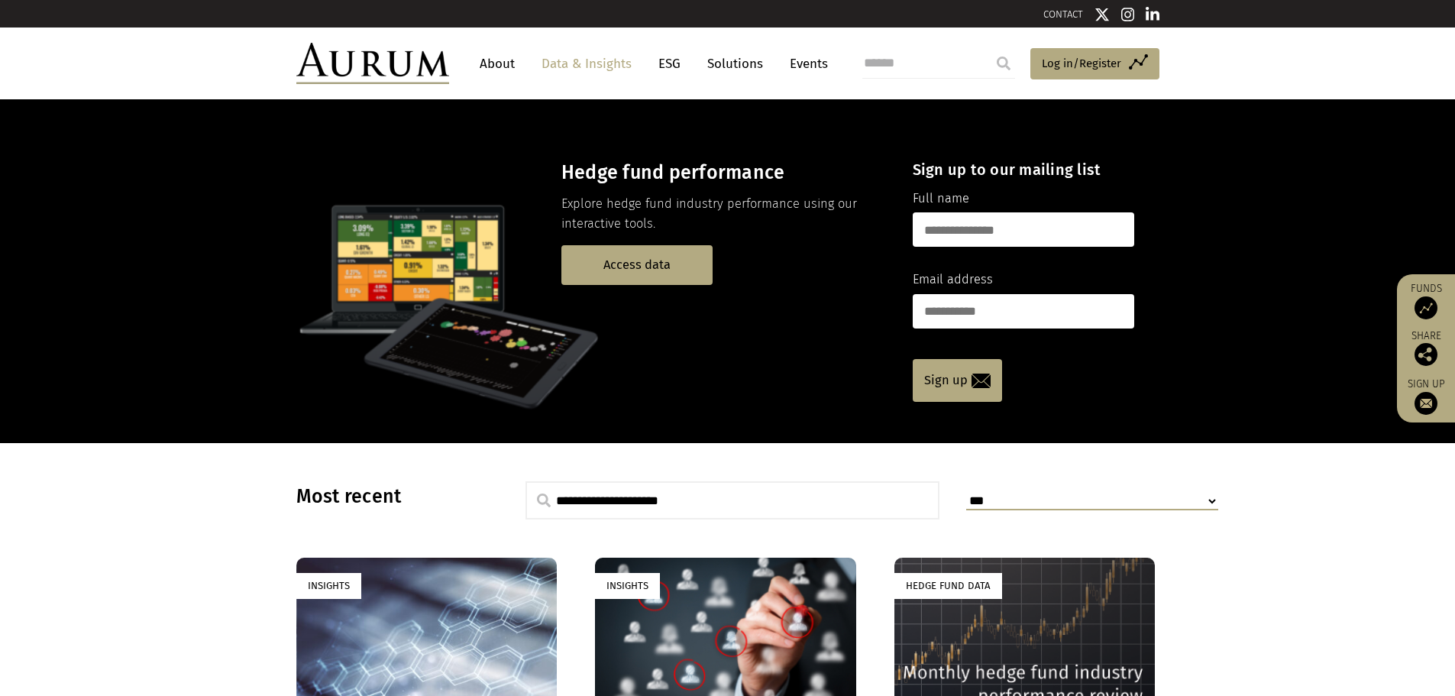
click at [677, 60] on link "ESG" at bounding box center [669, 64] width 37 height 28
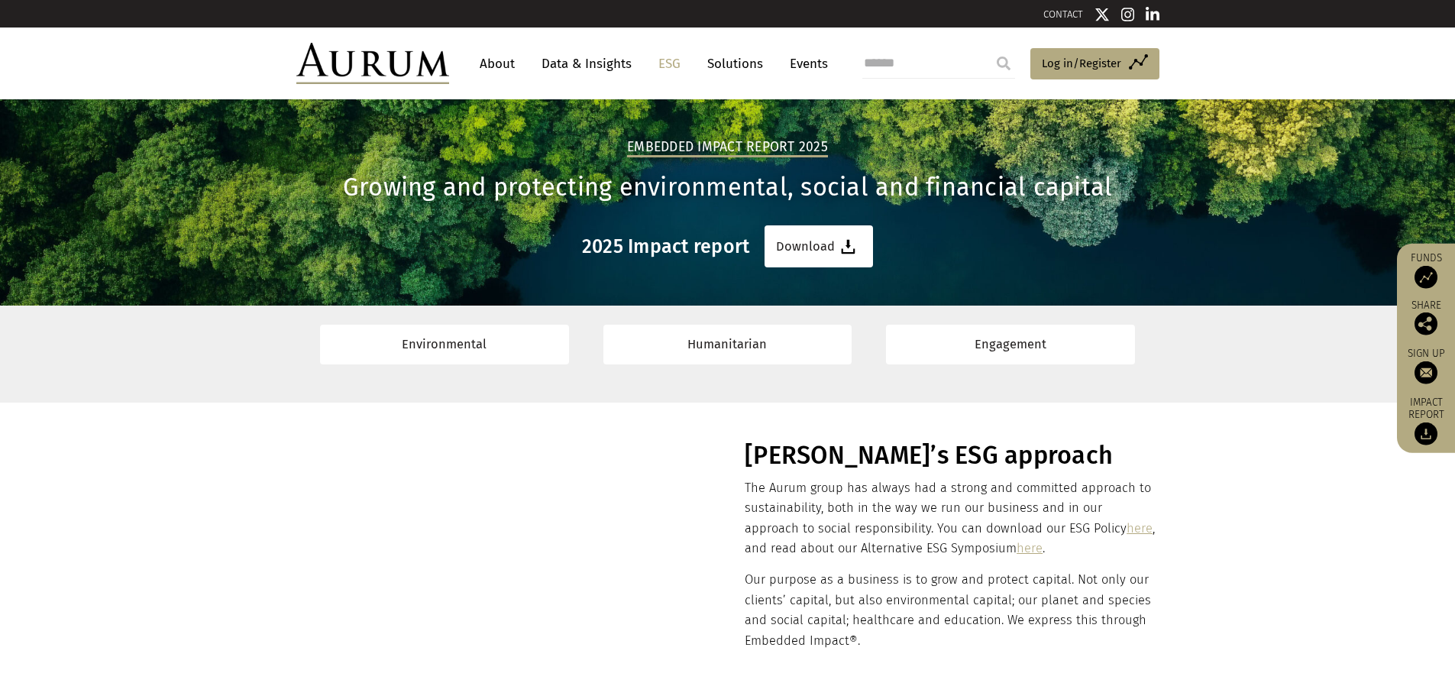
click at [724, 70] on link "Solutions" at bounding box center [735, 64] width 71 height 28
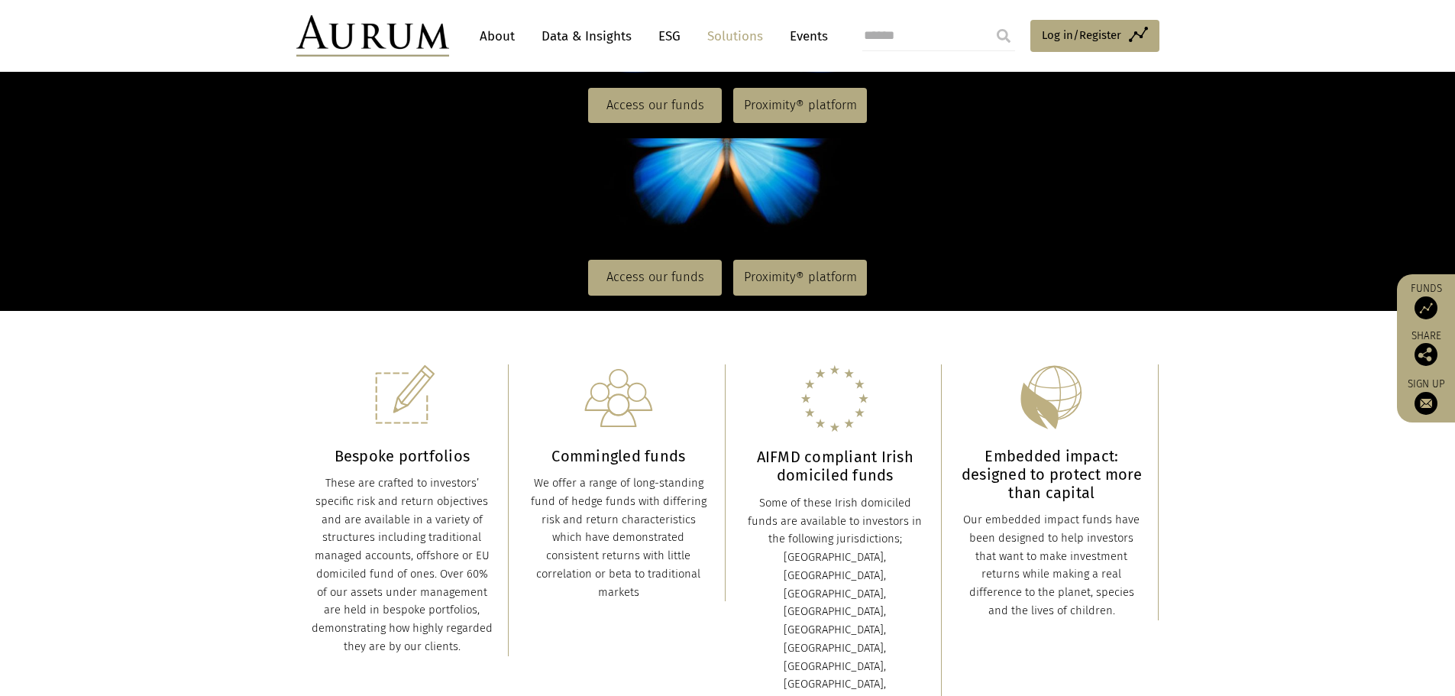
scroll to position [153, 0]
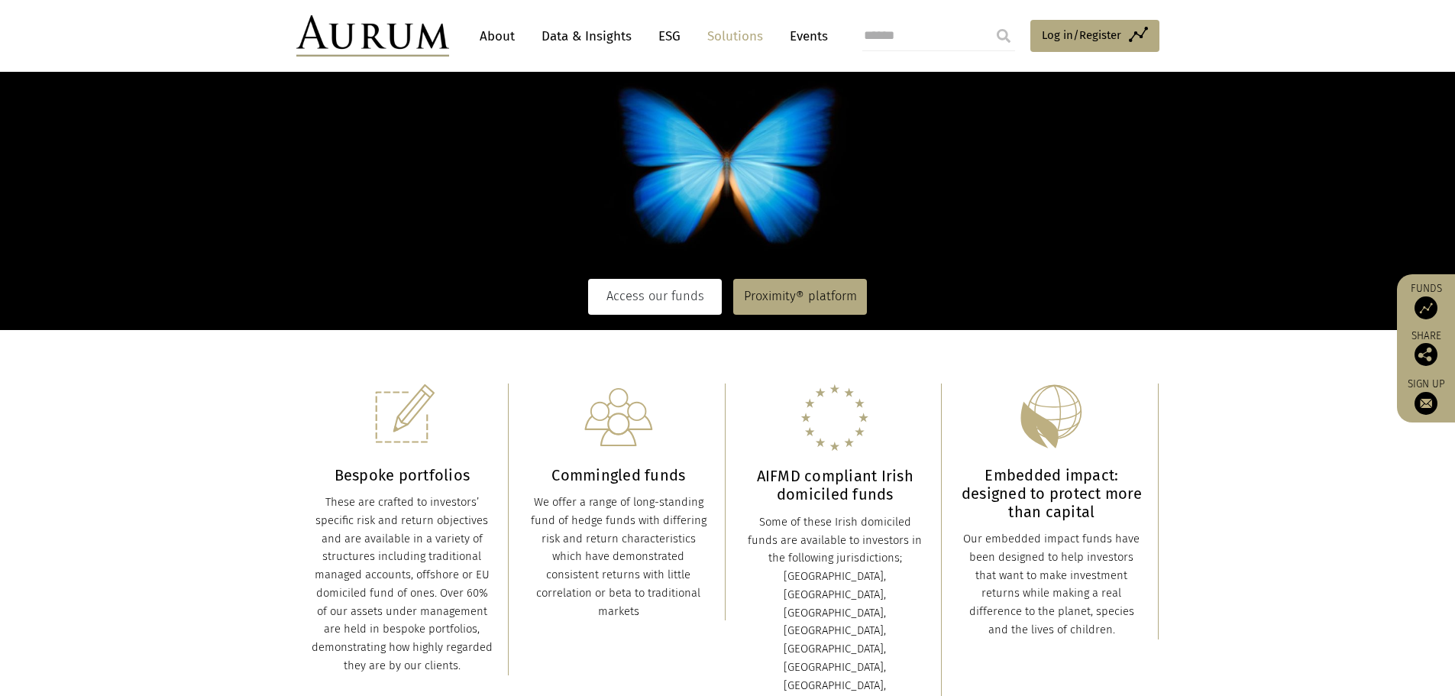
click at [628, 299] on link "Access our funds" at bounding box center [655, 296] width 134 height 35
click at [642, 458] on div "Commingled funds We offer a range of long-standing fund of hedge funds with dif…" at bounding box center [619, 502] width 182 height 238
click at [613, 425] on img at bounding box center [618, 416] width 69 height 67
click at [875, 478] on h3 "AIFMD compliant Irish domiciled funds" at bounding box center [836, 485] width 182 height 37
click at [1075, 474] on h3 "Embedded impact: designed to protect more than capital" at bounding box center [1052, 493] width 182 height 55
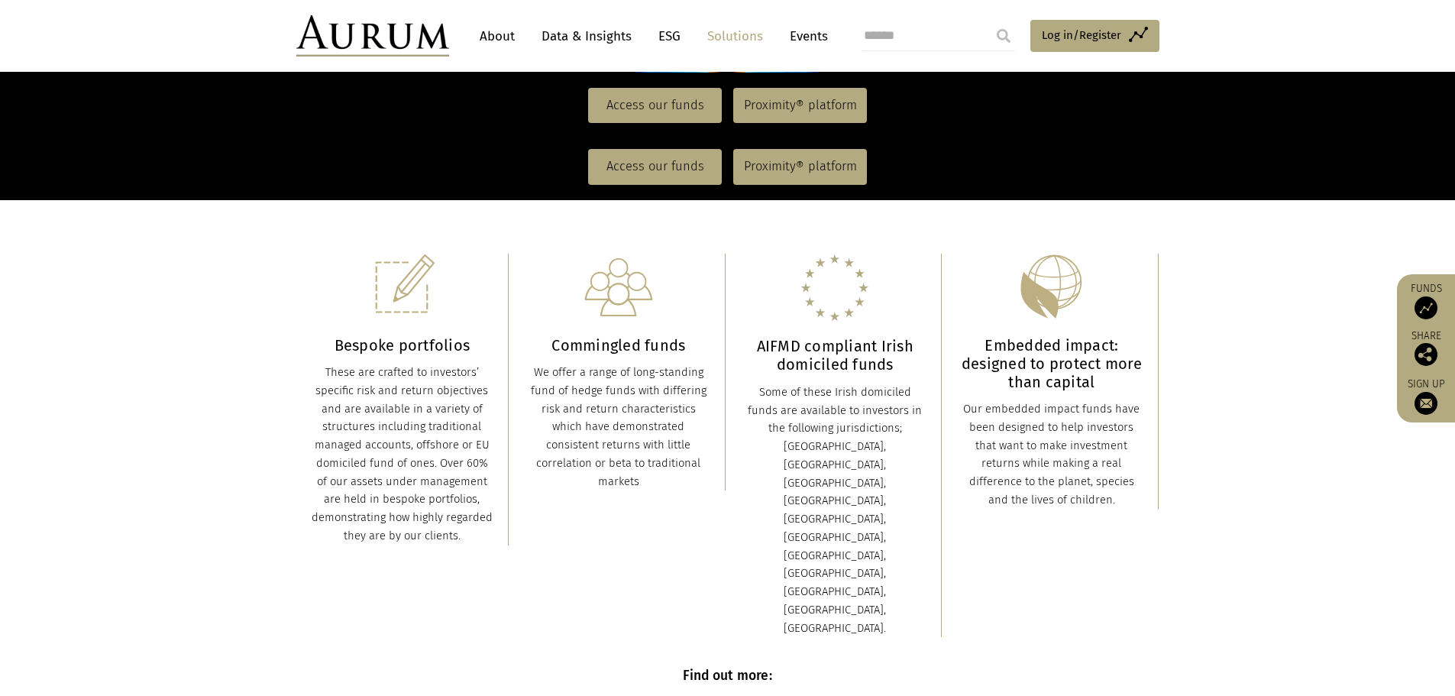
scroll to position [382, 0]
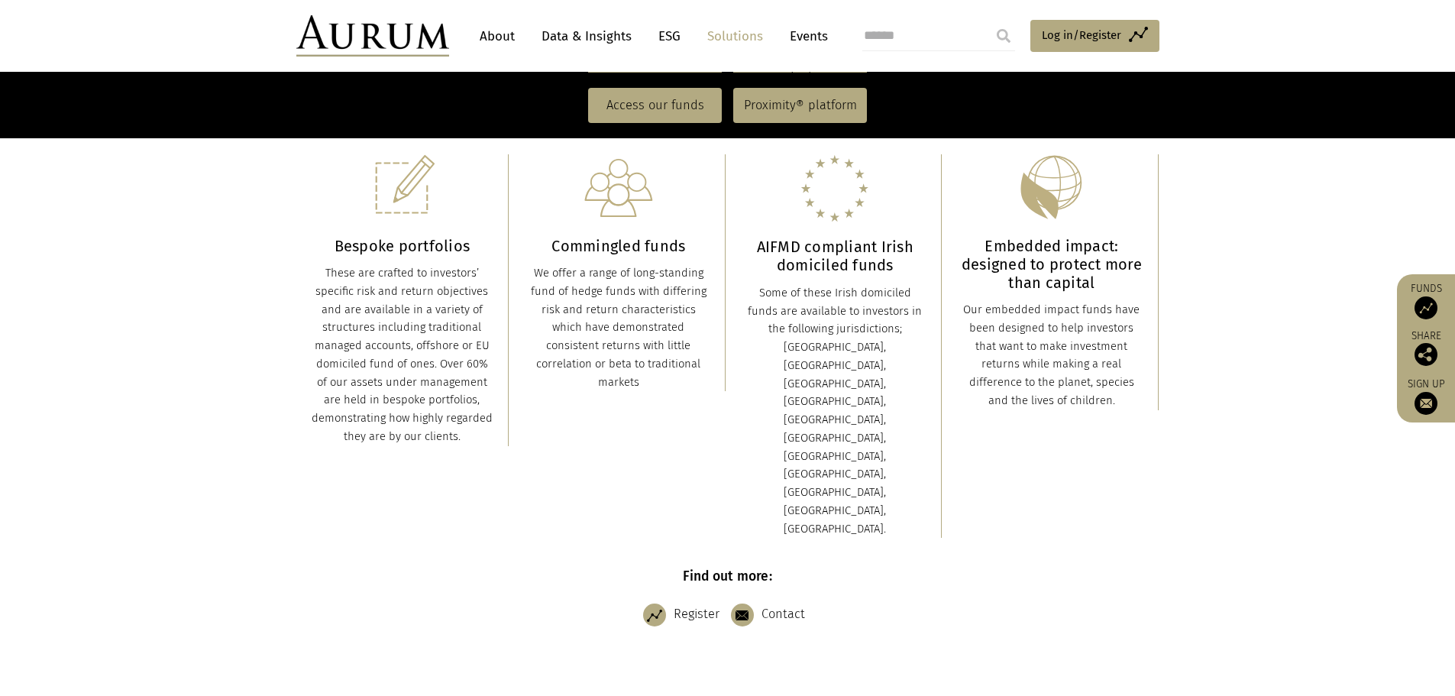
click at [1428, 305] on img at bounding box center [1425, 307] width 23 height 23
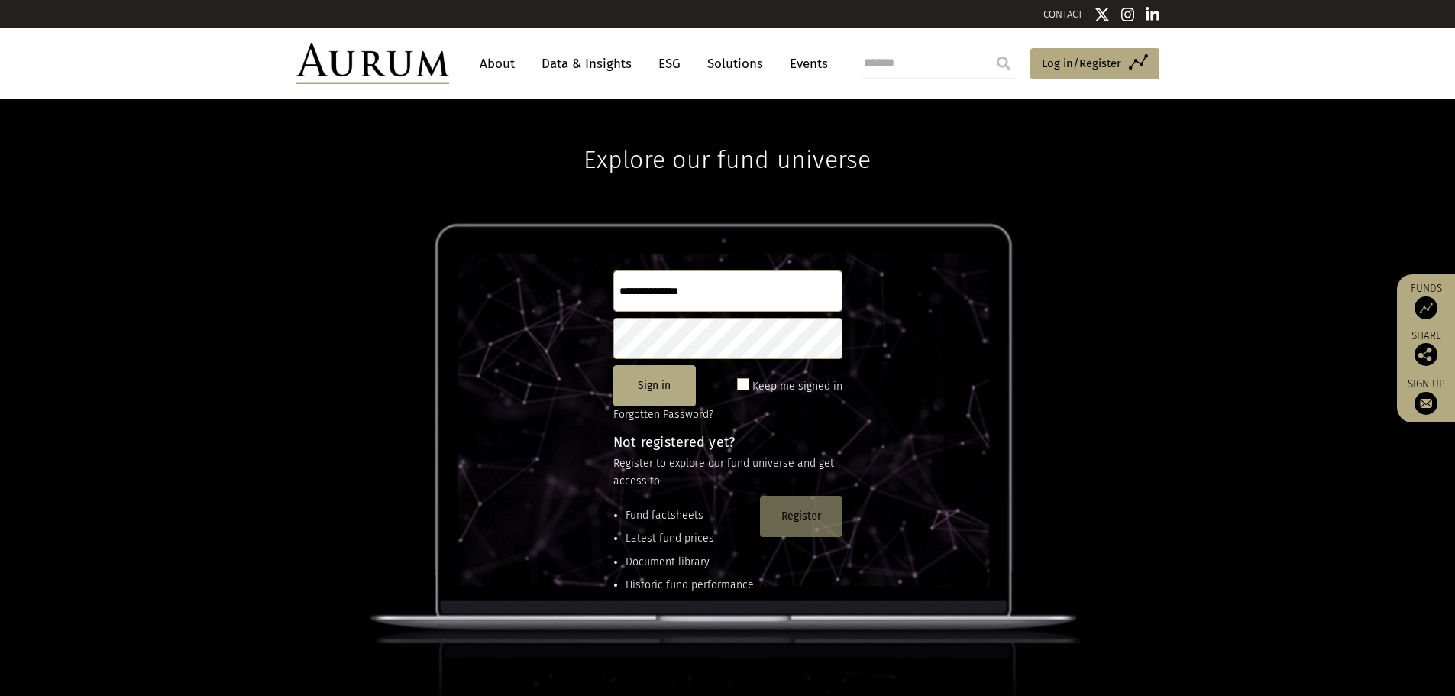
click at [790, 524] on button "Register" at bounding box center [801, 516] width 82 height 41
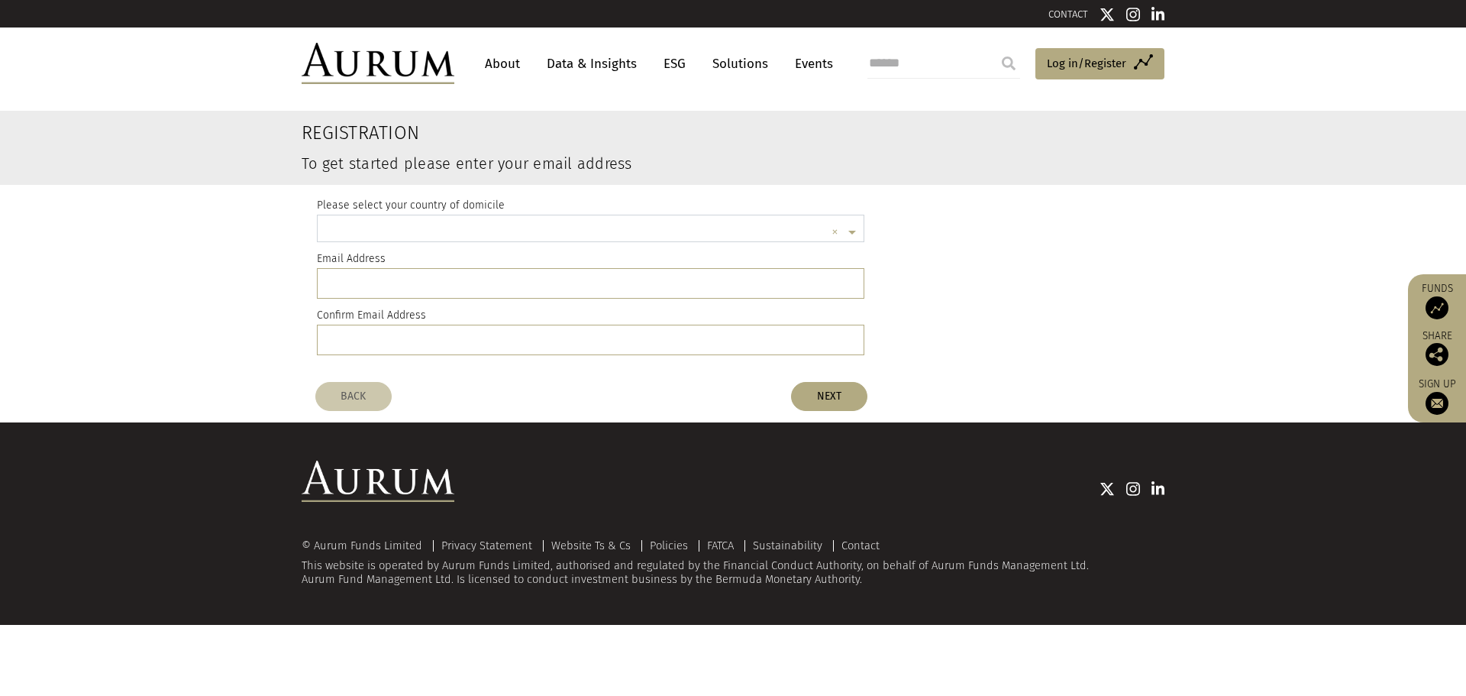
scroll to position [4, 0]
click at [859, 542] on link "Contact" at bounding box center [861, 545] width 38 height 14
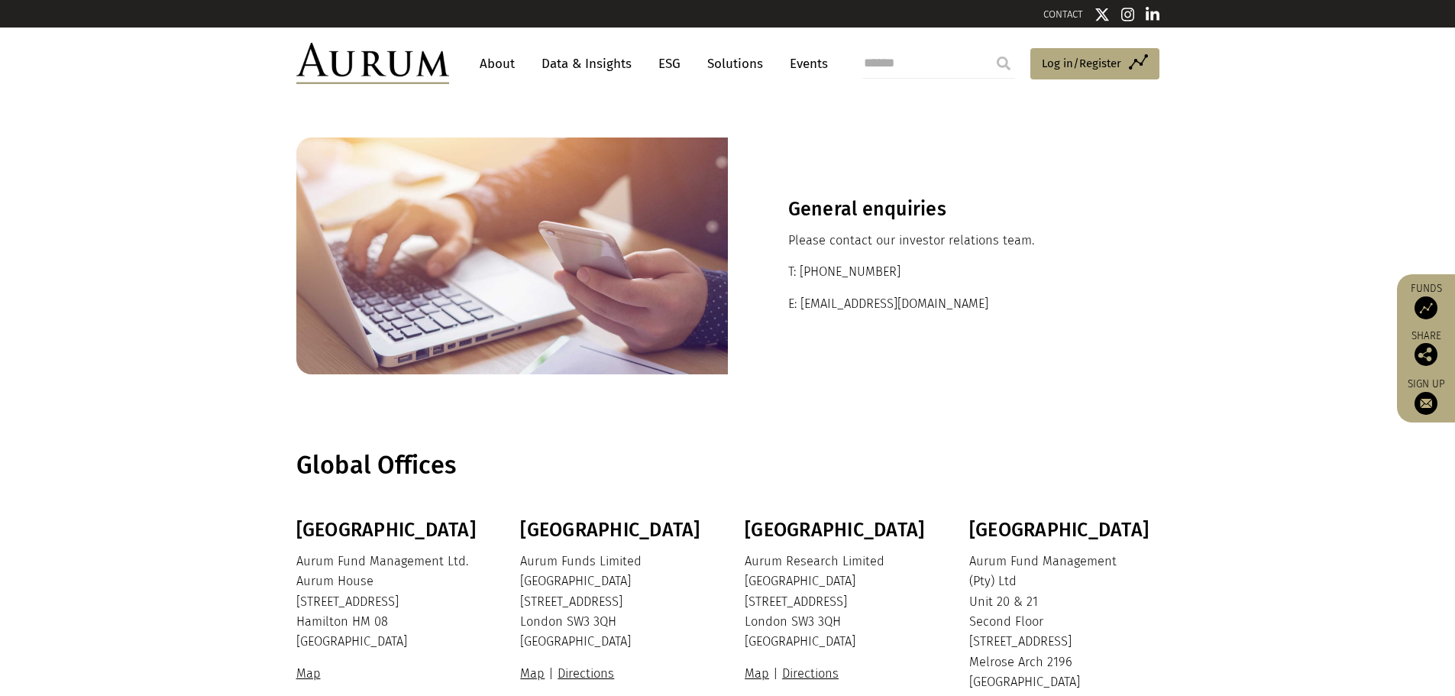
click at [749, 65] on link "Solutions" at bounding box center [735, 64] width 71 height 28
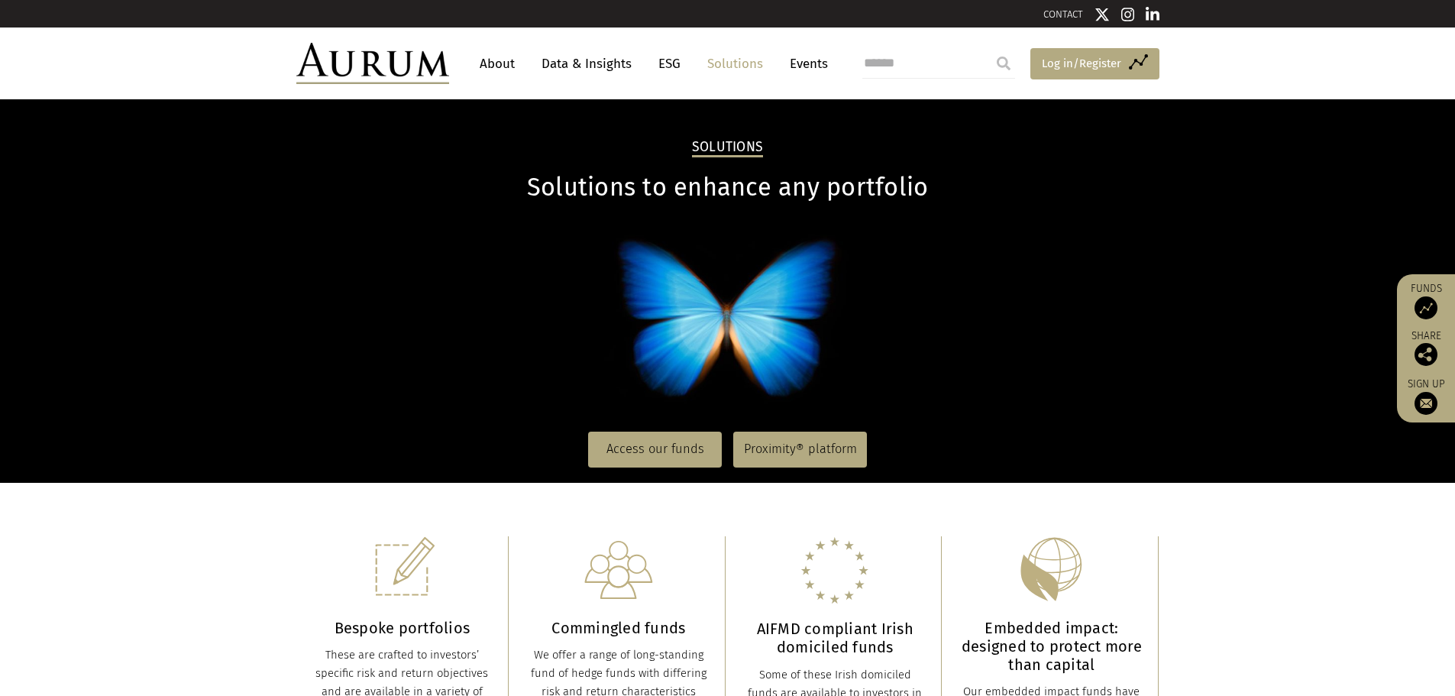
click at [1123, 60] on link "Access Funds Log in/Register" at bounding box center [1094, 64] width 129 height 32
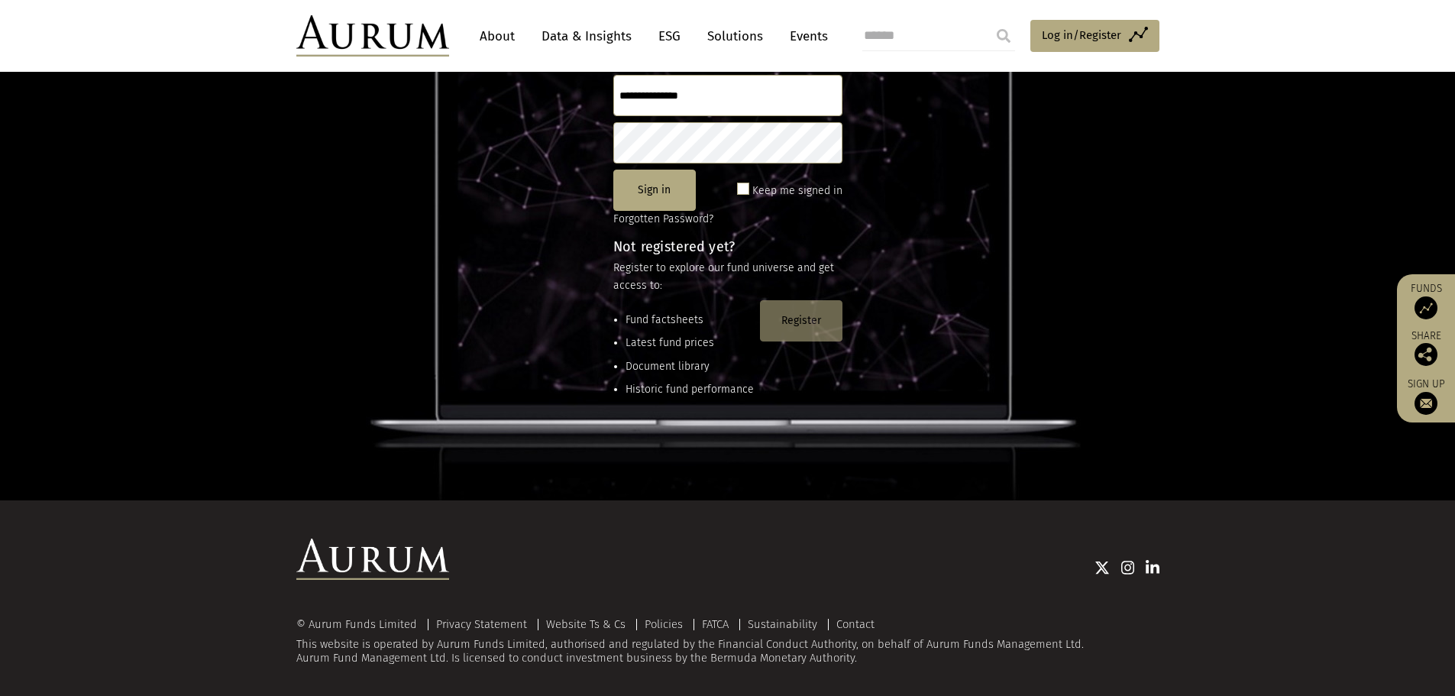
scroll to position [202, 0]
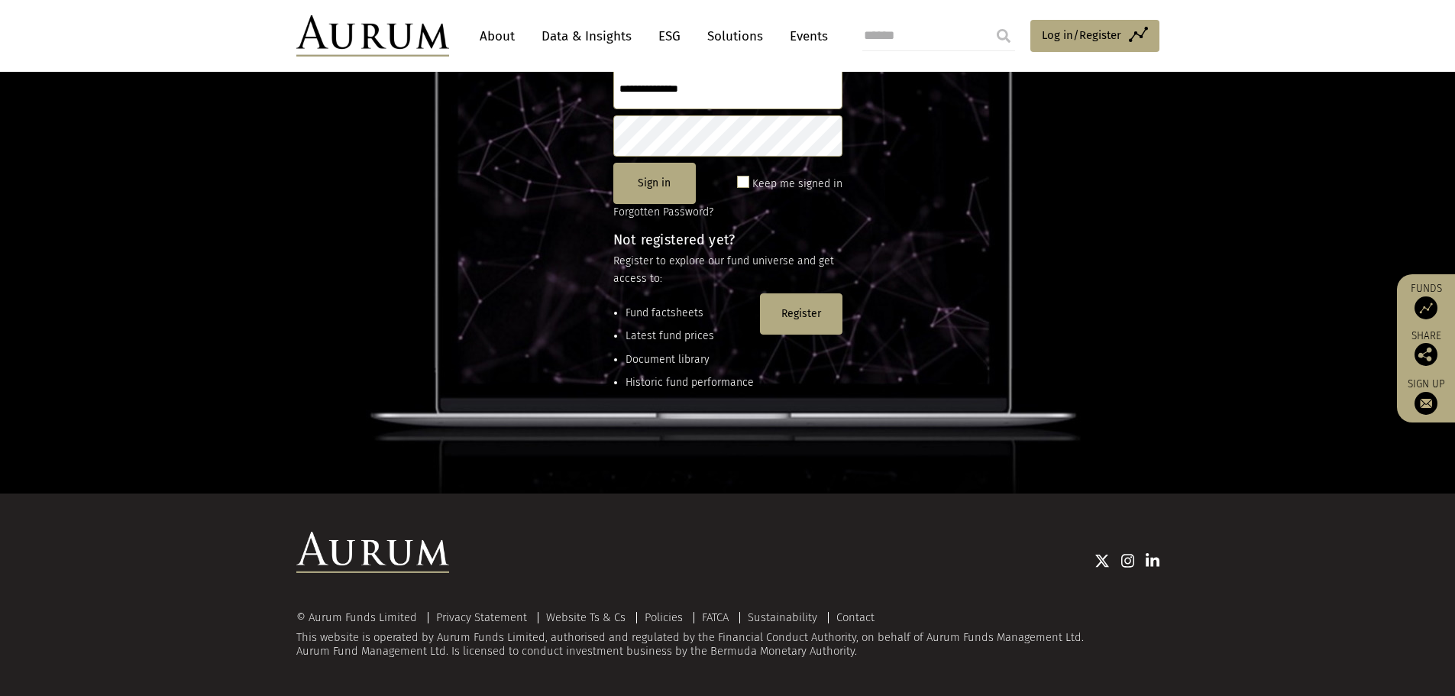
click at [684, 92] on input "text" at bounding box center [727, 88] width 229 height 41
